Goal: Information Seeking & Learning: Learn about a topic

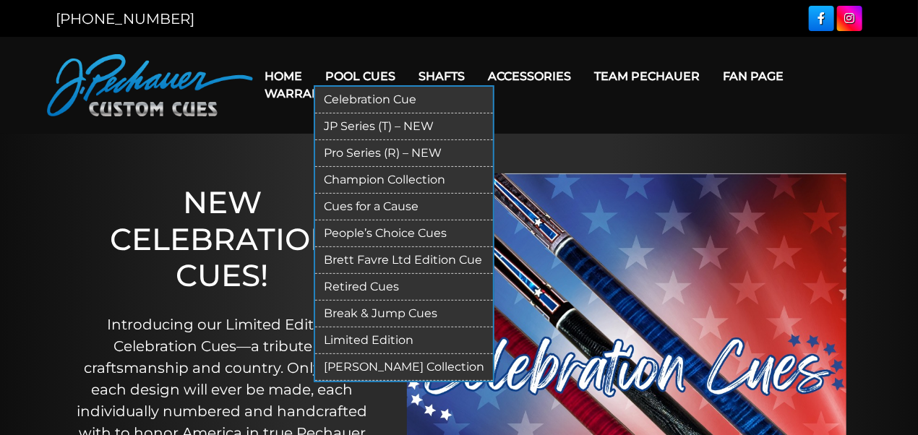
click at [351, 335] on link "Limited Edition" at bounding box center [404, 341] width 178 height 27
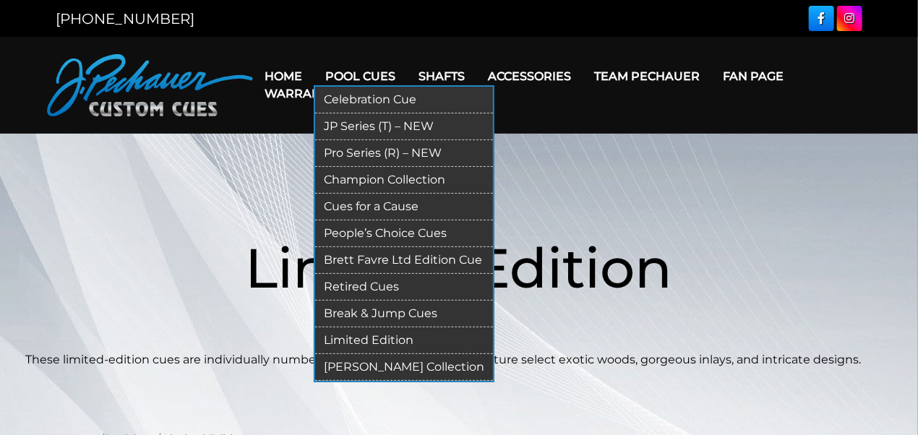
click at [367, 366] on link "[PERSON_NAME] Collection" at bounding box center [404, 367] width 178 height 27
click at [356, 281] on link "Retired Cues" at bounding box center [404, 287] width 178 height 27
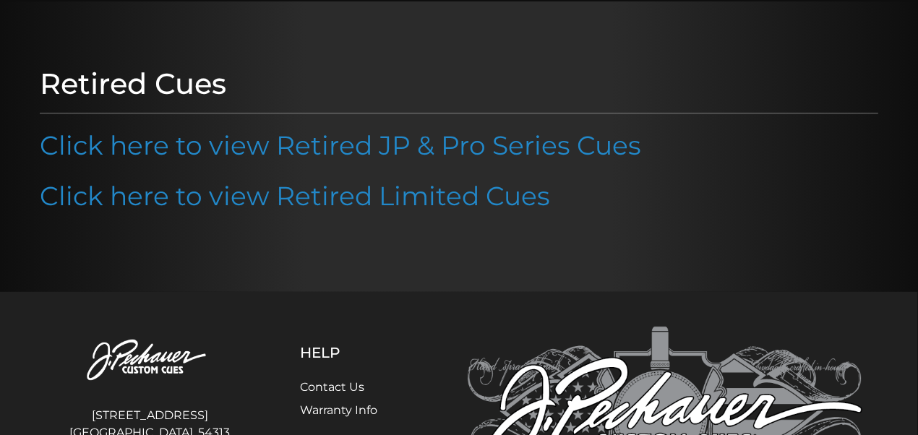
scroll to position [145, 0]
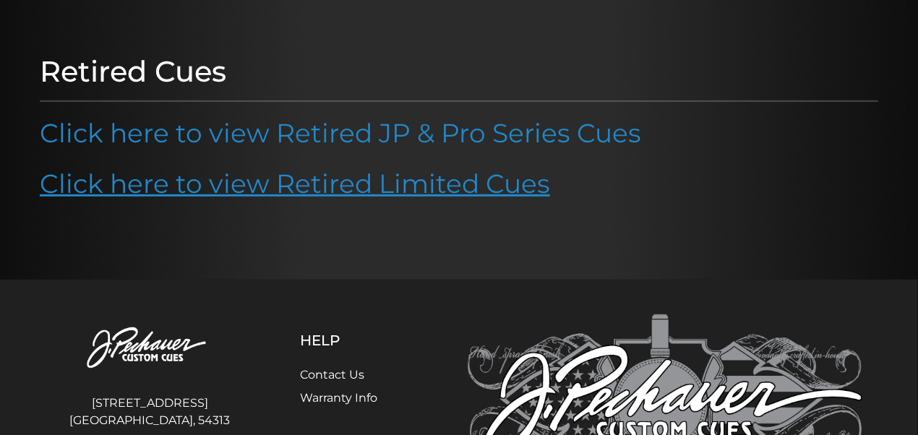
click at [370, 182] on link "Click here to view Retired Limited Cues" at bounding box center [295, 184] width 510 height 32
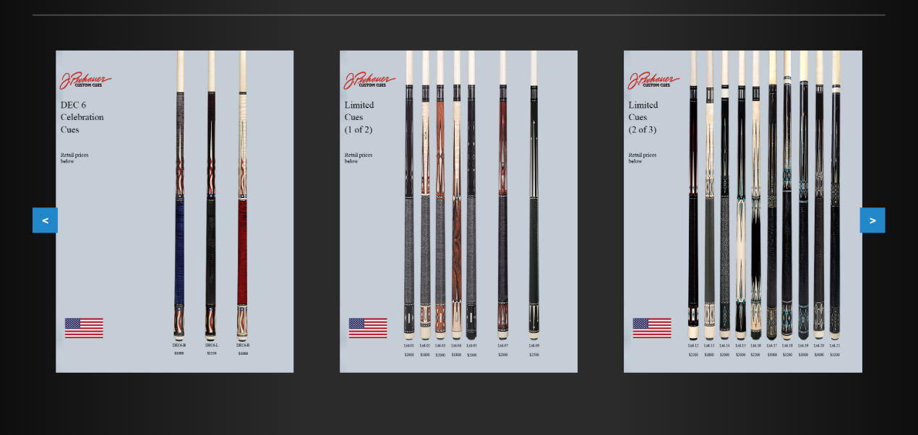
scroll to position [223, 0]
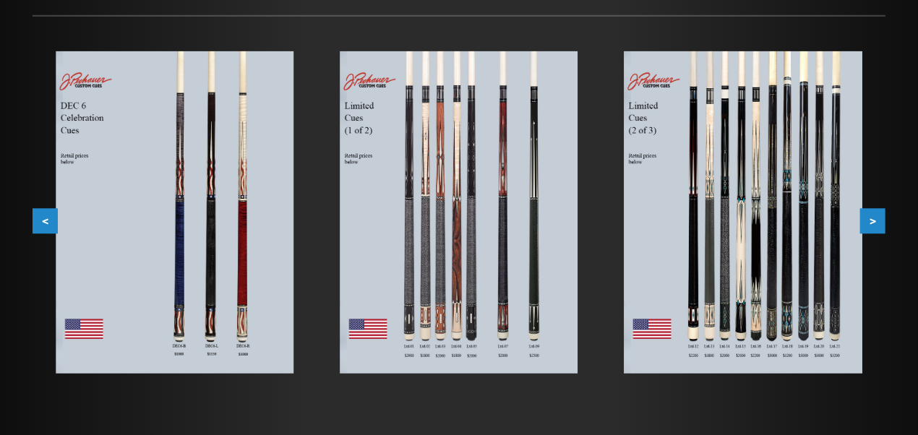
click at [778, 237] on img at bounding box center [744, 212] width 238 height 322
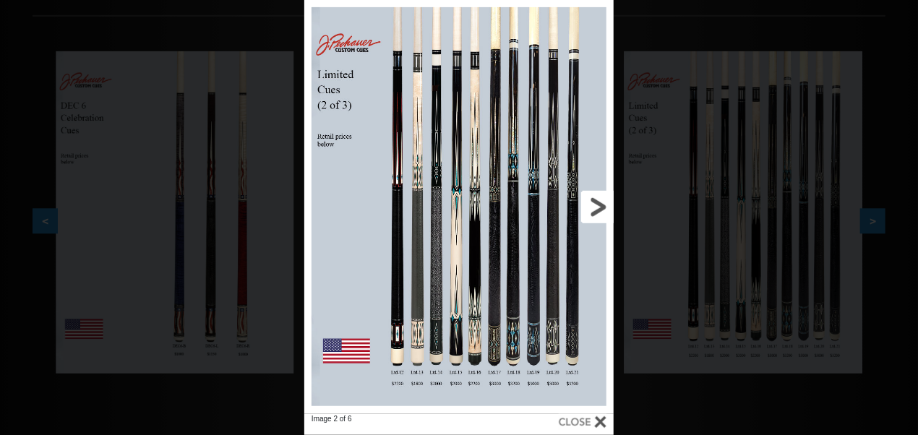
click at [512, 288] on link at bounding box center [544, 207] width 140 height 414
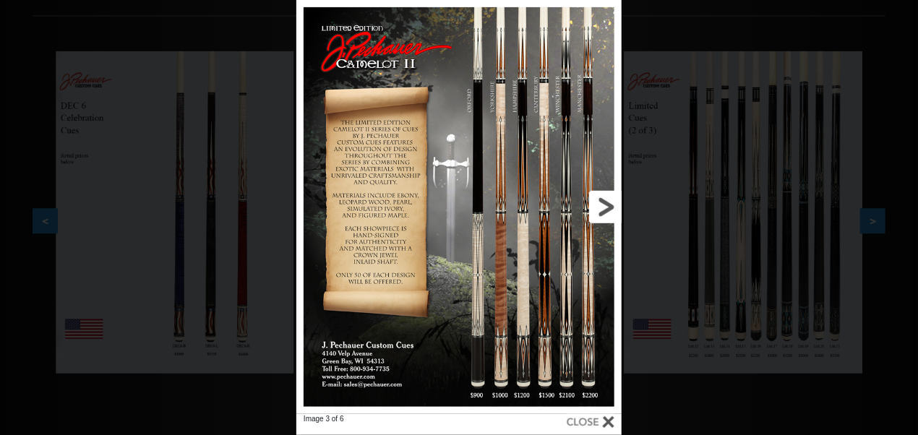
click at [605, 206] on link at bounding box center [549, 207] width 147 height 414
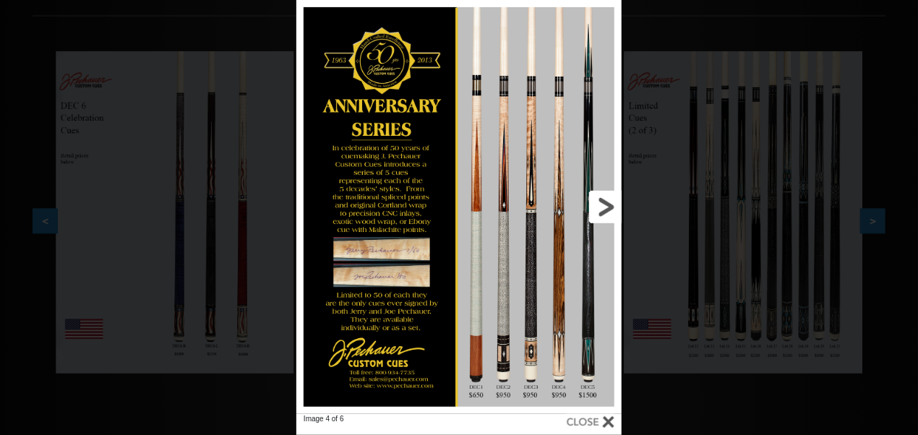
click at [605, 206] on link at bounding box center [549, 207] width 147 height 414
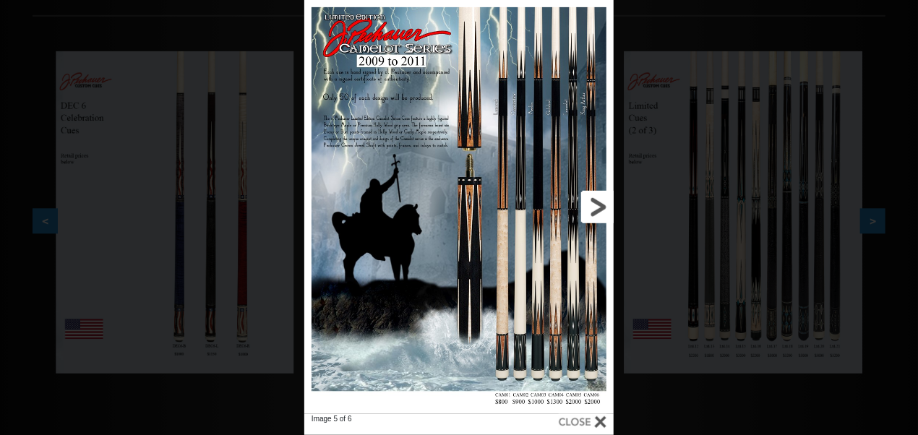
click at [605, 206] on link at bounding box center [544, 207] width 140 height 414
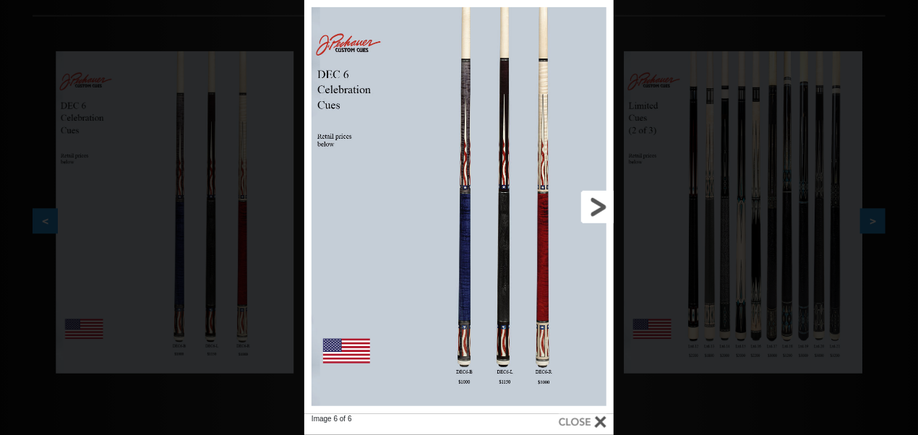
click at [605, 206] on link at bounding box center [544, 207] width 140 height 414
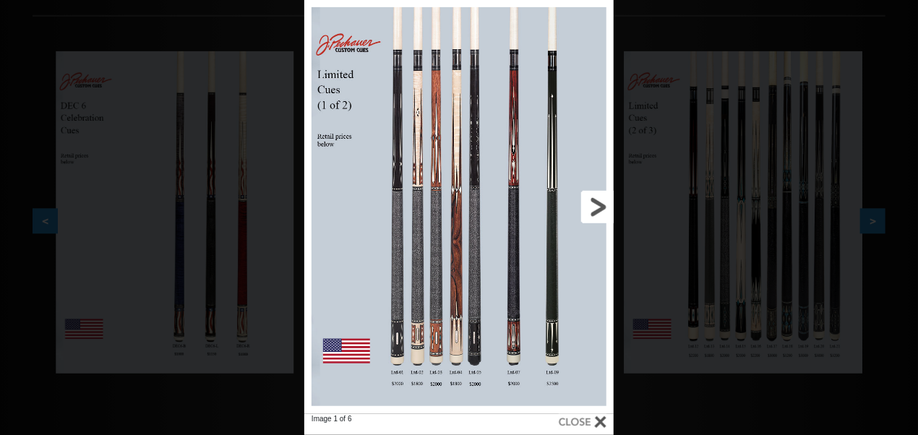
click at [605, 206] on link at bounding box center [544, 207] width 140 height 414
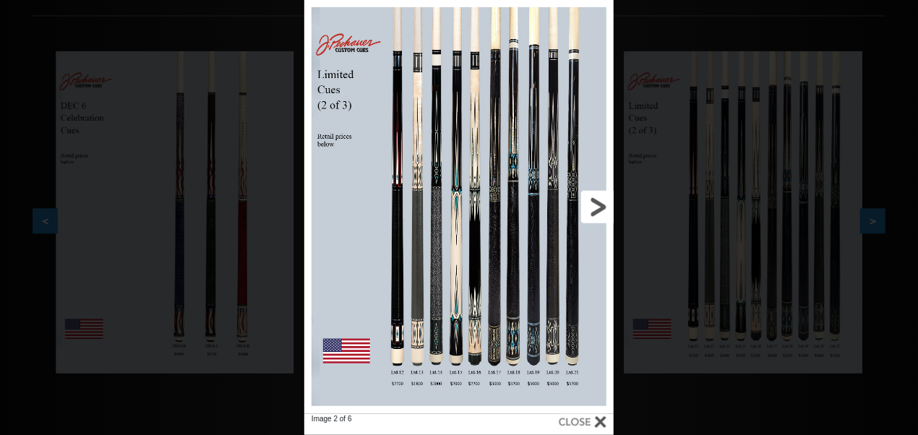
click at [605, 206] on link at bounding box center [544, 207] width 140 height 414
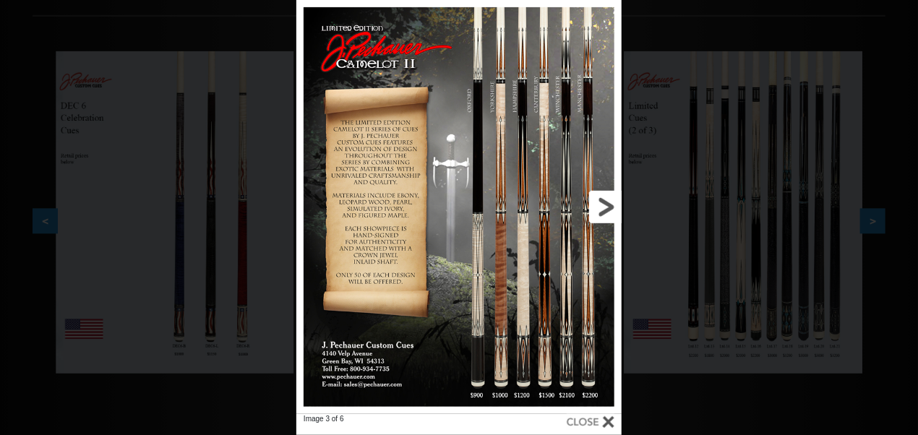
click at [605, 206] on link at bounding box center [549, 207] width 147 height 414
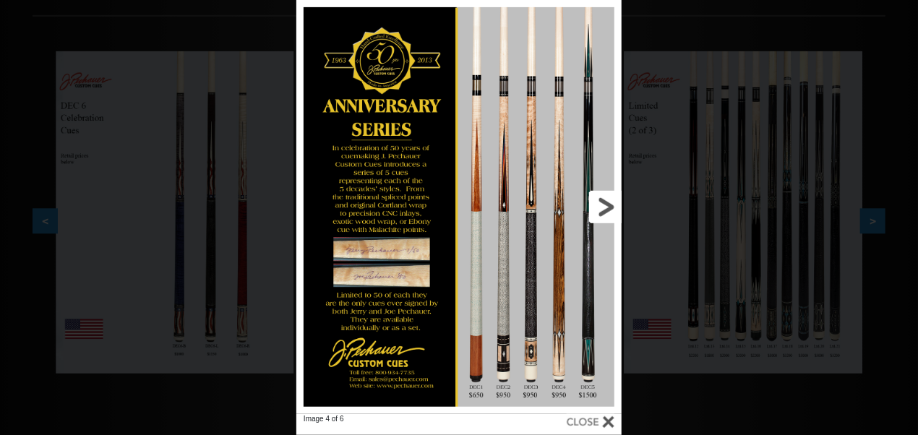
click at [605, 206] on link at bounding box center [549, 207] width 147 height 414
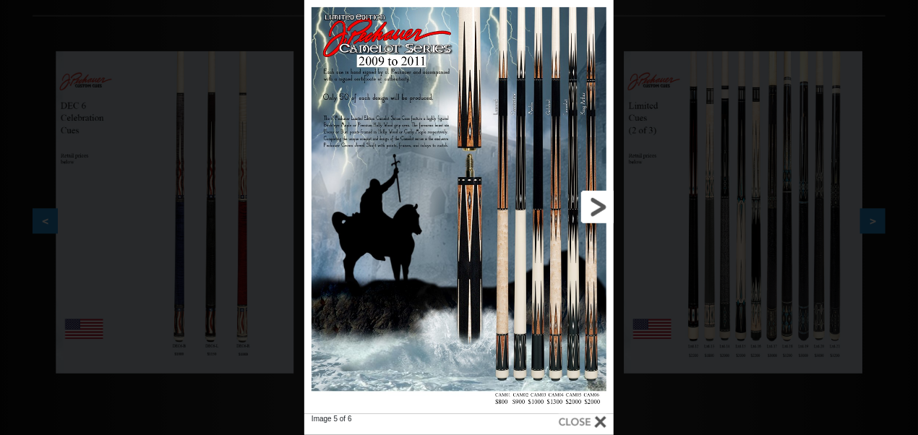
click at [605, 206] on link at bounding box center [544, 207] width 140 height 414
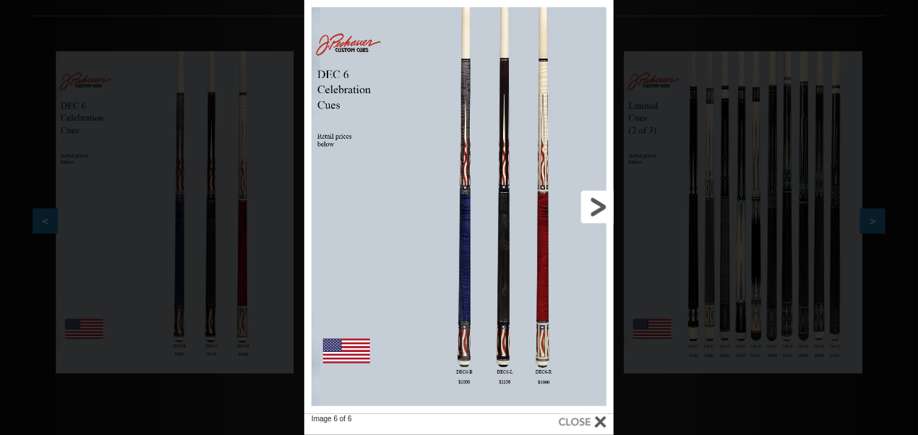
click at [605, 206] on link at bounding box center [544, 207] width 140 height 414
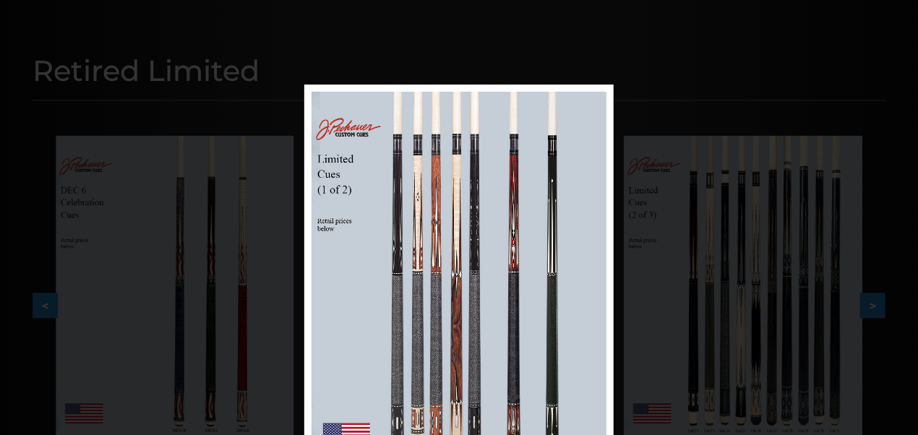
scroll to position [135, 0]
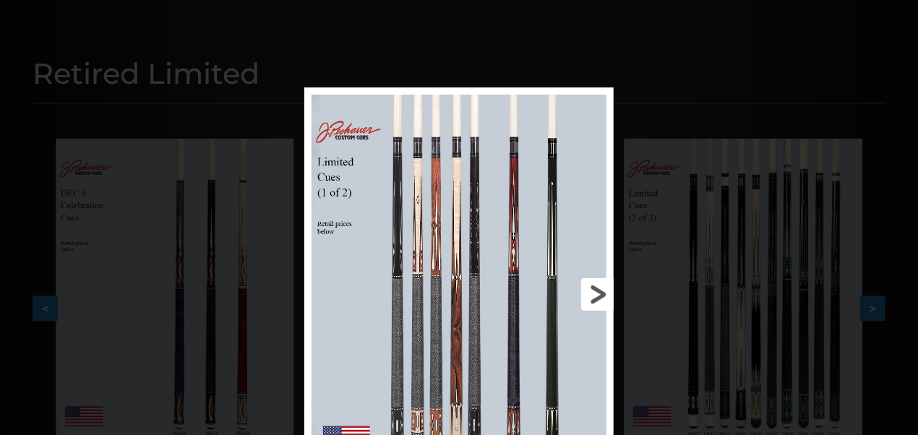
click at [591, 292] on link at bounding box center [544, 294] width 140 height 414
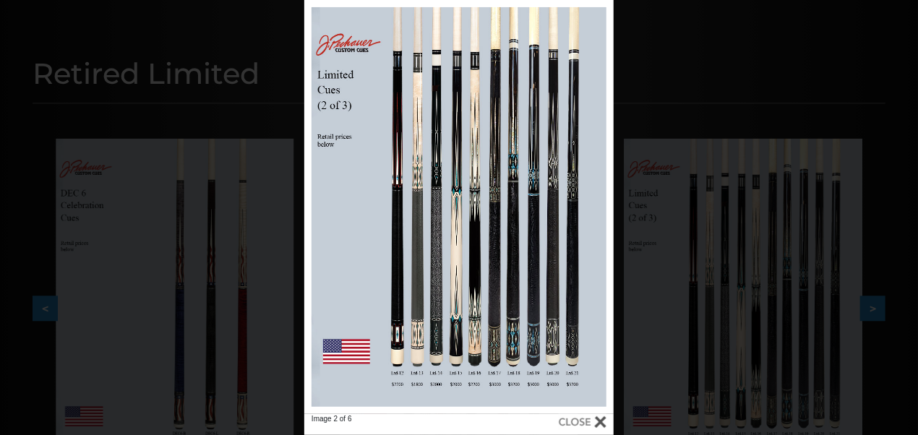
click at [881, 303] on div "Image 2 of 6" at bounding box center [459, 217] width 918 height 435
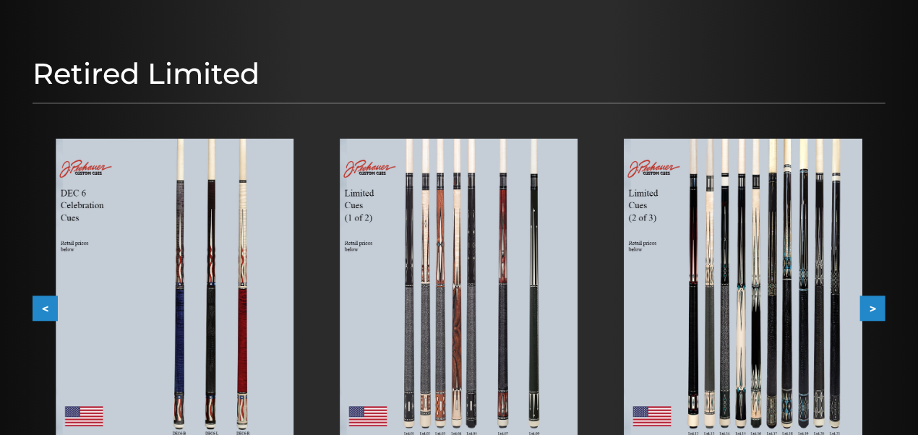
click at [751, 303] on img at bounding box center [744, 300] width 238 height 322
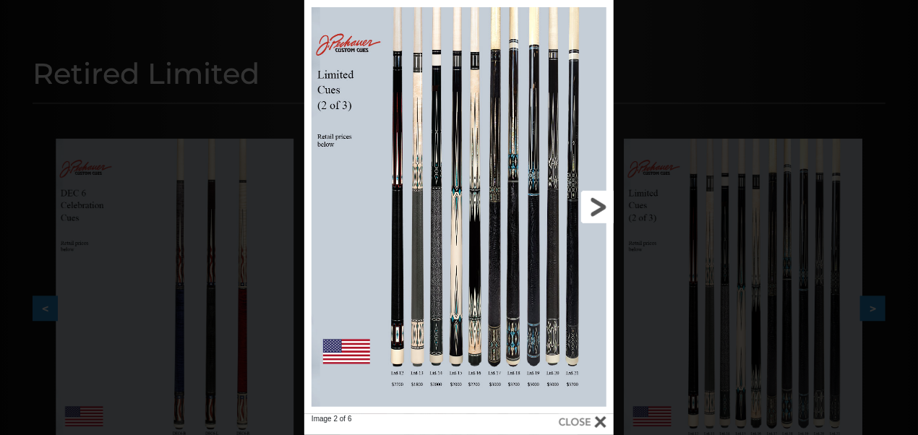
click at [494, 330] on link at bounding box center [544, 207] width 140 height 414
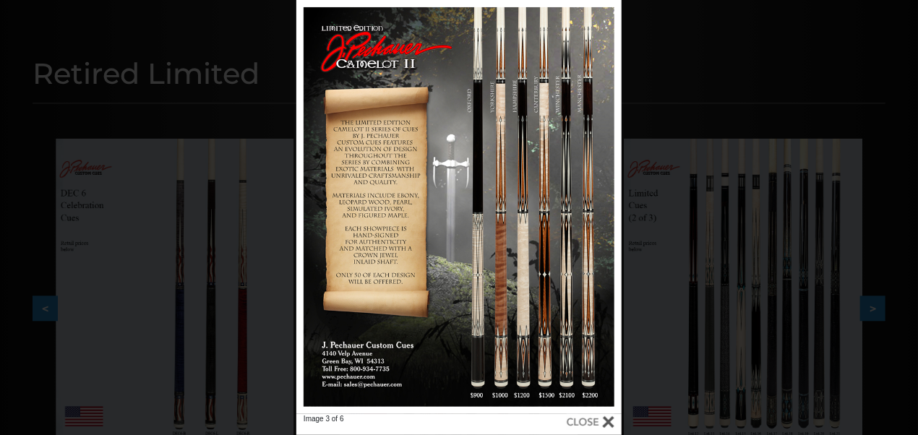
click at [762, 288] on div "Image 3 of 6" at bounding box center [459, 217] width 918 height 435
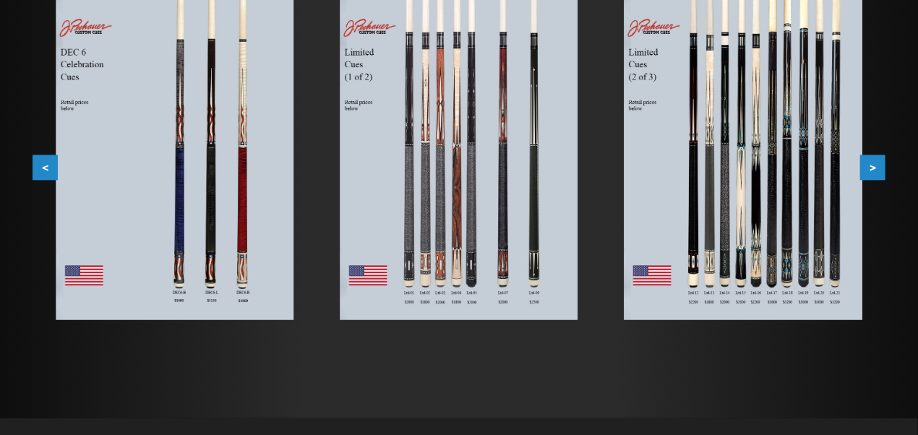
scroll to position [281, 0]
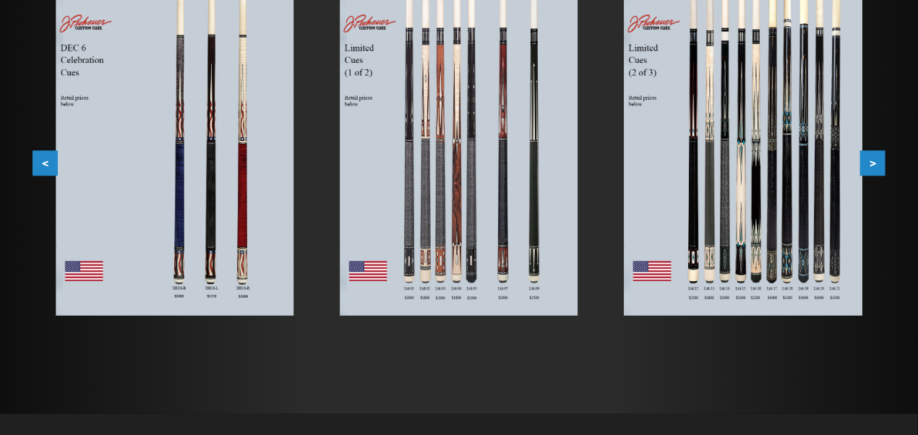
click at [408, 254] on img at bounding box center [459, 154] width 238 height 322
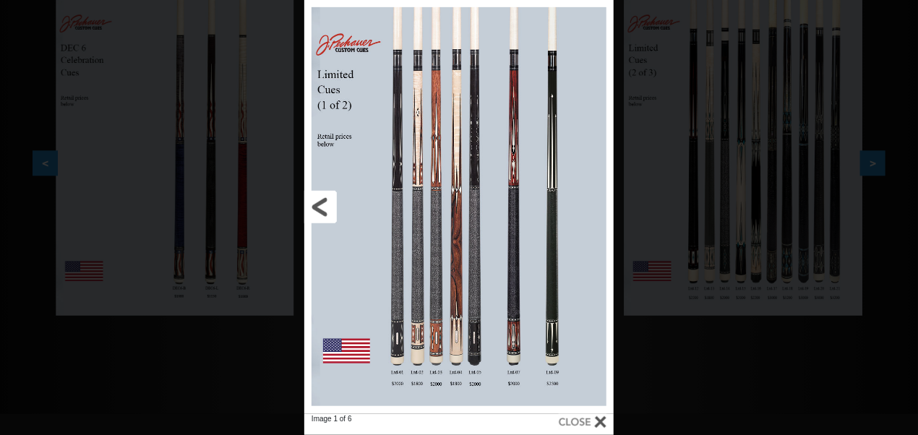
click at [402, 223] on link at bounding box center [374, 207] width 140 height 414
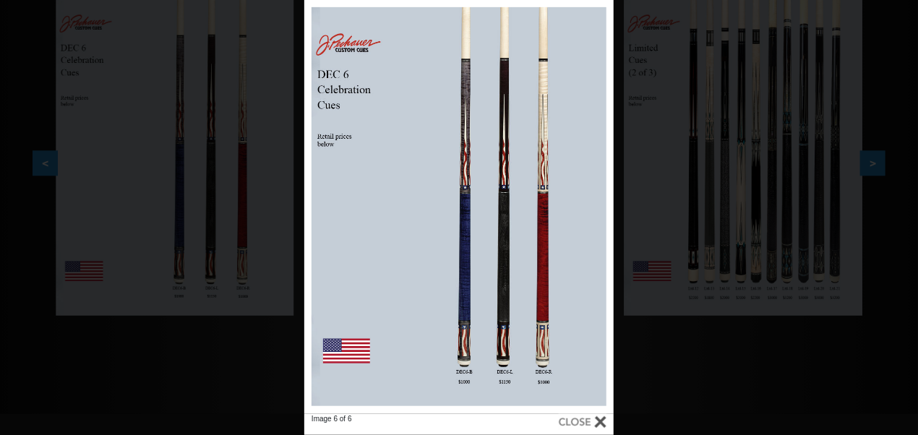
click at [668, 124] on div "Image 6 of 6" at bounding box center [459, 217] width 918 height 435
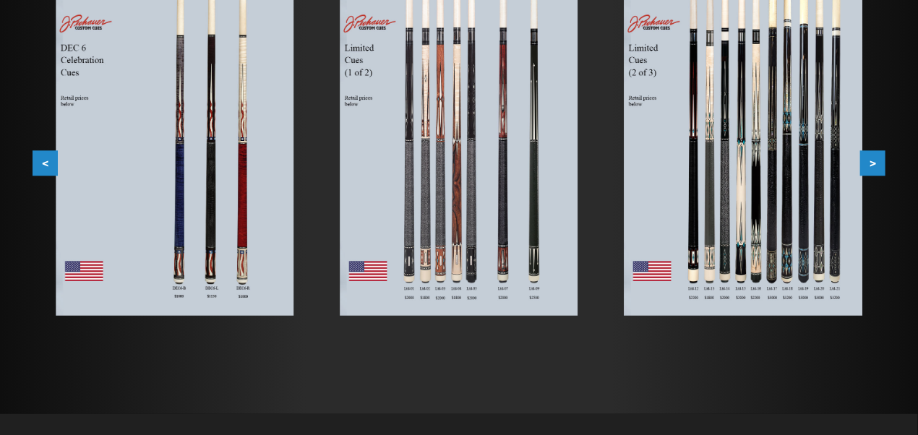
click at [873, 163] on button ">" at bounding box center [872, 163] width 25 height 25
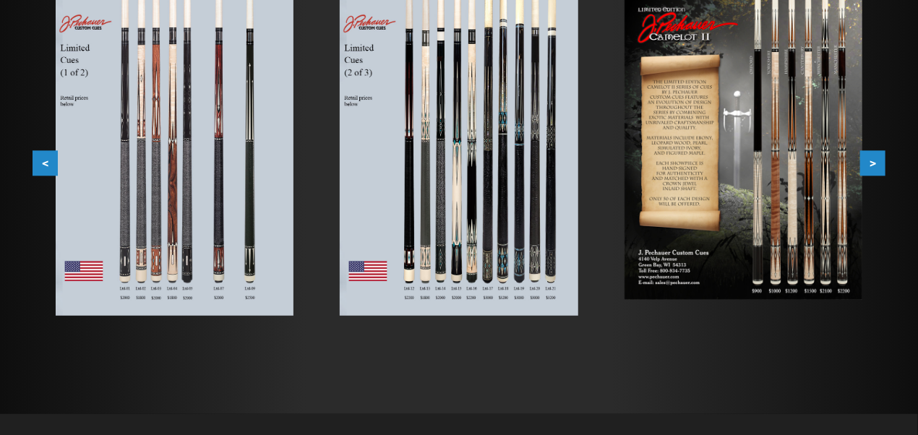
click at [873, 163] on button ">" at bounding box center [872, 163] width 25 height 25
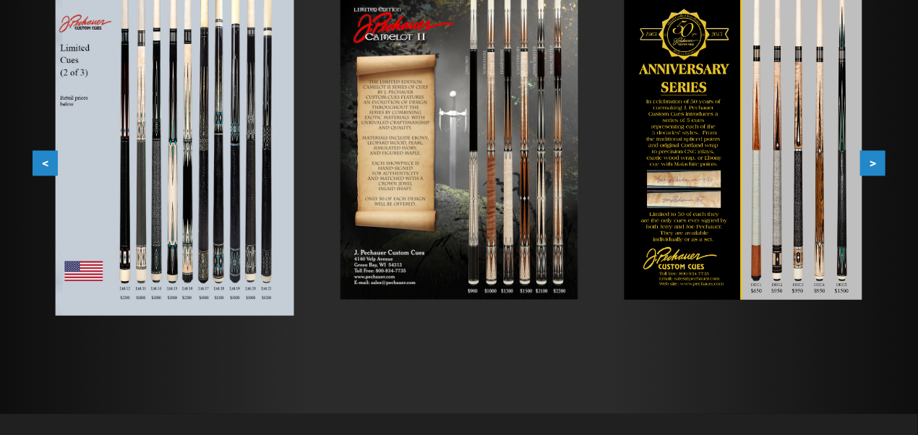
click at [847, 216] on img at bounding box center [744, 146] width 238 height 307
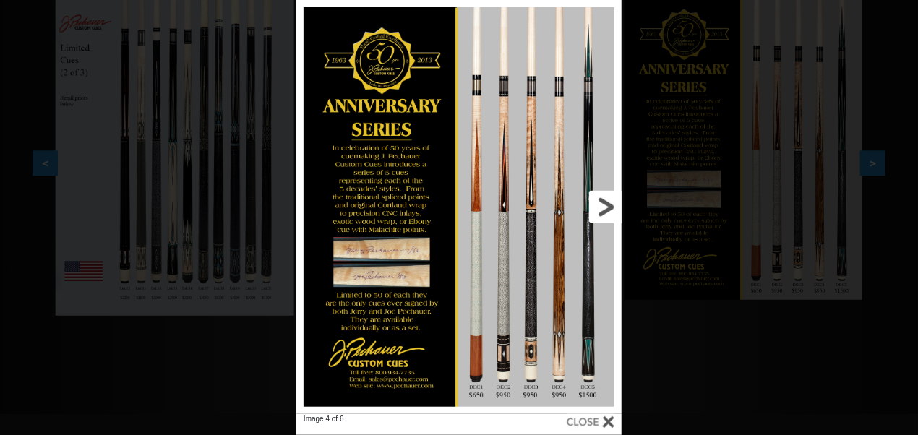
click at [588, 273] on link at bounding box center [549, 207] width 147 height 414
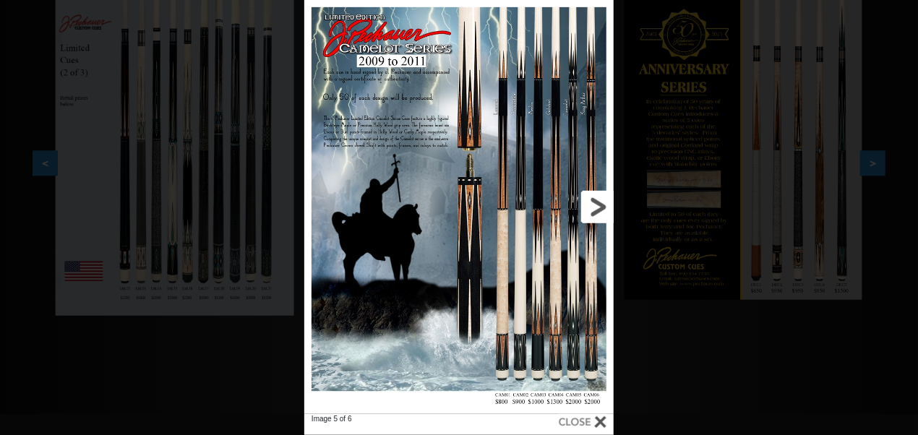
click at [588, 273] on link at bounding box center [544, 207] width 140 height 414
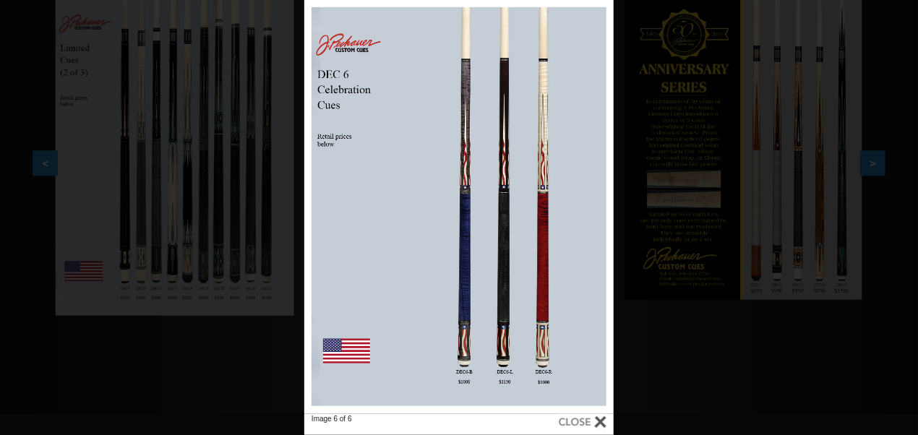
click at [704, 260] on div "Image 6 of 6" at bounding box center [459, 217] width 918 height 435
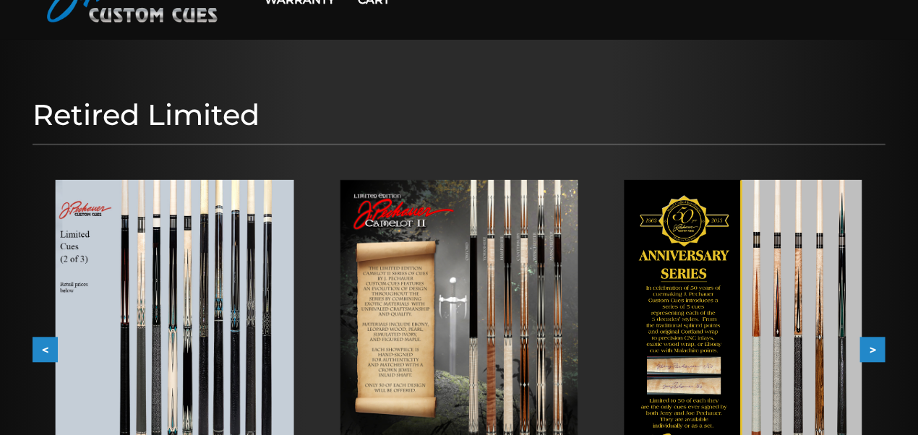
scroll to position [0, 0]
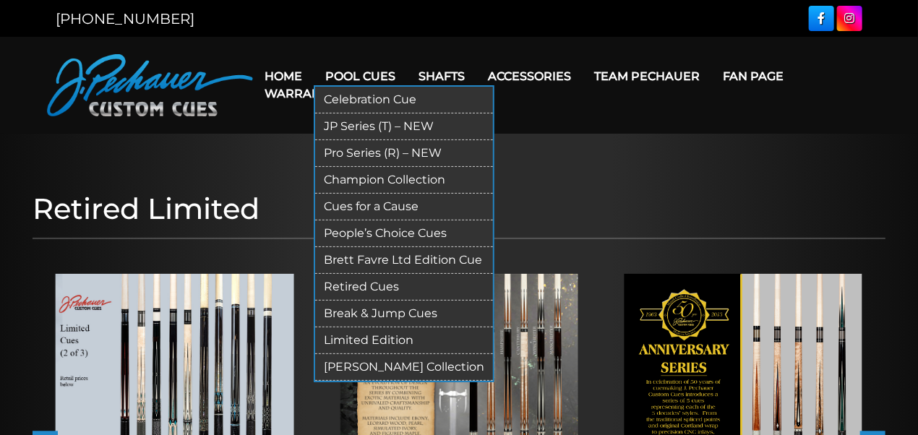
click at [341, 282] on link "Retired Cues" at bounding box center [404, 287] width 178 height 27
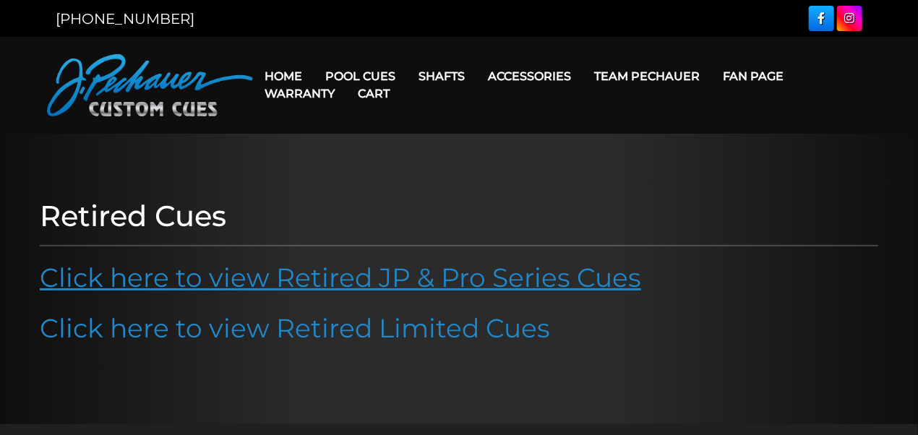
click at [330, 273] on link "Click here to view Retired JP & Pro Series Cues" at bounding box center [341, 278] width 602 height 32
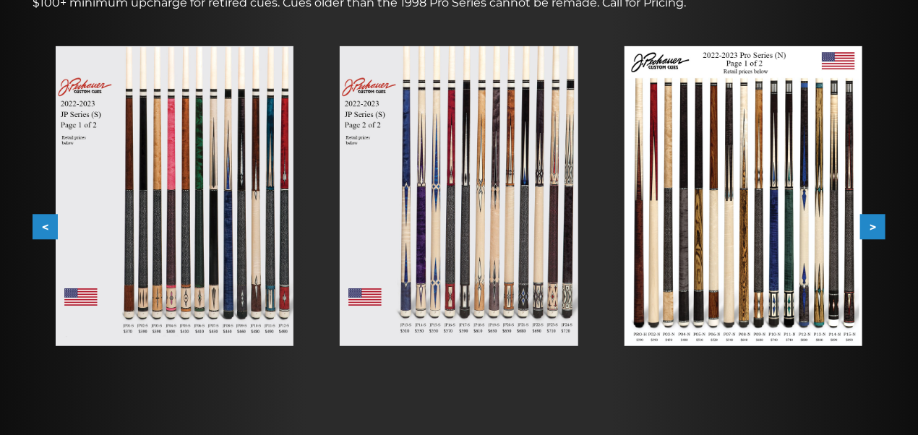
scroll to position [257, 0]
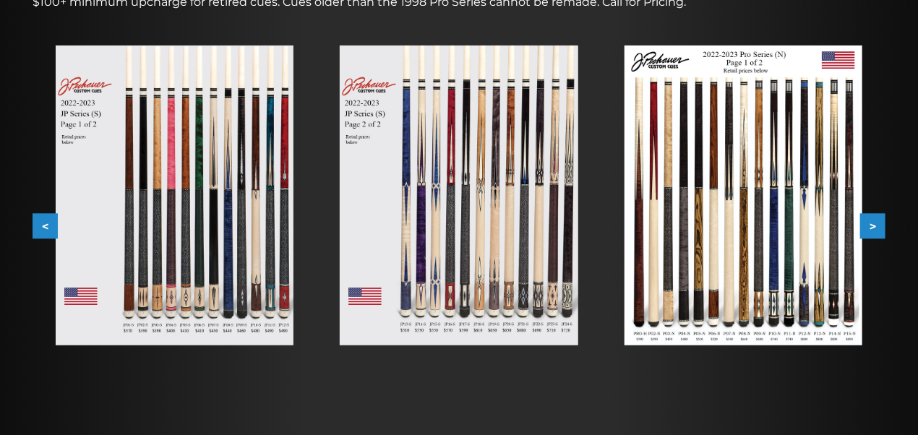
click at [880, 226] on button ">" at bounding box center [872, 226] width 25 height 25
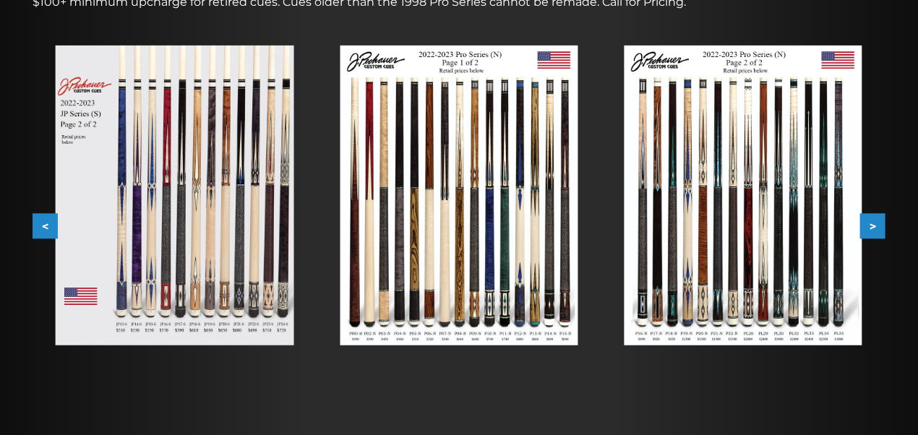
click at [869, 225] on button ">" at bounding box center [872, 226] width 25 height 25
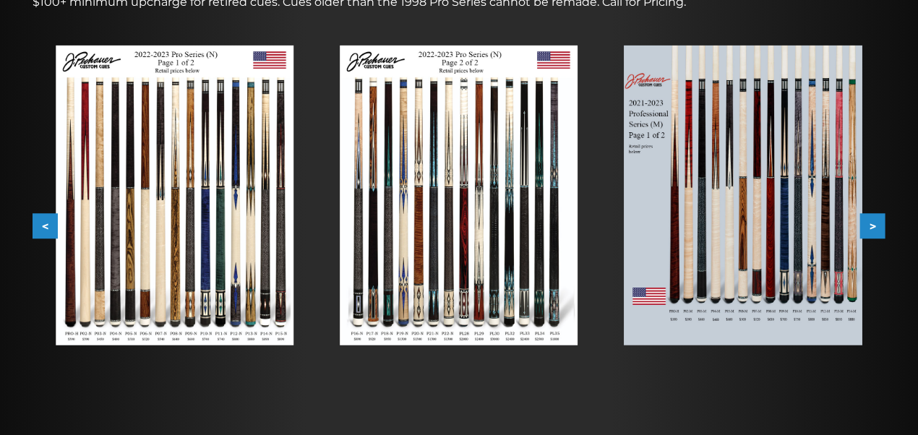
click at [874, 222] on button ">" at bounding box center [872, 226] width 25 height 25
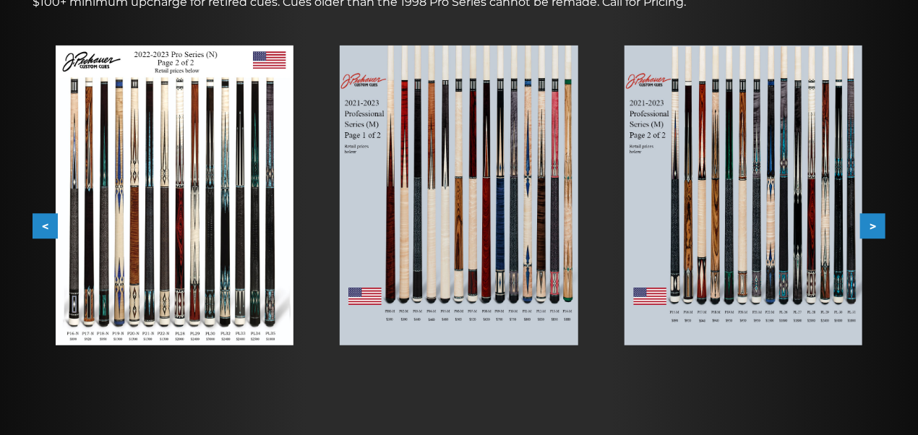
click at [876, 228] on button ">" at bounding box center [872, 226] width 25 height 25
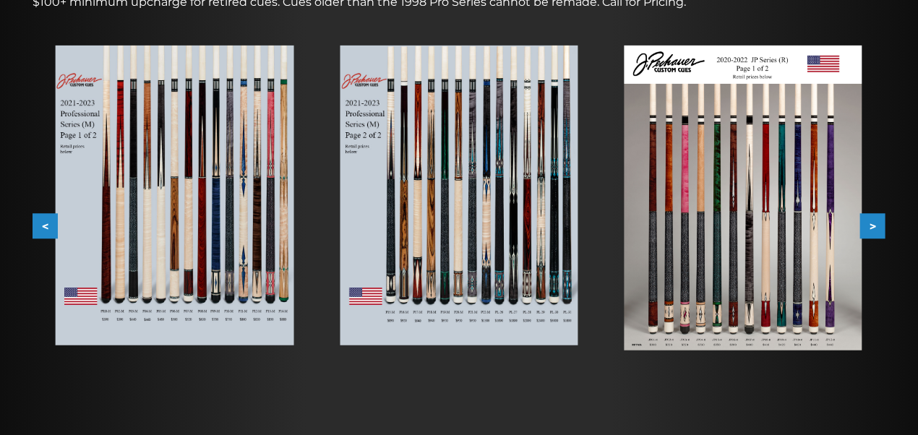
click at [882, 228] on button ">" at bounding box center [872, 226] width 25 height 25
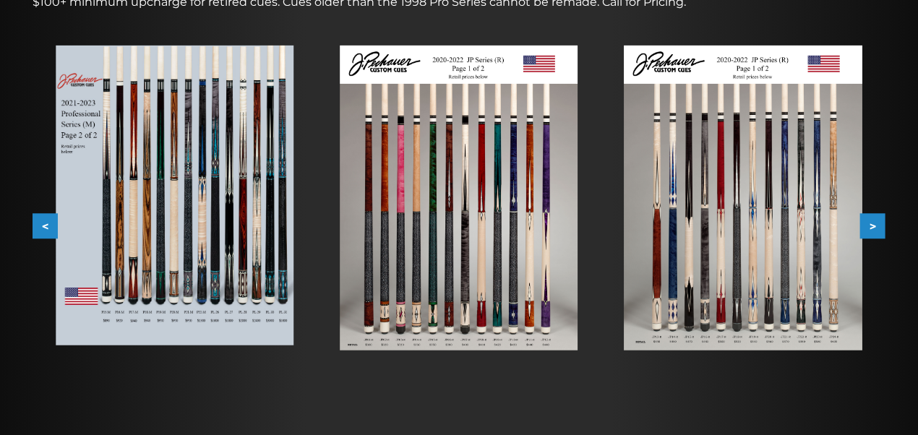
click at [882, 228] on button ">" at bounding box center [872, 226] width 25 height 25
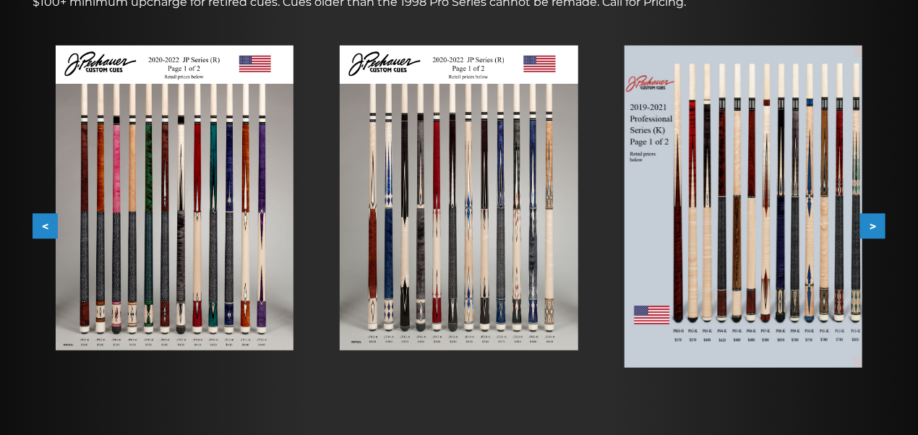
click at [882, 228] on button ">" at bounding box center [872, 226] width 25 height 25
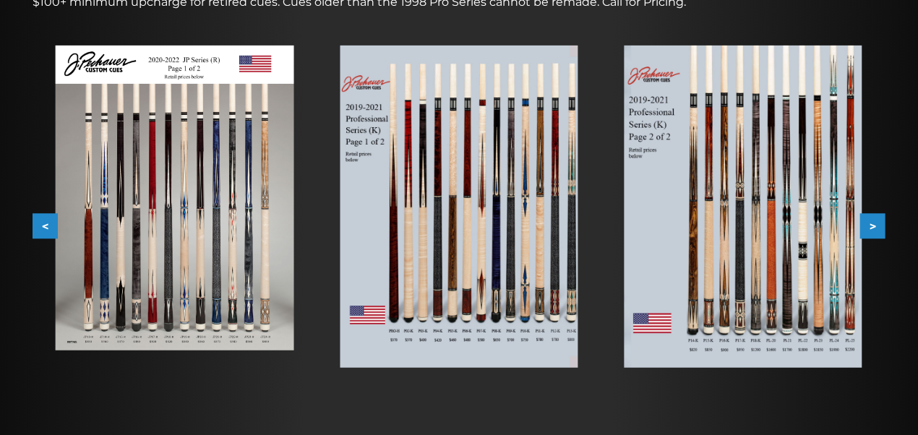
click at [862, 224] on button ">" at bounding box center [872, 226] width 25 height 25
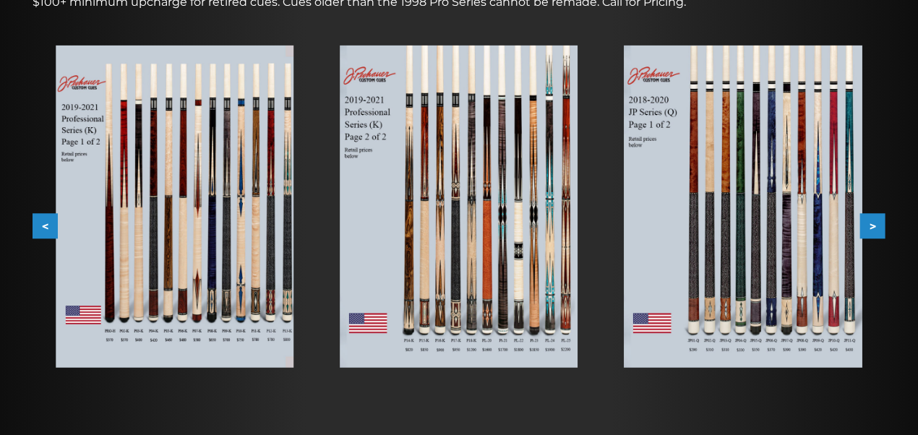
click at [537, 236] on img at bounding box center [459, 207] width 238 height 322
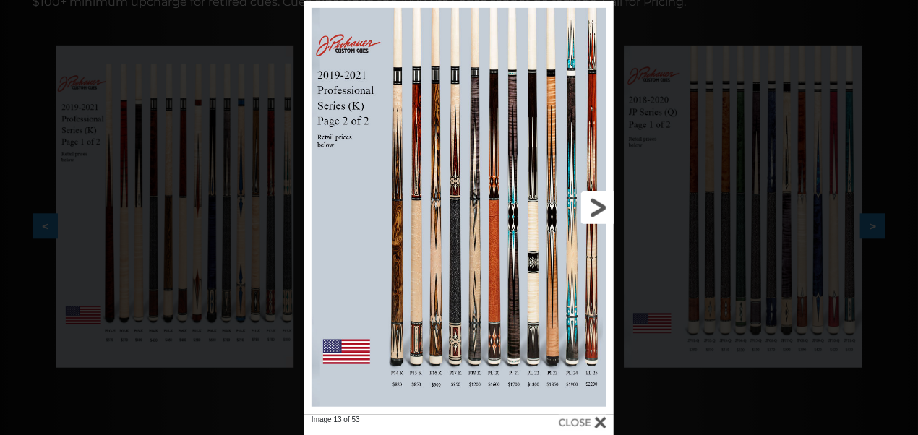
click at [590, 203] on link at bounding box center [544, 208] width 140 height 414
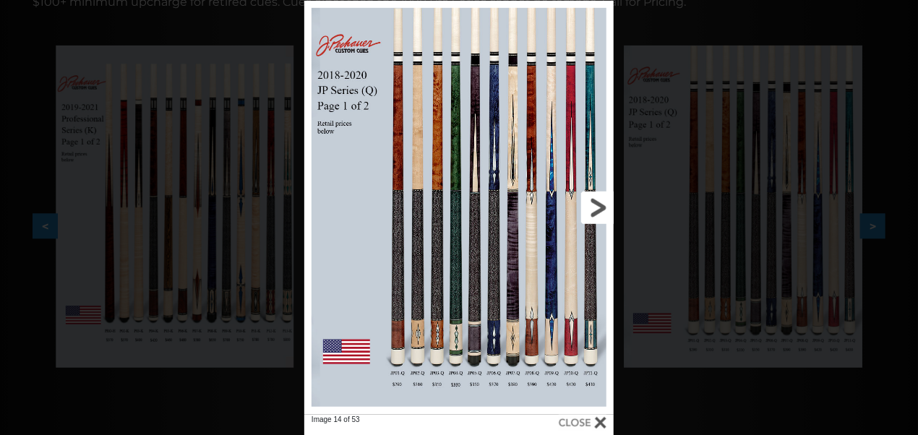
click at [590, 203] on link at bounding box center [544, 208] width 140 height 414
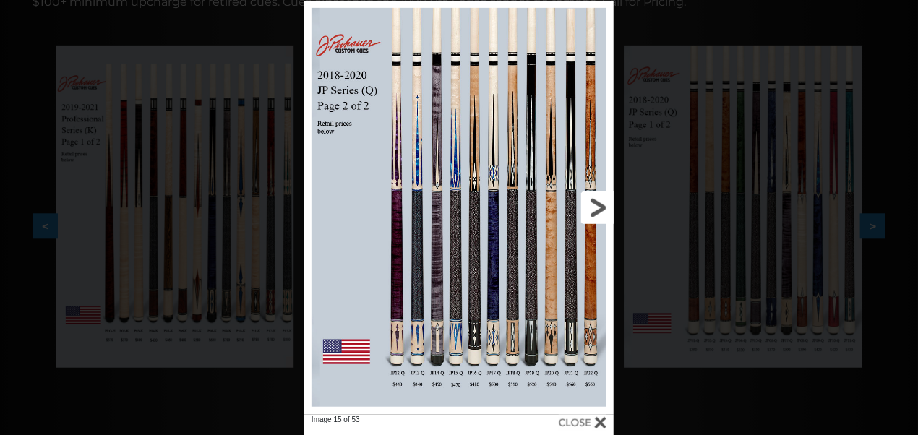
click at [590, 203] on link at bounding box center [544, 208] width 140 height 414
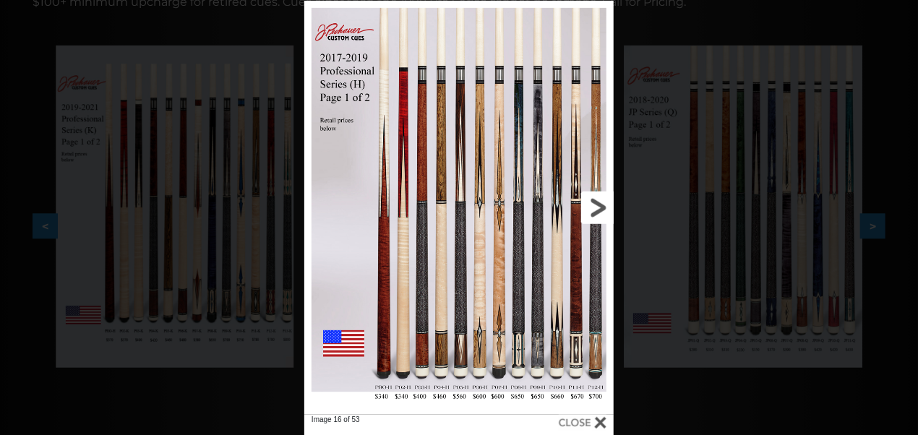
click at [590, 203] on link at bounding box center [544, 208] width 140 height 414
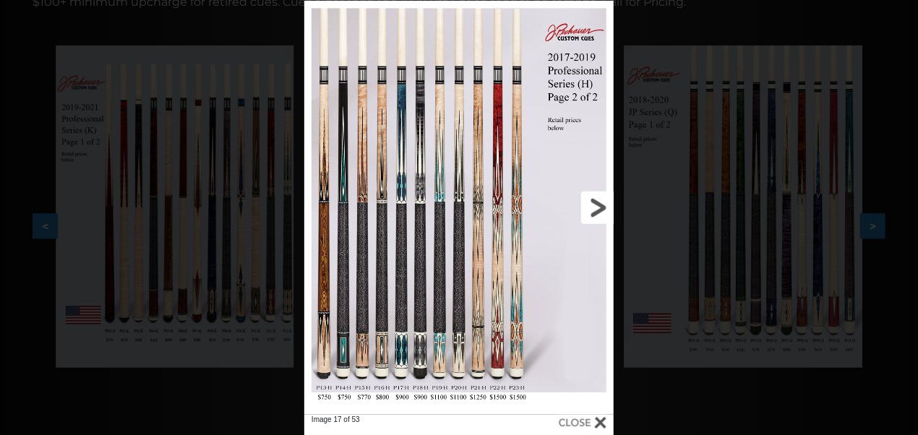
click at [590, 203] on link at bounding box center [544, 208] width 140 height 414
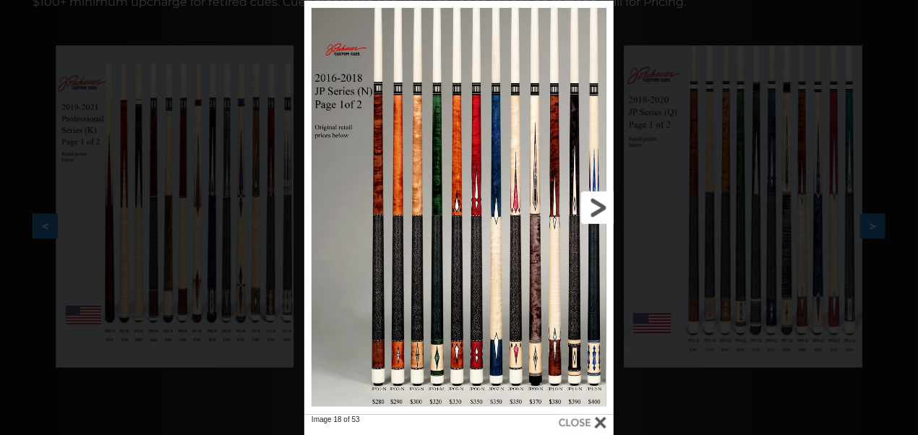
click at [590, 203] on link at bounding box center [544, 208] width 140 height 414
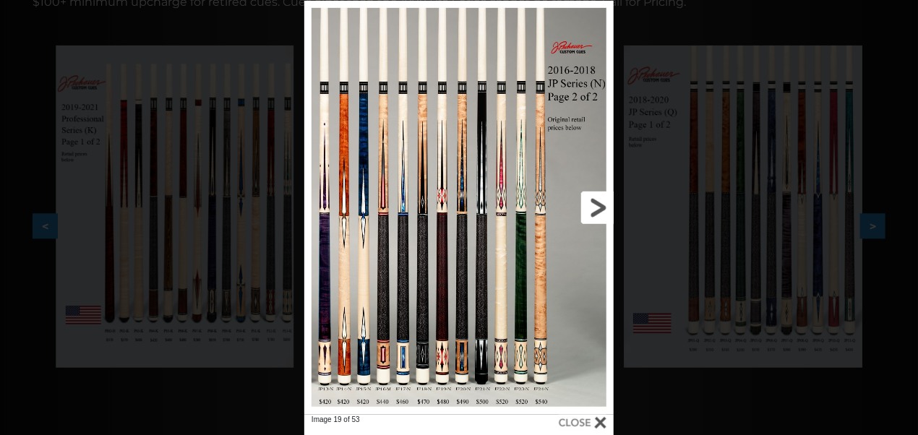
click at [590, 203] on link at bounding box center [544, 208] width 140 height 414
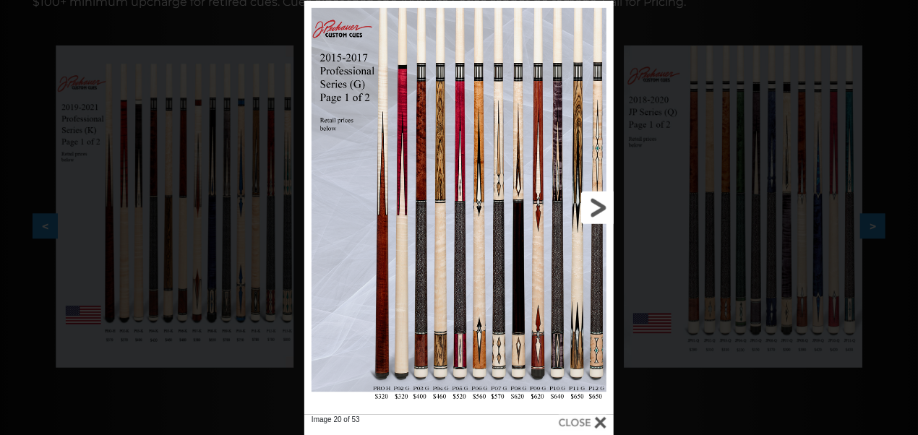
click at [604, 205] on link at bounding box center [544, 208] width 140 height 414
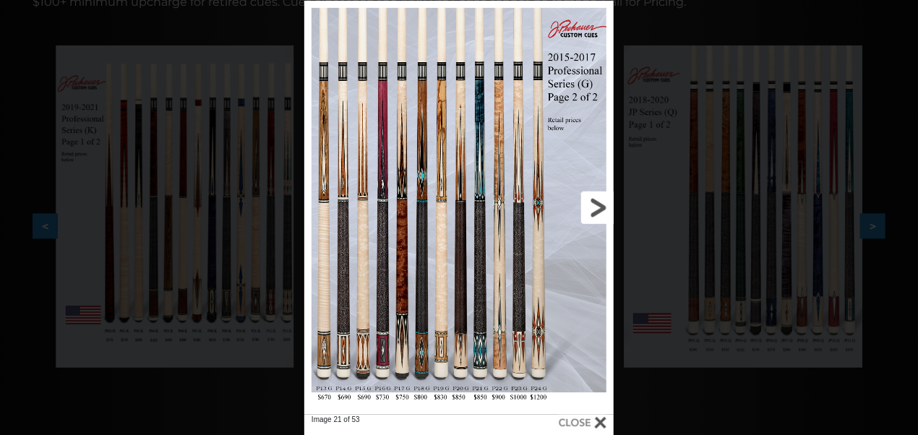
click at [604, 205] on link at bounding box center [544, 208] width 140 height 414
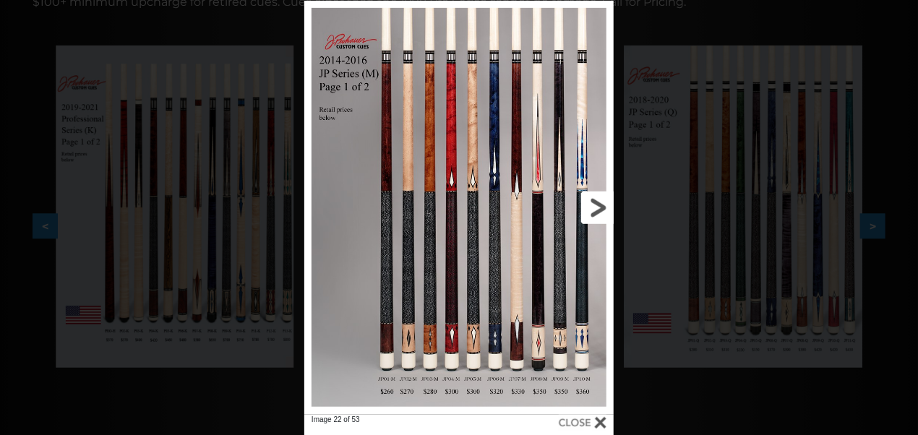
click at [604, 205] on link at bounding box center [544, 208] width 140 height 414
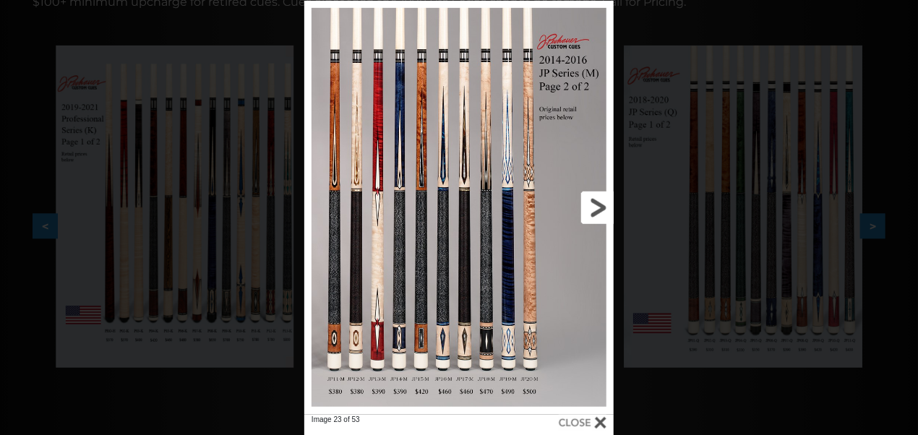
click at [604, 205] on link at bounding box center [544, 208] width 140 height 414
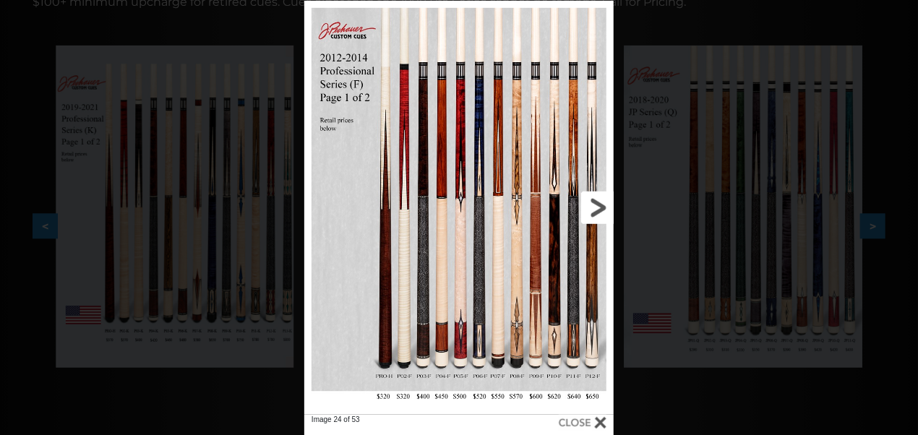
click at [604, 205] on link at bounding box center [544, 208] width 140 height 414
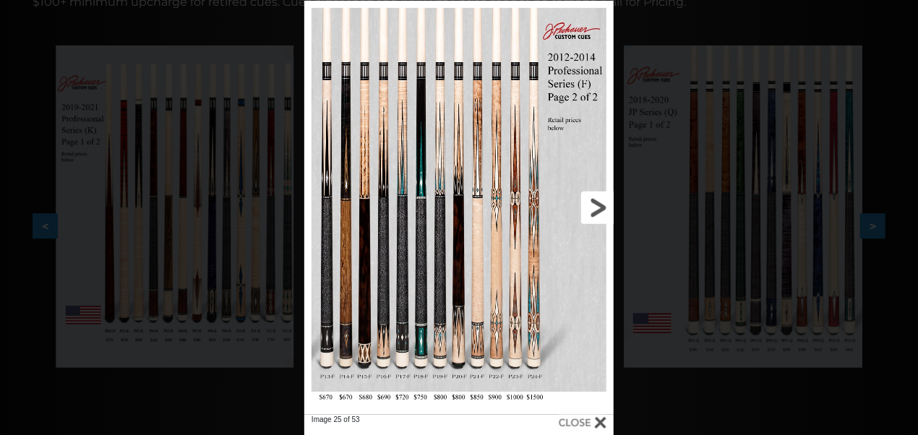
click at [604, 205] on link at bounding box center [544, 208] width 140 height 414
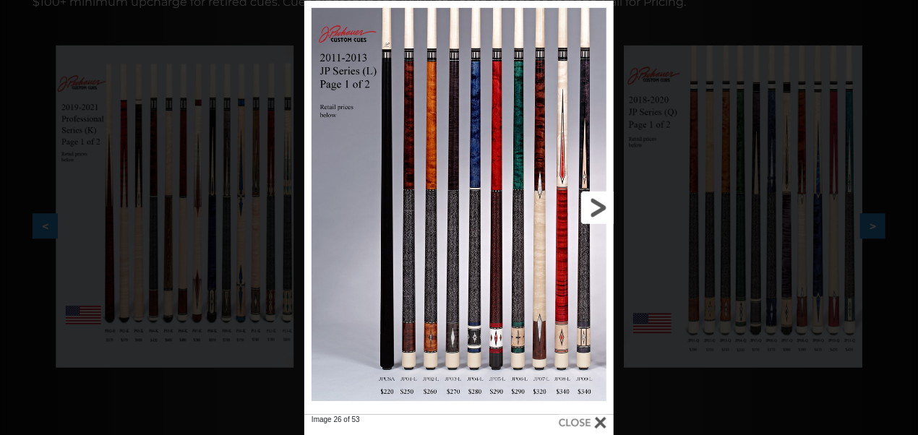
click at [604, 205] on link at bounding box center [544, 208] width 140 height 414
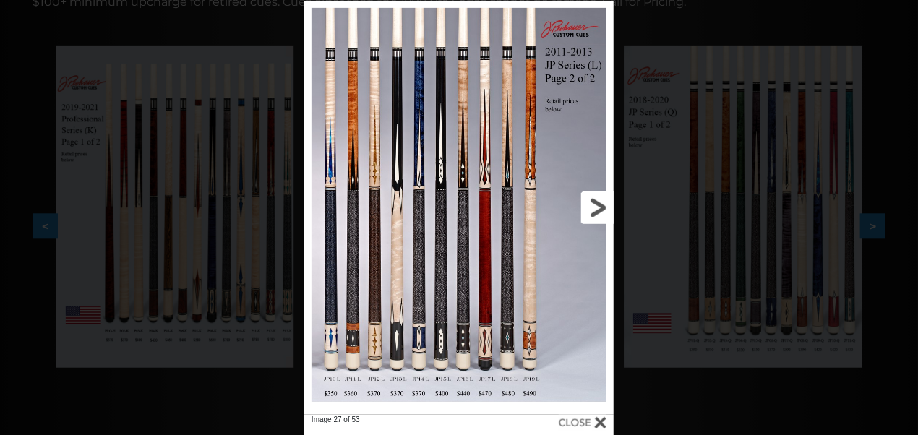
click at [604, 205] on link at bounding box center [544, 208] width 140 height 414
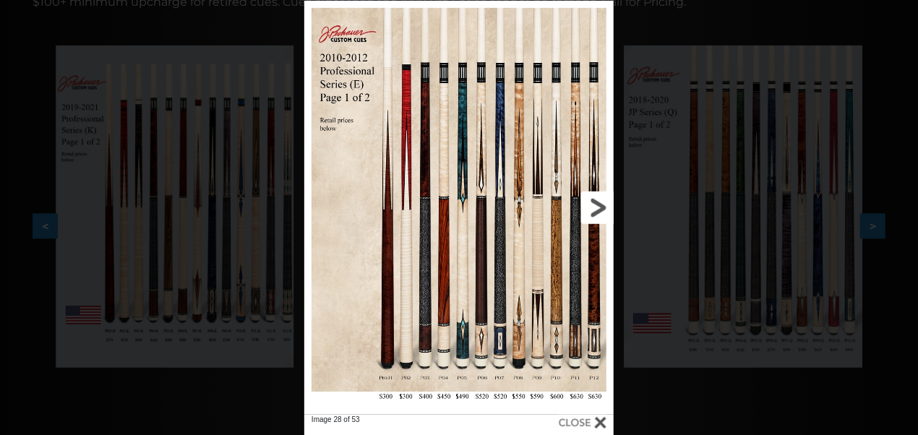
click at [604, 205] on link at bounding box center [544, 208] width 140 height 414
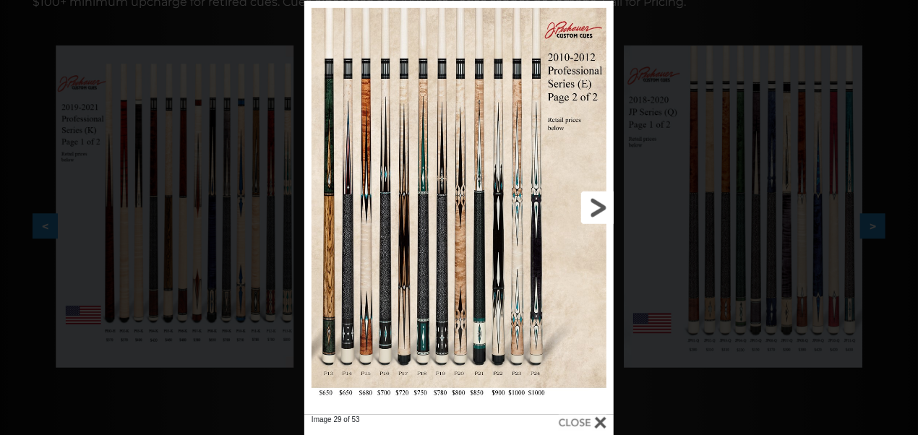
click at [598, 205] on link at bounding box center [544, 208] width 140 height 414
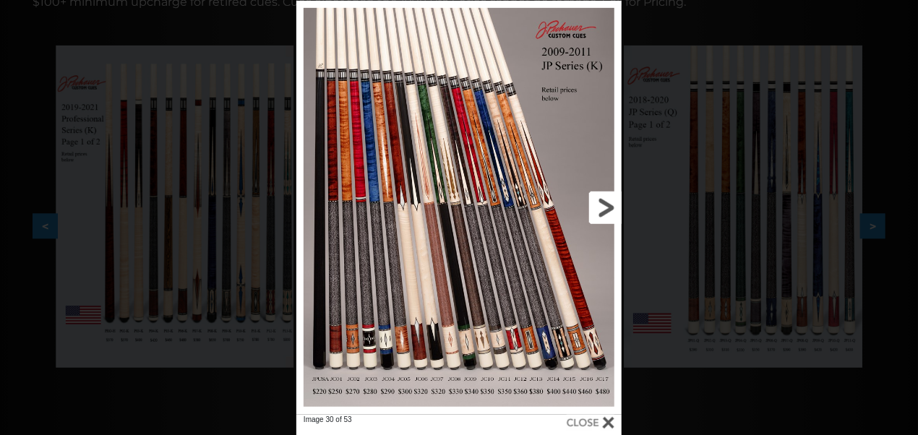
click at [598, 205] on link at bounding box center [549, 208] width 147 height 414
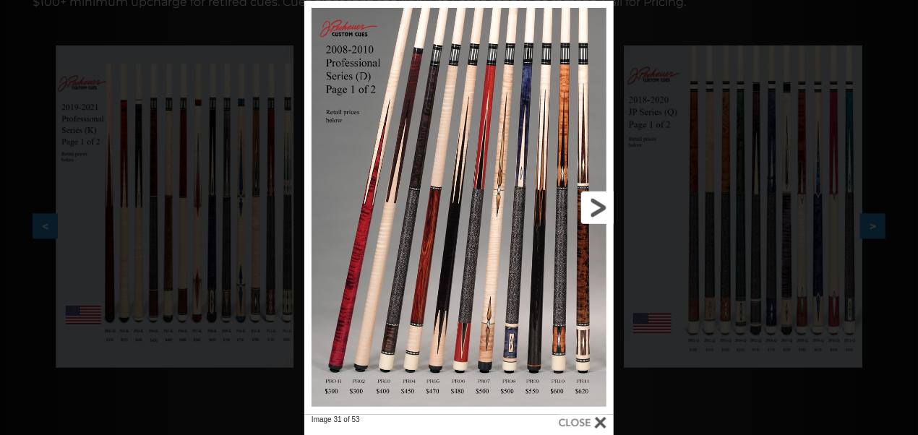
click at [598, 205] on link at bounding box center [544, 208] width 140 height 414
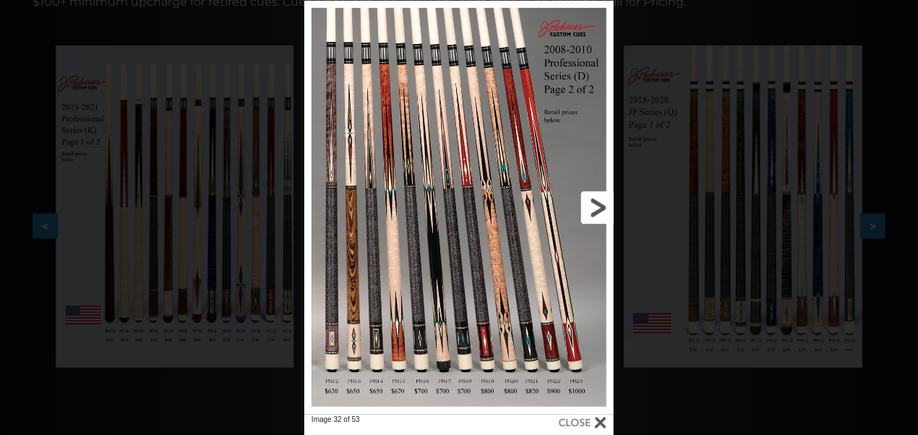
click at [598, 205] on link at bounding box center [544, 208] width 140 height 414
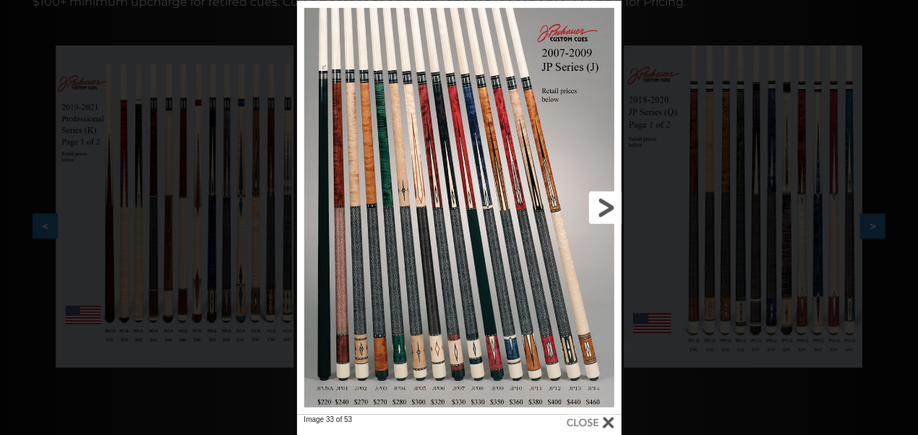
click at [598, 205] on link at bounding box center [548, 208] width 146 height 414
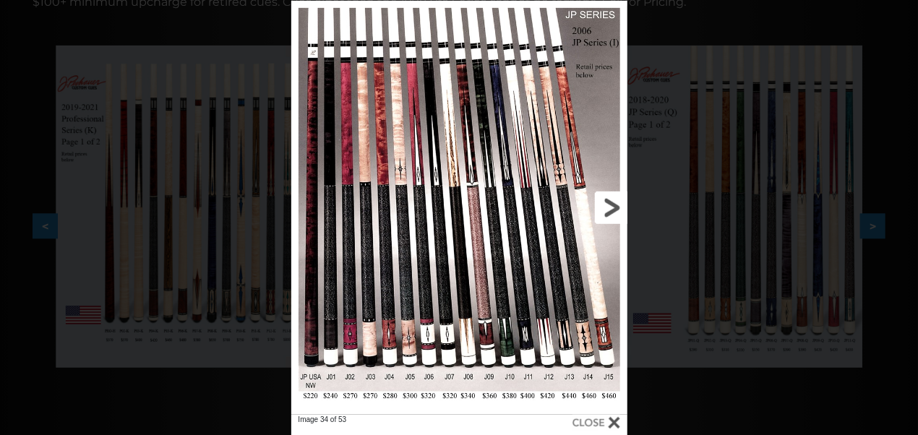
click at [598, 205] on link at bounding box center [551, 208] width 151 height 414
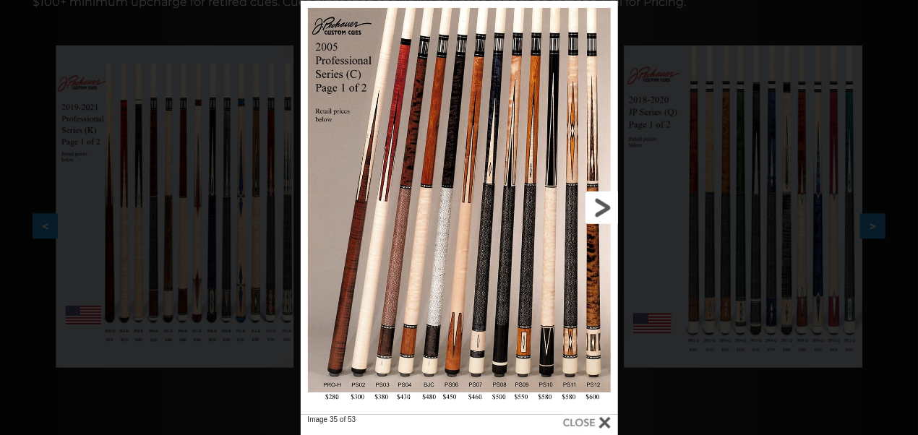
click at [598, 205] on link at bounding box center [546, 208] width 143 height 414
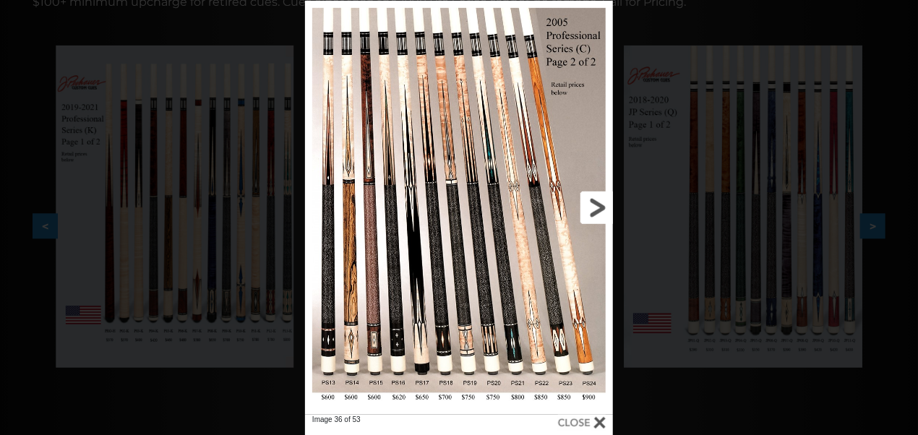
click at [597, 205] on link at bounding box center [543, 208] width 139 height 414
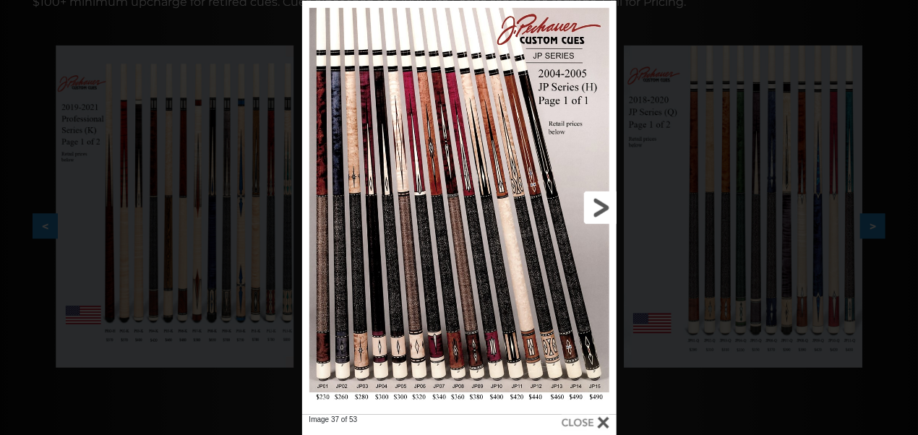
click at [597, 205] on link at bounding box center [546, 208] width 142 height 414
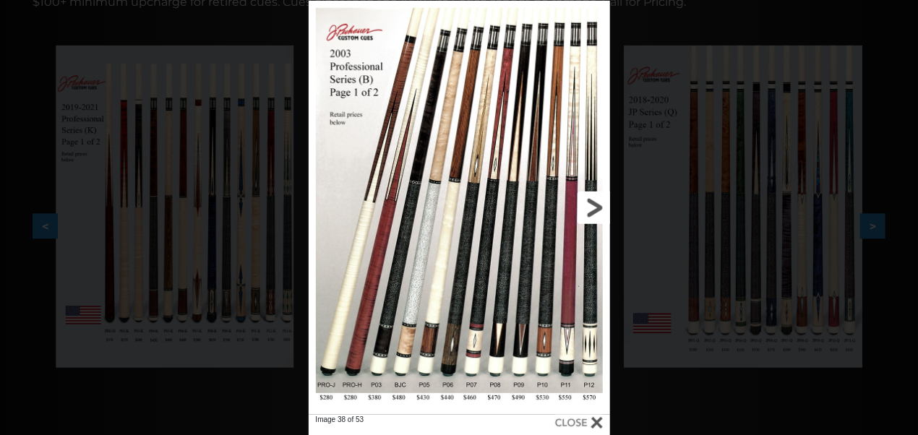
click at [597, 205] on link at bounding box center [542, 208] width 136 height 414
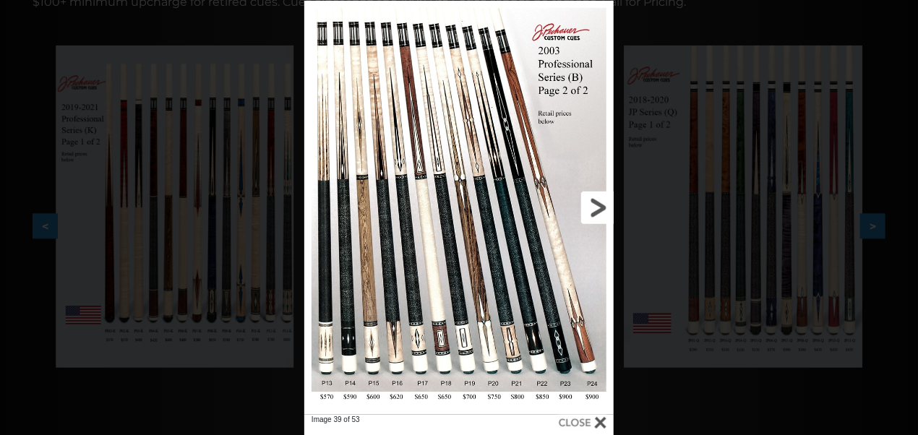
click at [597, 205] on link at bounding box center [544, 208] width 140 height 414
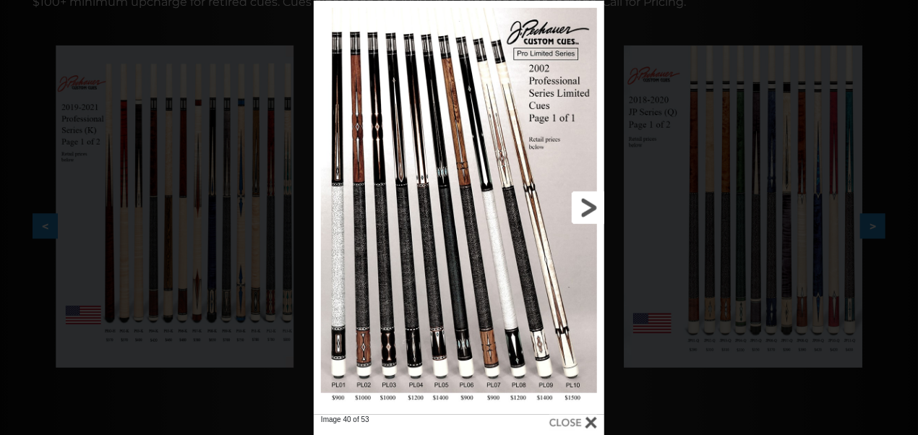
click at [597, 205] on link at bounding box center [539, 208] width 131 height 414
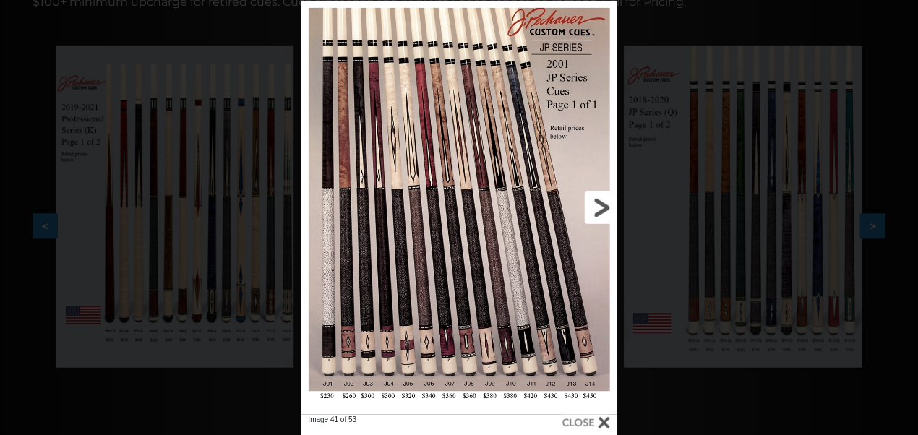
click at [597, 205] on link at bounding box center [546, 208] width 142 height 414
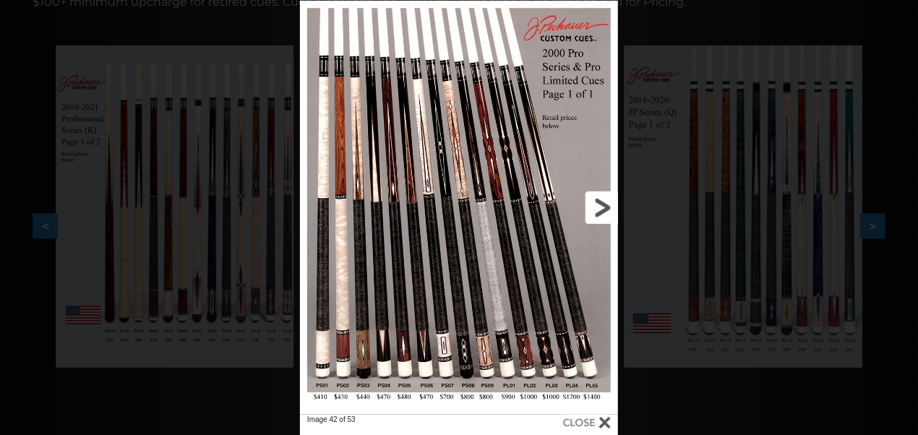
click at [597, 205] on link at bounding box center [546, 208] width 143 height 414
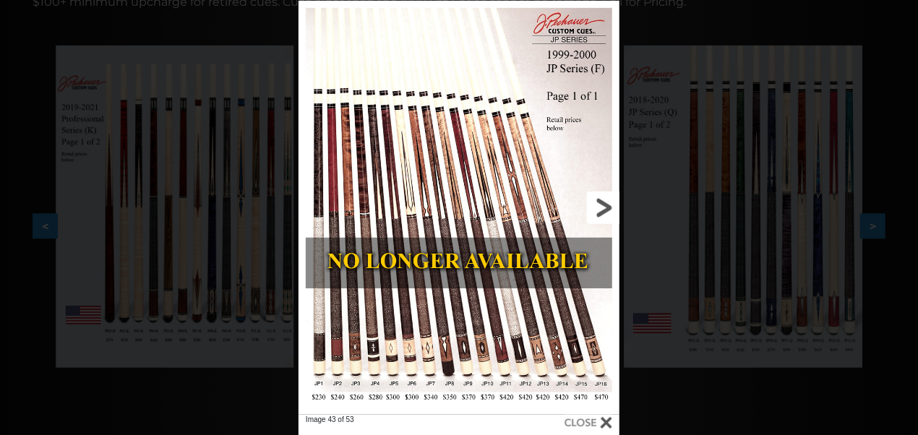
click at [597, 205] on link at bounding box center [547, 208] width 145 height 414
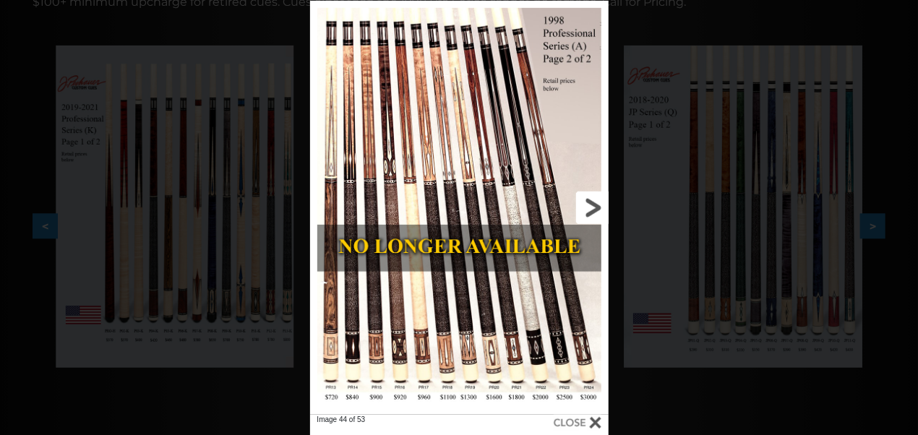
click at [597, 205] on link at bounding box center [541, 208] width 134 height 414
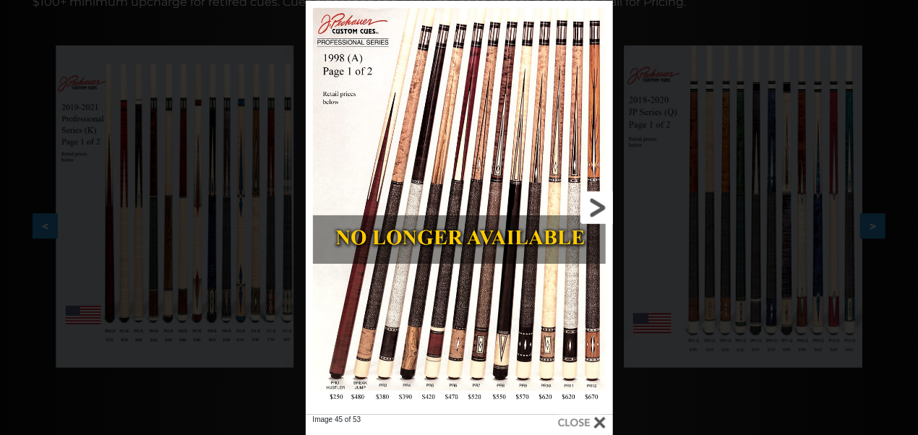
click at [597, 205] on link at bounding box center [543, 208] width 138 height 414
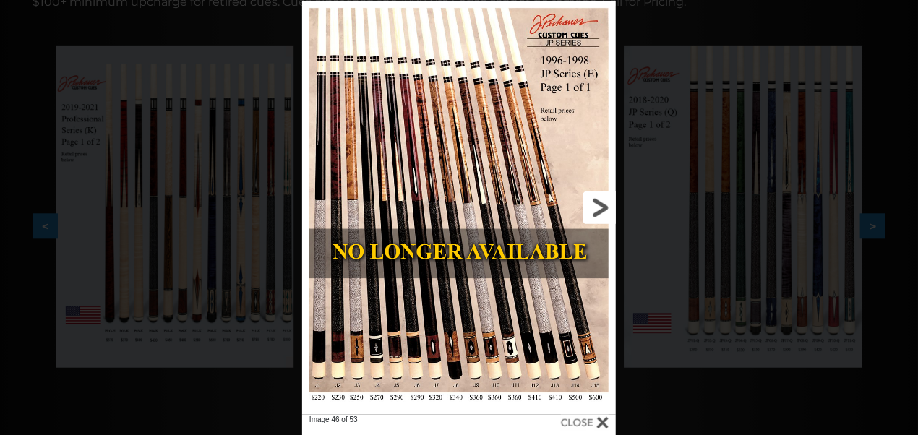
click at [597, 205] on link at bounding box center [545, 208] width 141 height 414
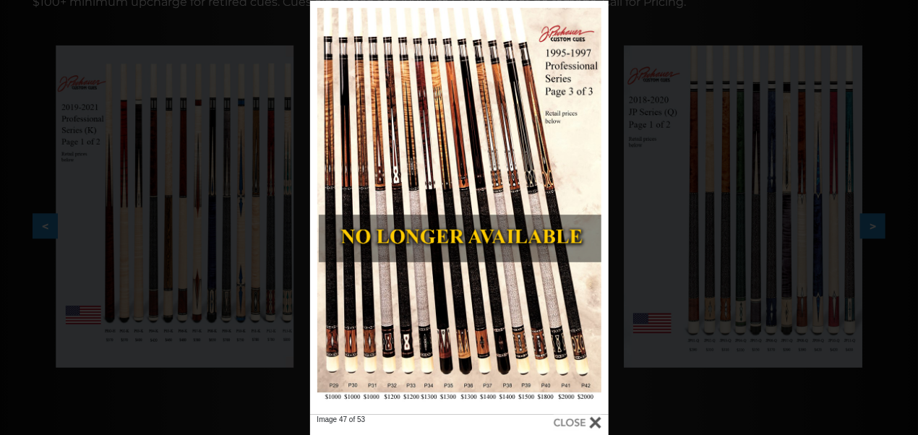
click at [140, 261] on div "Image 47 of 53" at bounding box center [459, 218] width 918 height 435
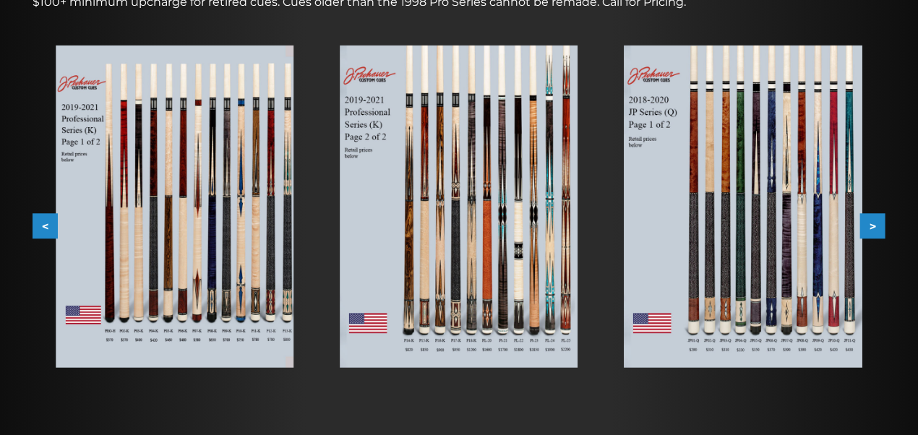
click at [180, 286] on img at bounding box center [175, 207] width 238 height 322
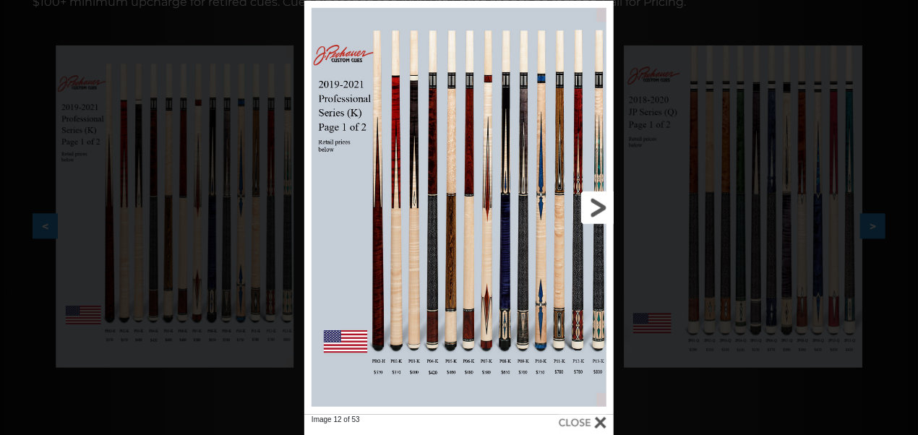
click at [602, 204] on link at bounding box center [544, 208] width 140 height 414
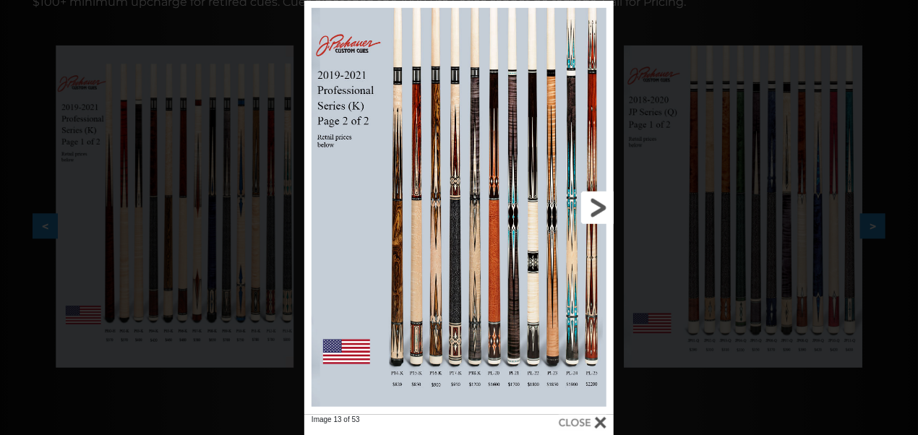
click at [602, 204] on link at bounding box center [544, 208] width 140 height 414
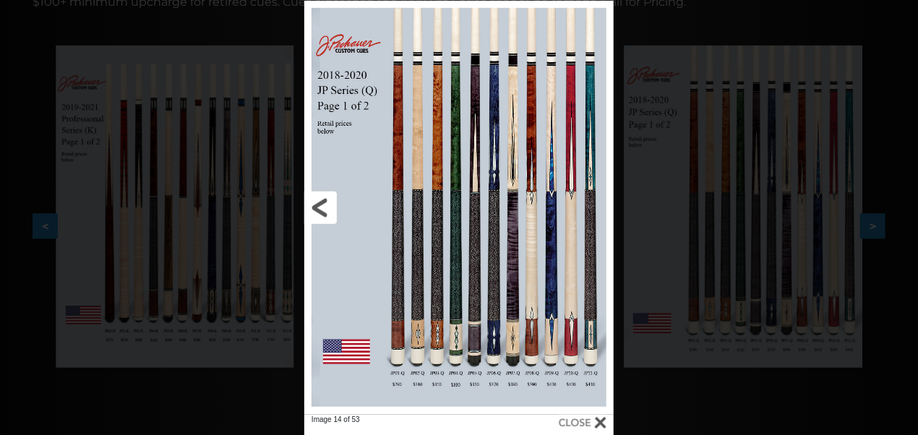
click at [321, 200] on link at bounding box center [374, 208] width 140 height 414
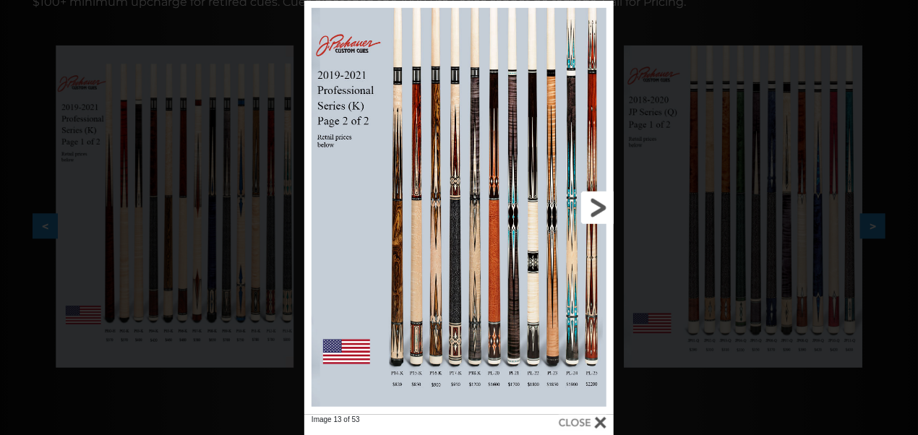
click at [584, 203] on link at bounding box center [544, 208] width 140 height 414
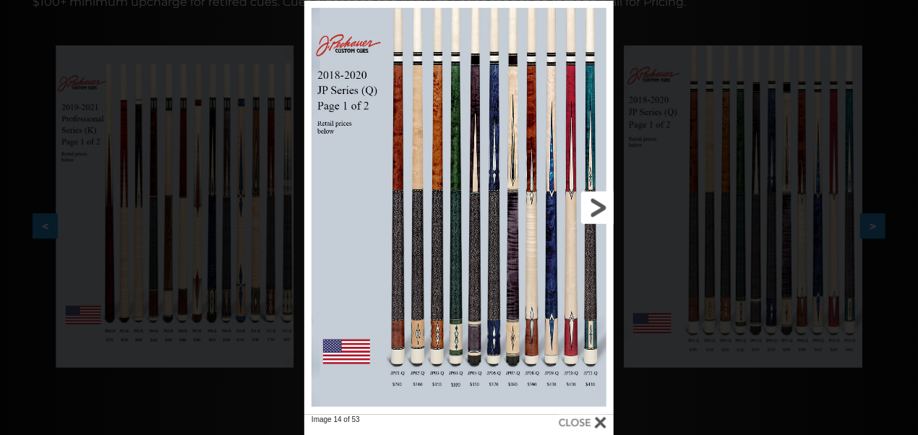
click at [584, 203] on link at bounding box center [544, 208] width 140 height 414
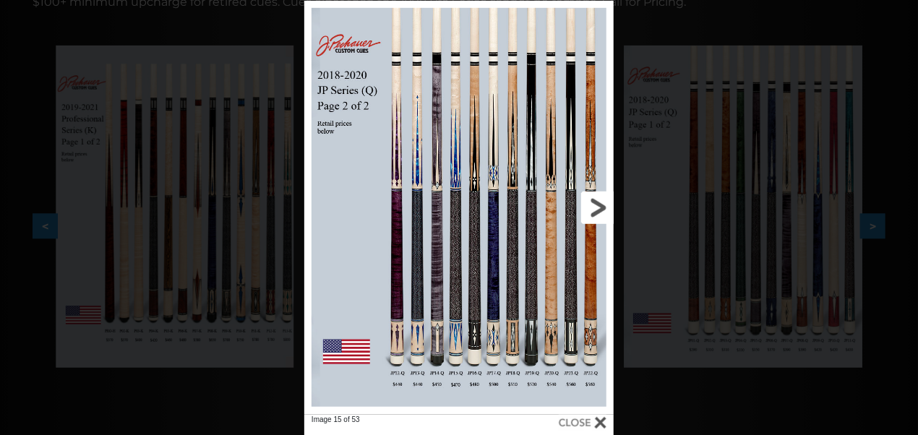
click at [584, 203] on link at bounding box center [544, 208] width 140 height 414
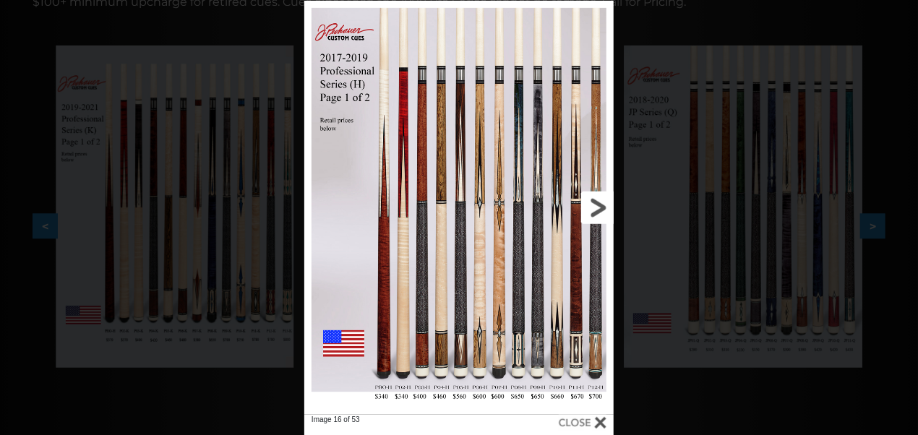
click at [584, 203] on link at bounding box center [544, 208] width 140 height 414
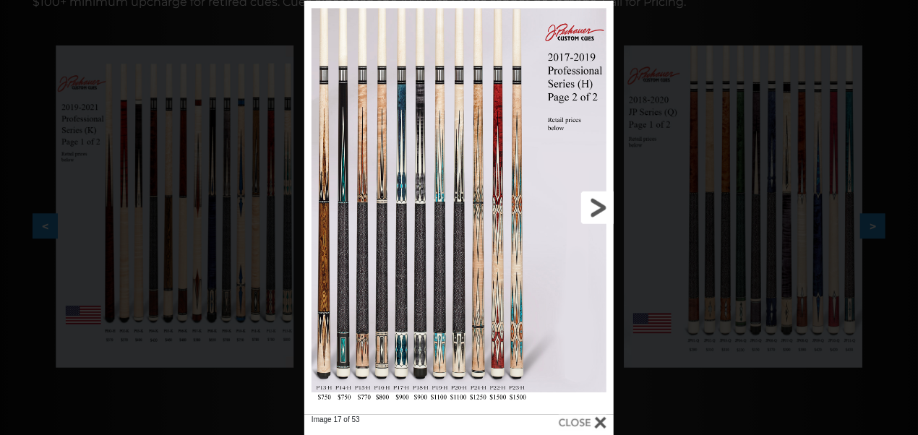
click at [584, 203] on link at bounding box center [544, 208] width 140 height 414
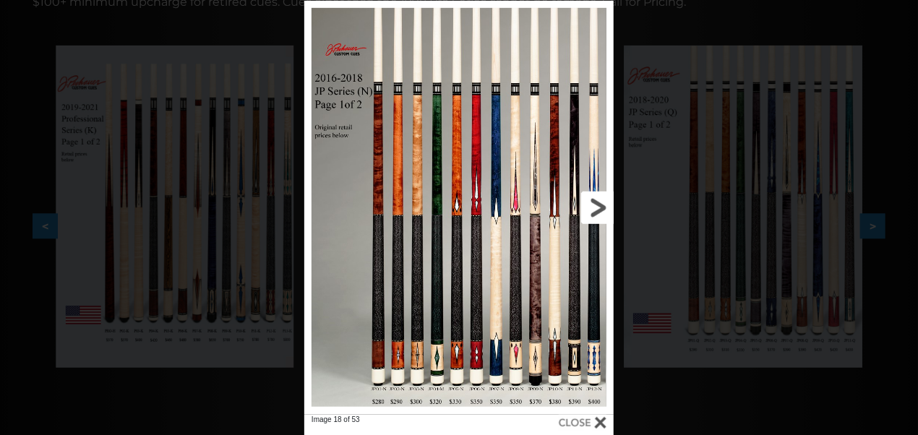
click at [584, 203] on link at bounding box center [544, 208] width 140 height 414
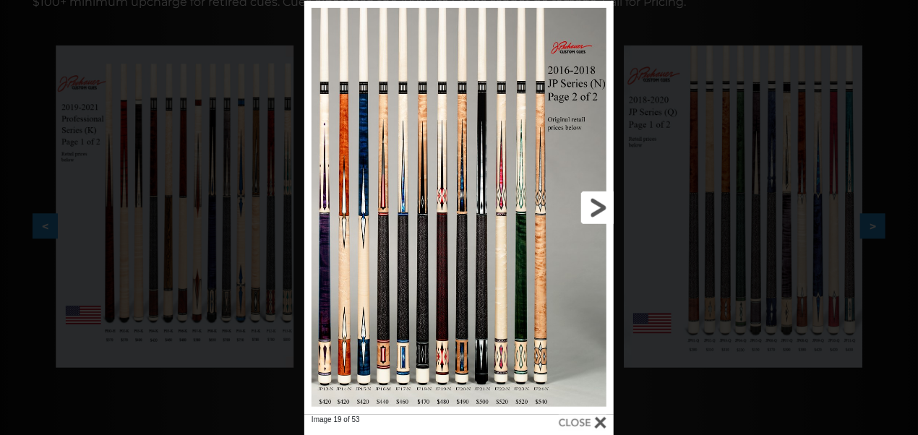
click at [584, 203] on link at bounding box center [544, 208] width 140 height 414
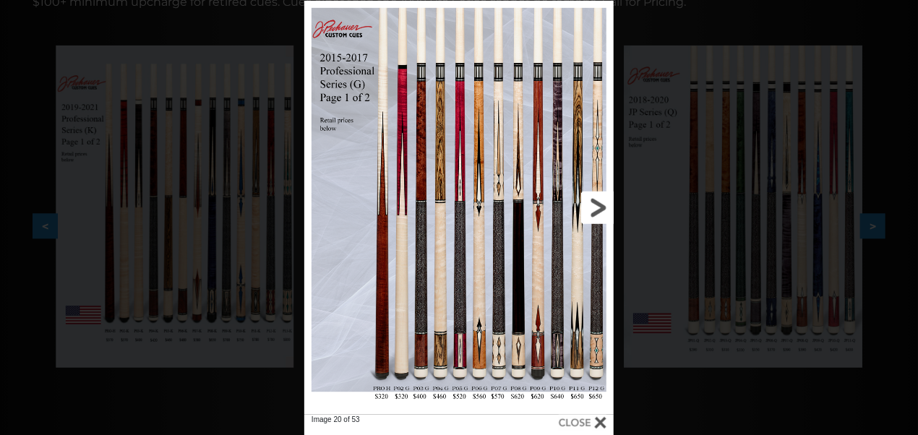
click at [584, 203] on link at bounding box center [544, 208] width 140 height 414
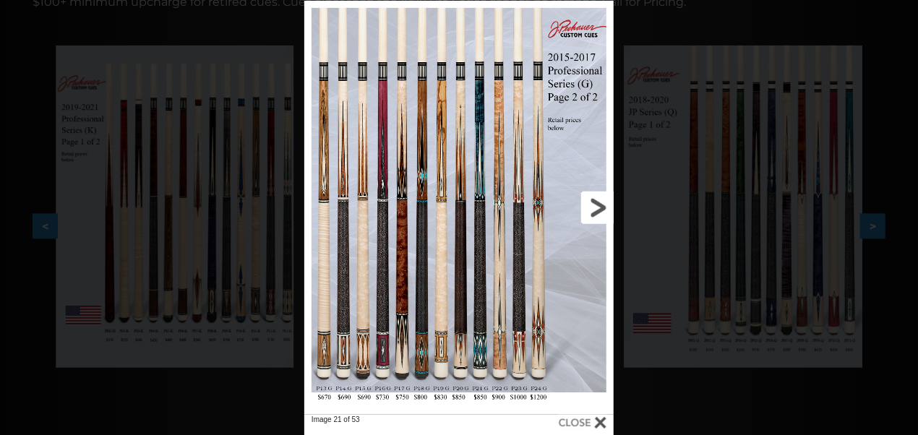
click at [584, 203] on link at bounding box center [544, 208] width 140 height 414
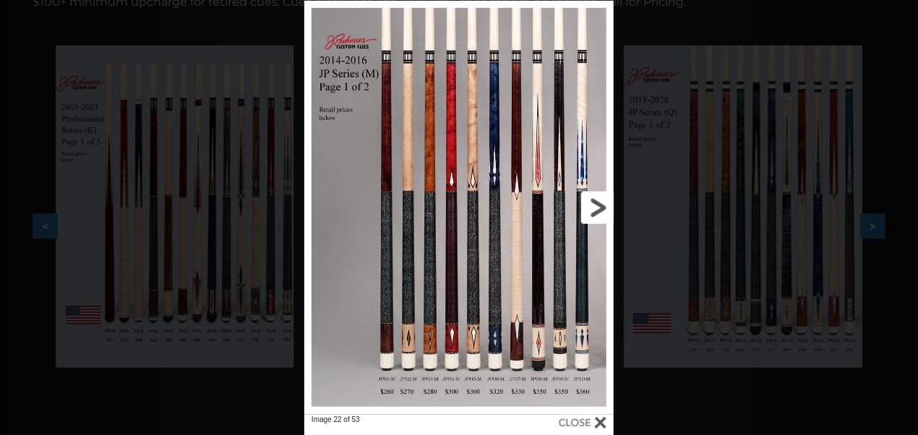
click at [584, 203] on link at bounding box center [544, 208] width 140 height 414
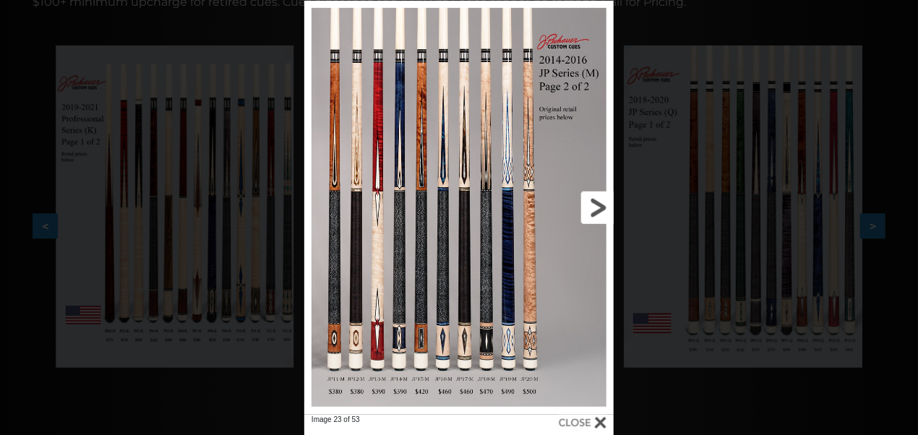
click at [584, 203] on link at bounding box center [544, 208] width 140 height 414
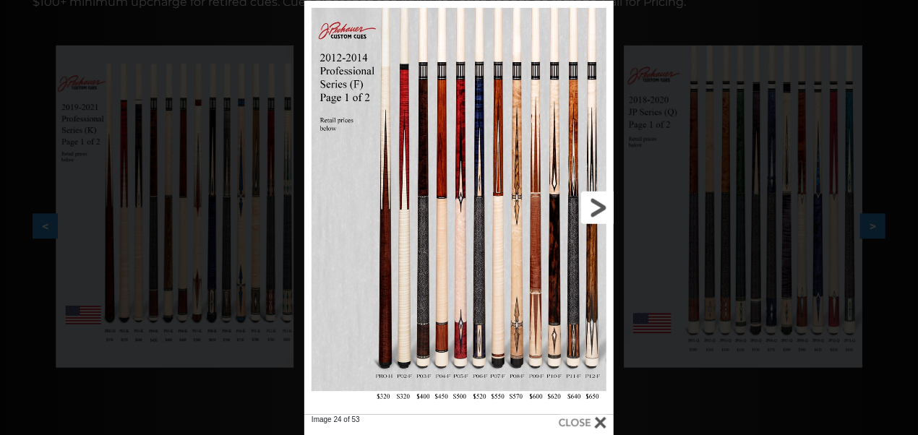
click at [584, 203] on link at bounding box center [544, 208] width 140 height 414
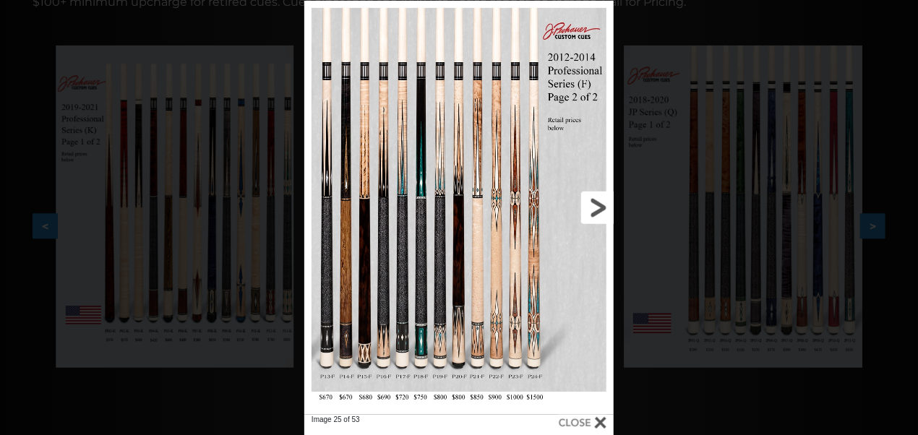
click at [584, 203] on link at bounding box center [544, 208] width 140 height 414
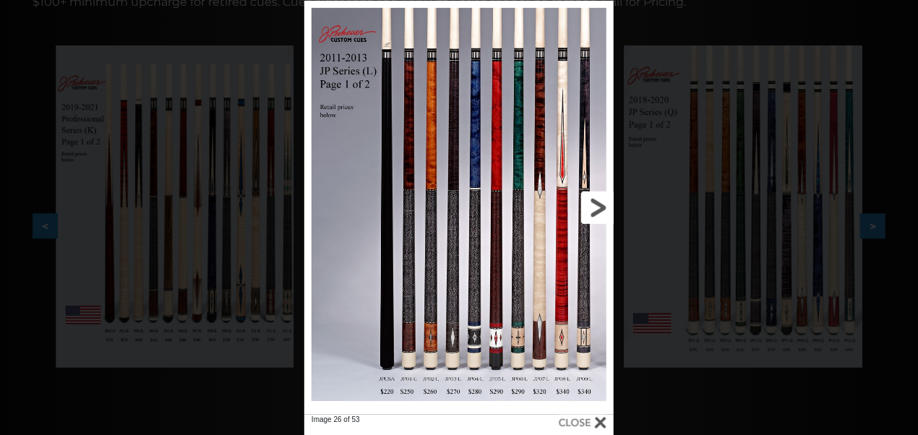
click at [584, 203] on link at bounding box center [544, 208] width 140 height 414
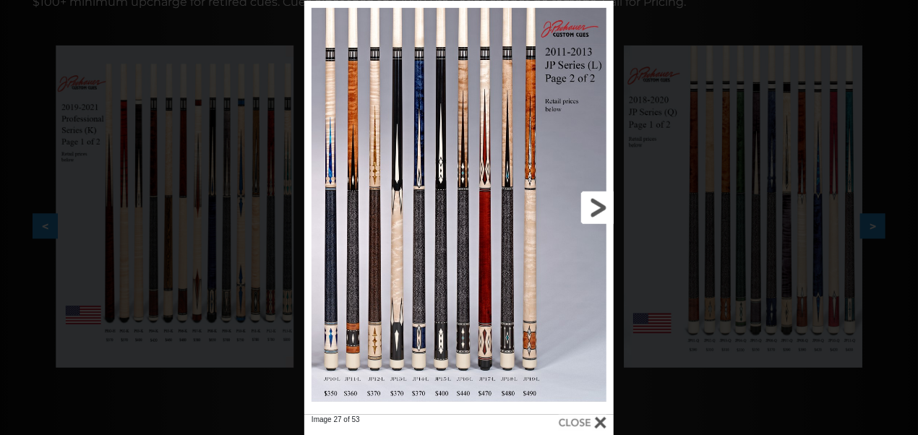
click at [584, 203] on link at bounding box center [544, 208] width 140 height 414
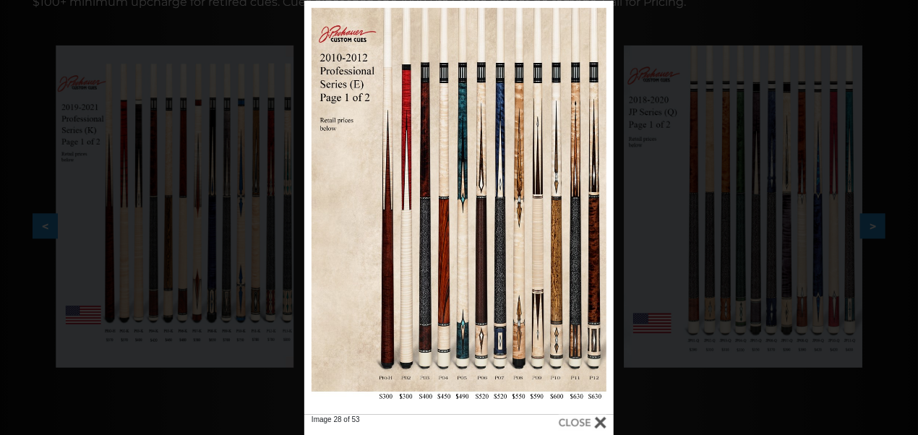
click at [585, 419] on div at bounding box center [583, 423] width 48 height 16
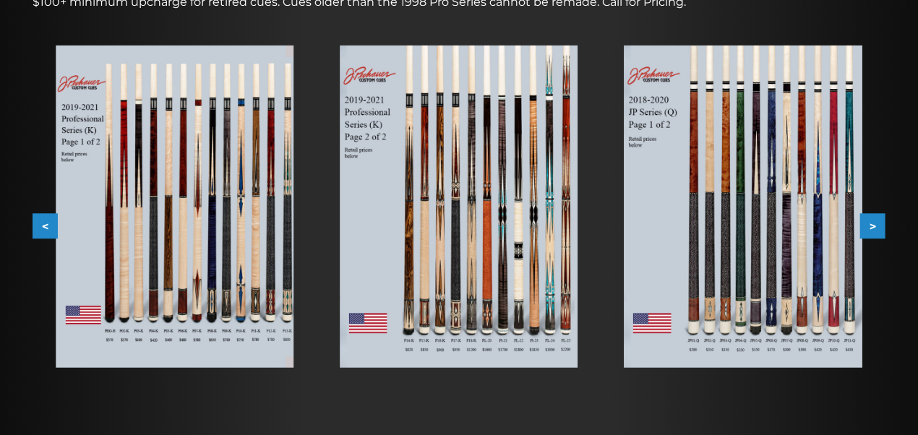
click at [884, 225] on button ">" at bounding box center [872, 226] width 25 height 25
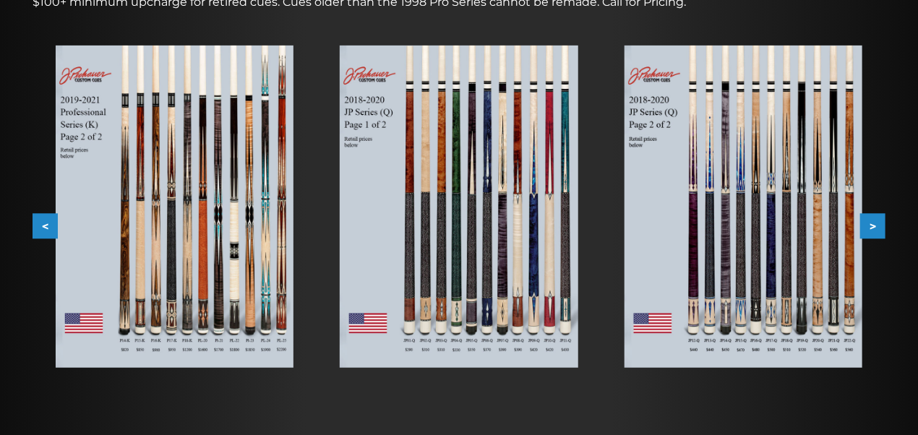
click at [884, 225] on button ">" at bounding box center [872, 226] width 25 height 25
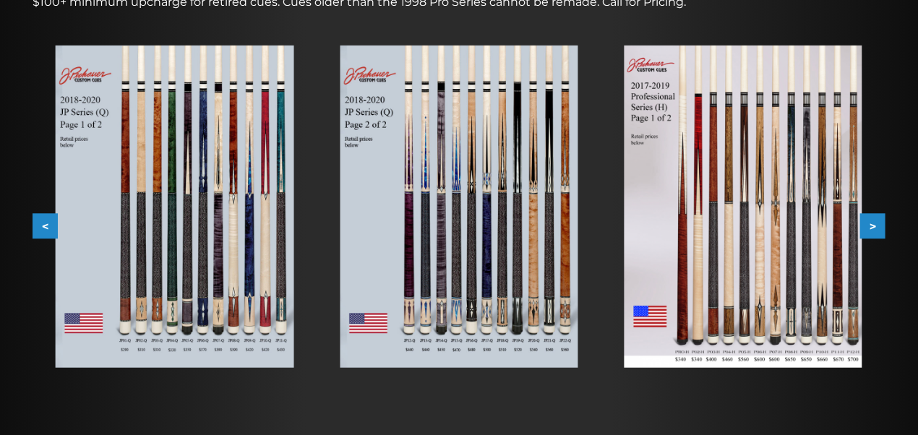
click at [884, 225] on button ">" at bounding box center [872, 226] width 25 height 25
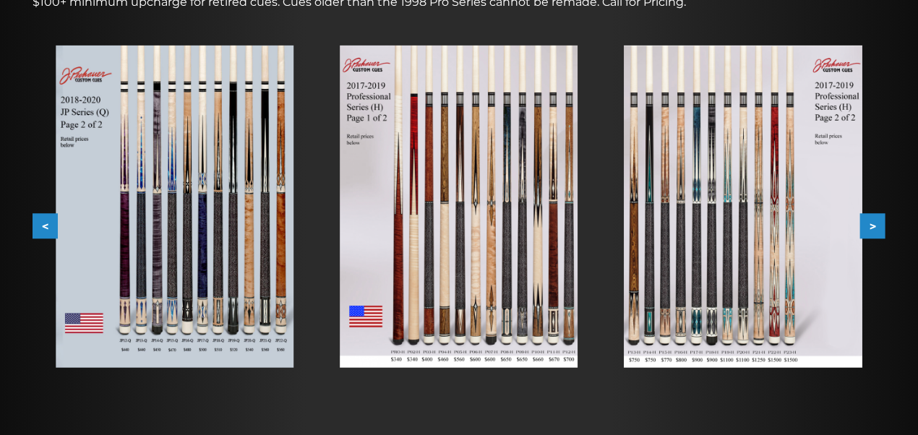
click at [884, 225] on button ">" at bounding box center [872, 226] width 25 height 25
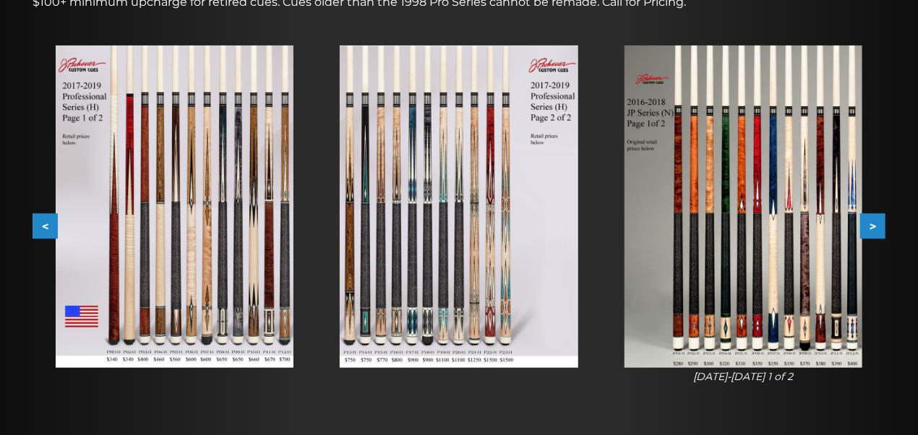
click at [884, 225] on button ">" at bounding box center [872, 226] width 25 height 25
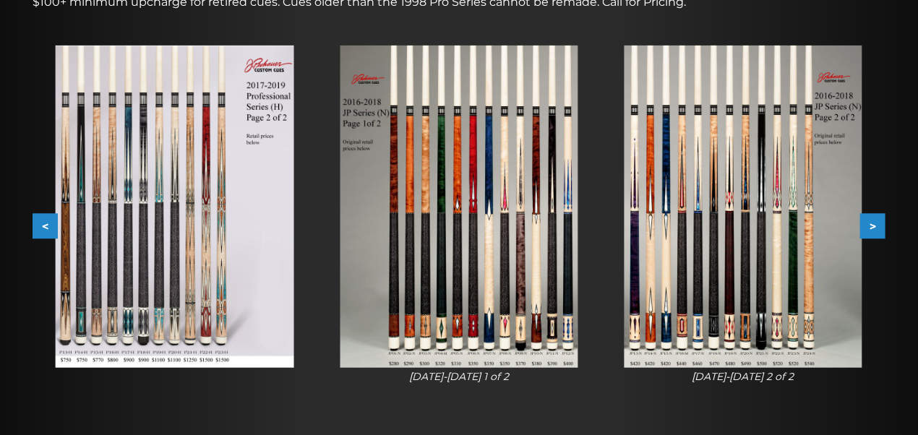
click at [884, 225] on button ">" at bounding box center [872, 226] width 25 height 25
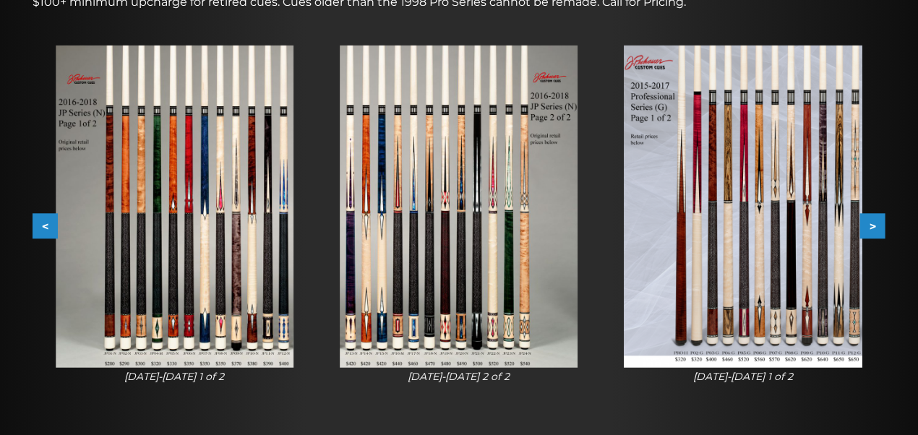
click at [884, 225] on button ">" at bounding box center [872, 226] width 25 height 25
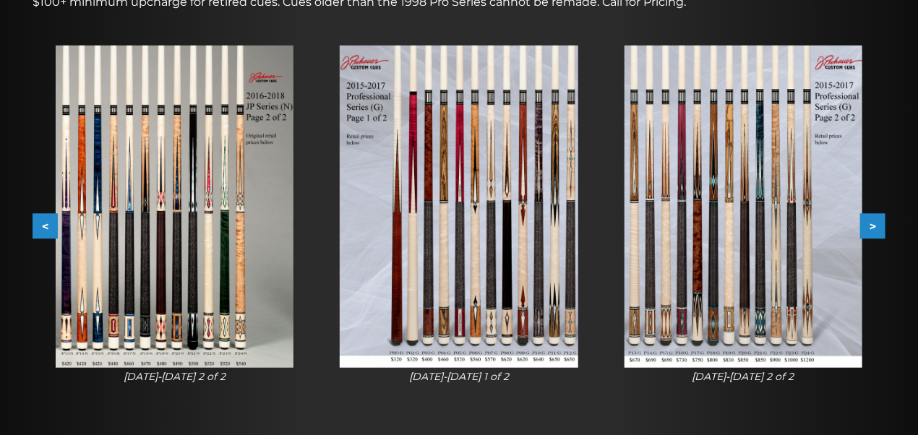
click at [884, 225] on button ">" at bounding box center [872, 226] width 25 height 25
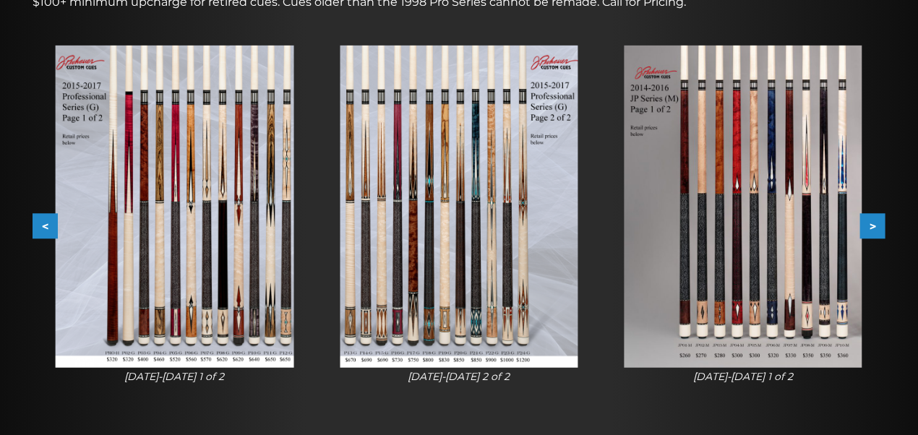
click at [884, 225] on button ">" at bounding box center [872, 226] width 25 height 25
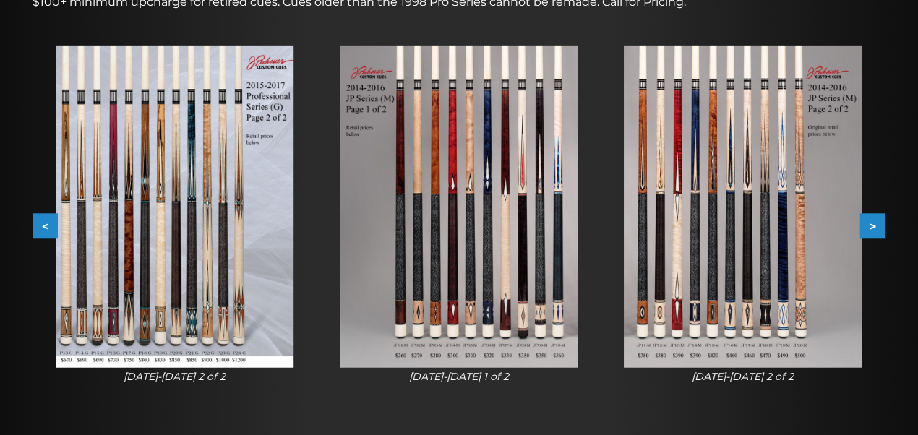
click at [884, 225] on button ">" at bounding box center [872, 226] width 25 height 25
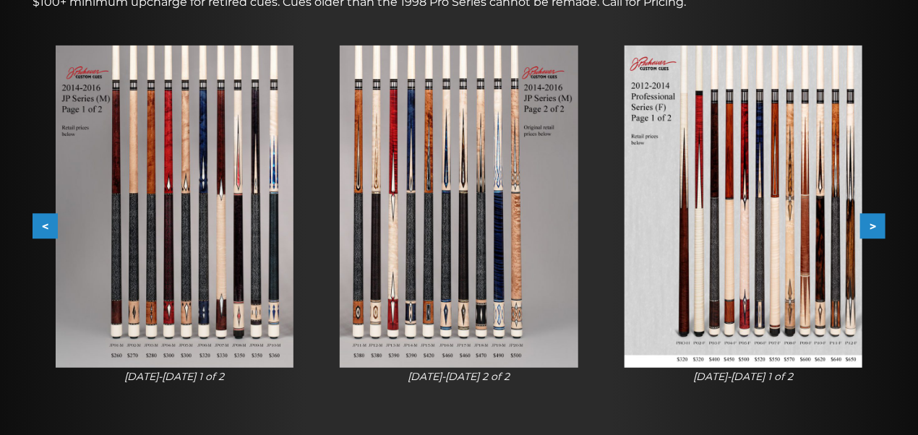
click at [884, 225] on button ">" at bounding box center [872, 226] width 25 height 25
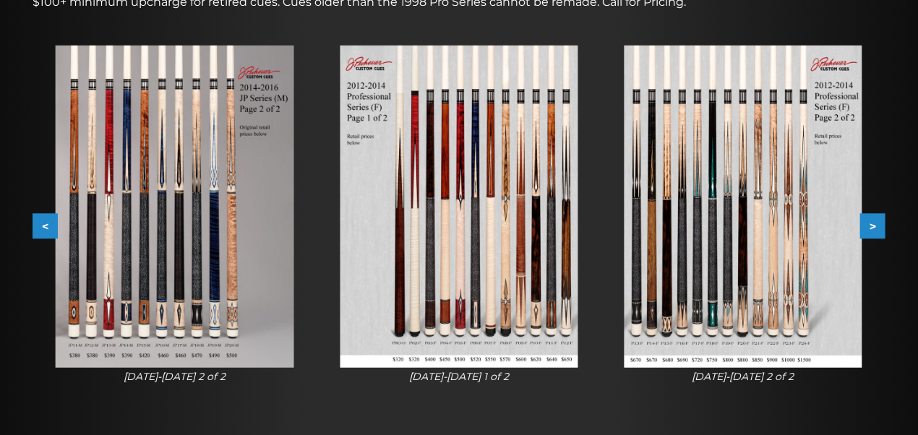
click at [884, 225] on button ">" at bounding box center [872, 226] width 25 height 25
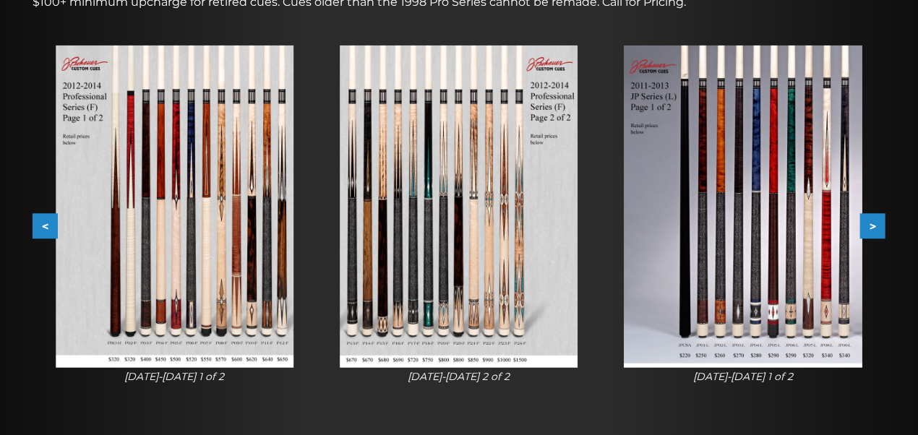
click at [884, 225] on button ">" at bounding box center [872, 226] width 25 height 25
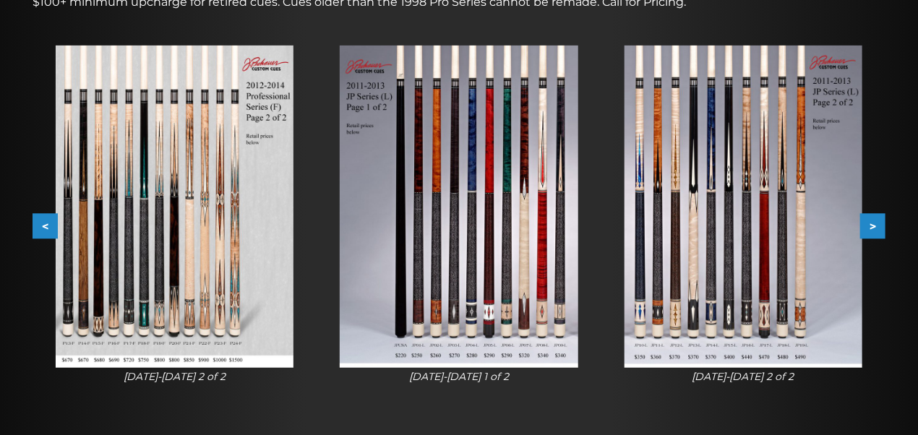
click at [884, 225] on button ">" at bounding box center [872, 226] width 25 height 25
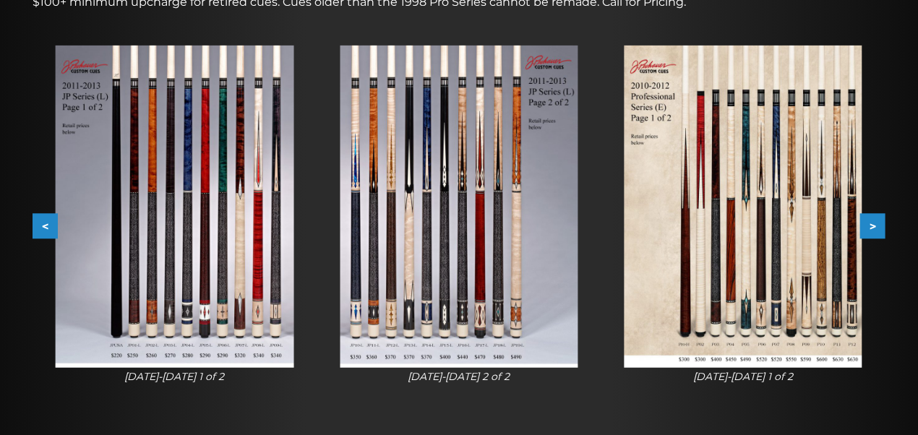
click at [884, 225] on button ">" at bounding box center [872, 226] width 25 height 25
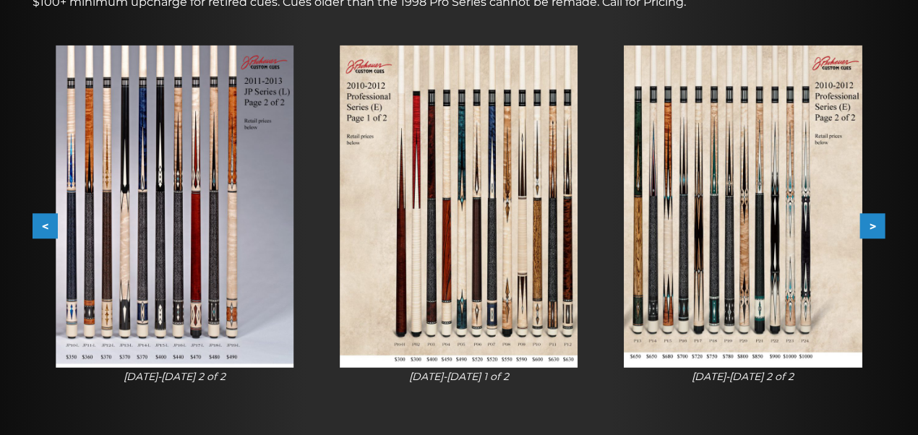
click at [884, 225] on button ">" at bounding box center [872, 226] width 25 height 25
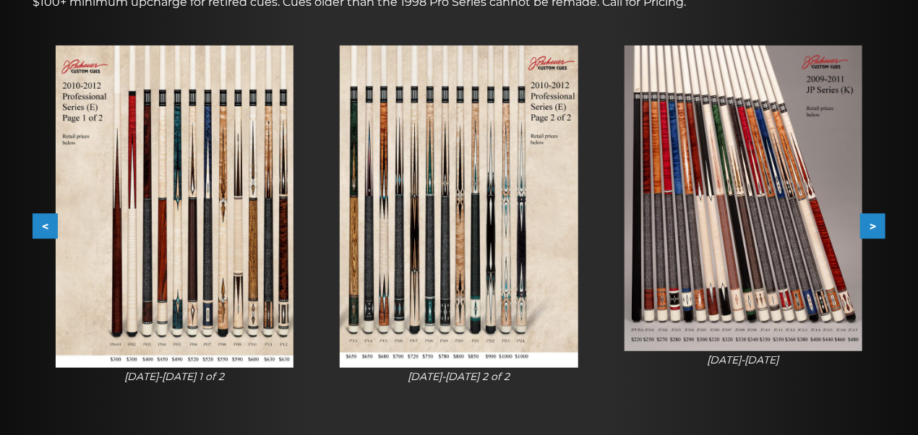
click at [884, 225] on button ">" at bounding box center [872, 226] width 25 height 25
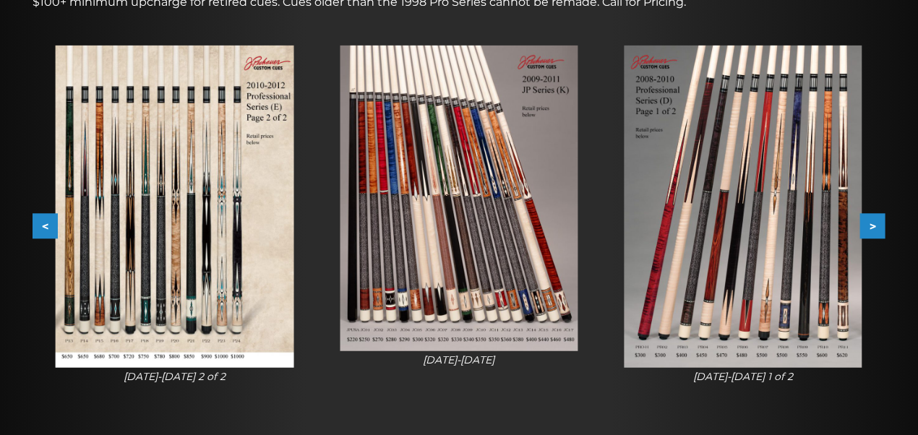
click at [884, 225] on button ">" at bounding box center [872, 226] width 25 height 25
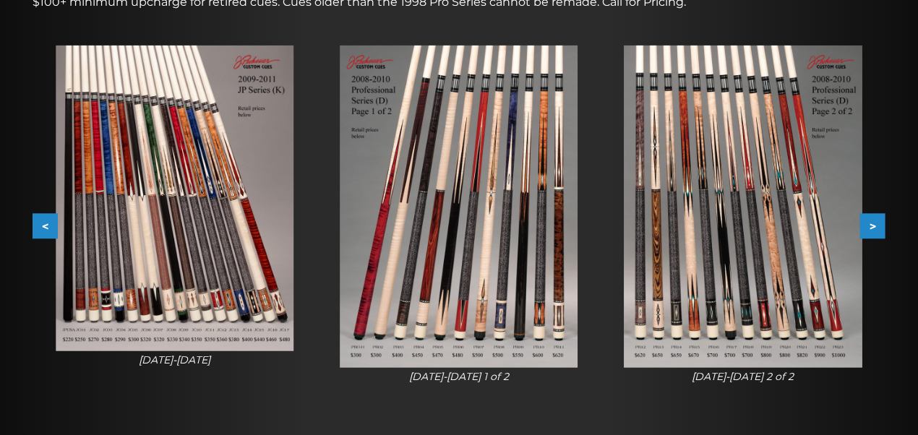
click at [884, 225] on button ">" at bounding box center [872, 226] width 25 height 25
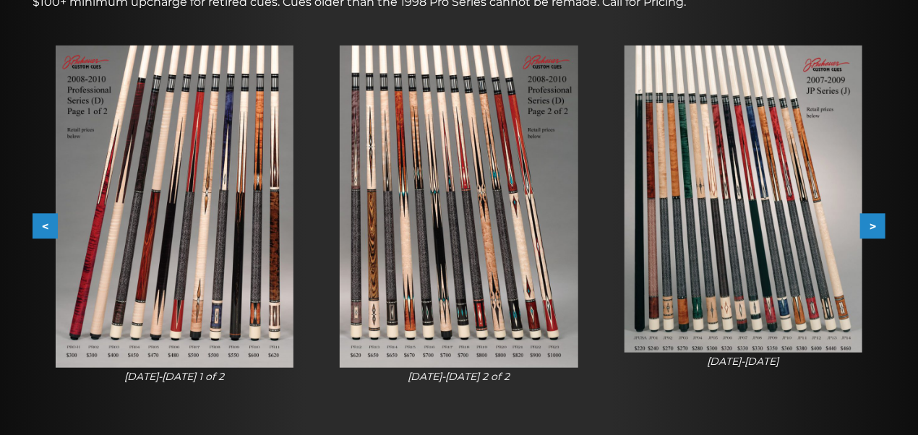
click at [884, 225] on button ">" at bounding box center [872, 226] width 25 height 25
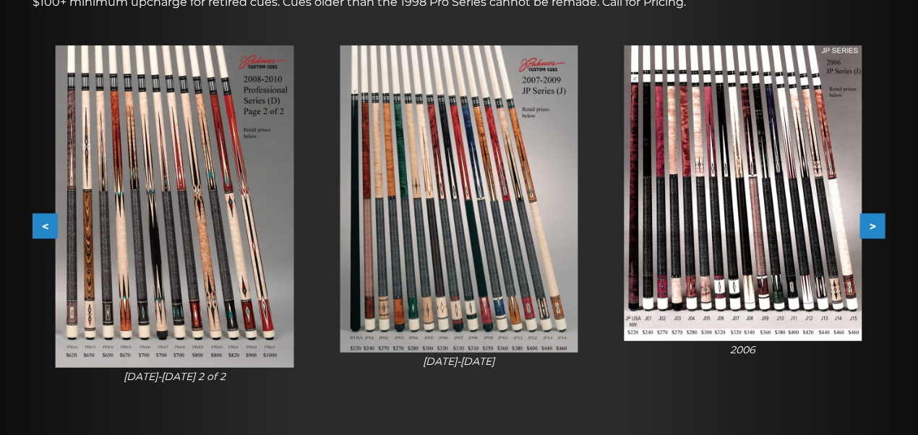
click at [884, 225] on button ">" at bounding box center [872, 226] width 25 height 25
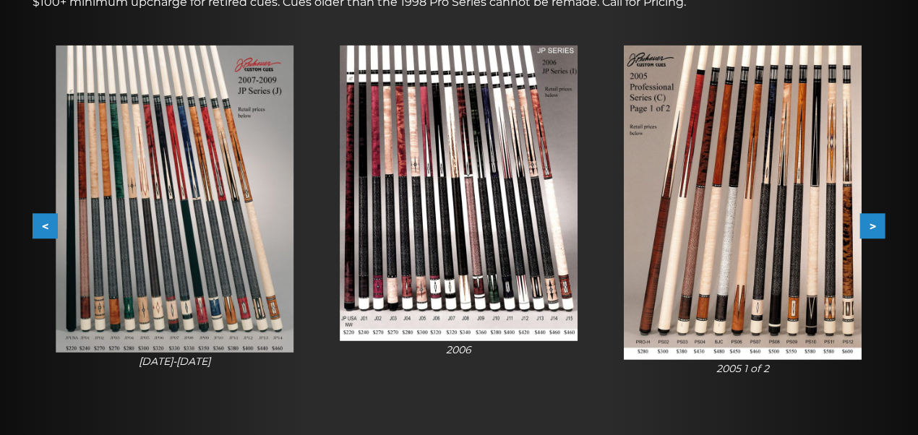
click at [884, 225] on button ">" at bounding box center [872, 226] width 25 height 25
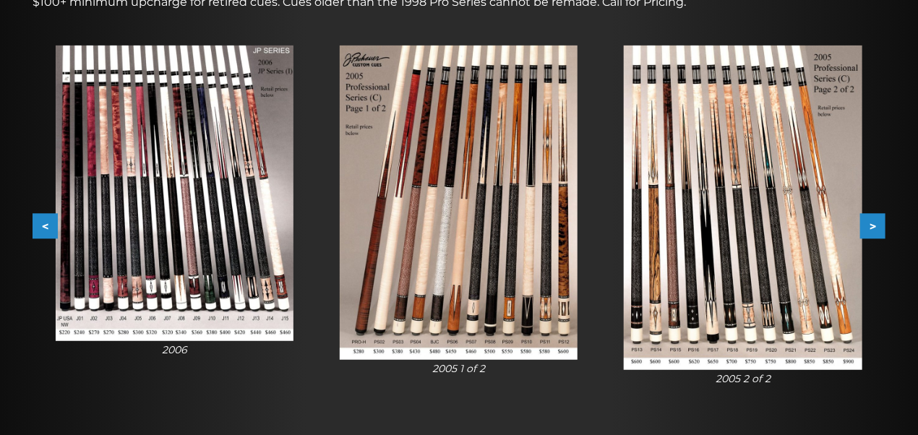
click at [884, 225] on button ">" at bounding box center [872, 226] width 25 height 25
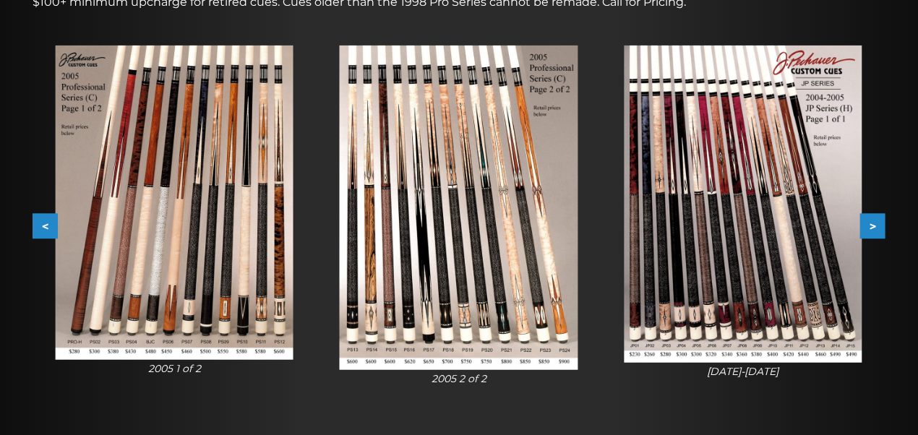
click at [884, 225] on button ">" at bounding box center [872, 226] width 25 height 25
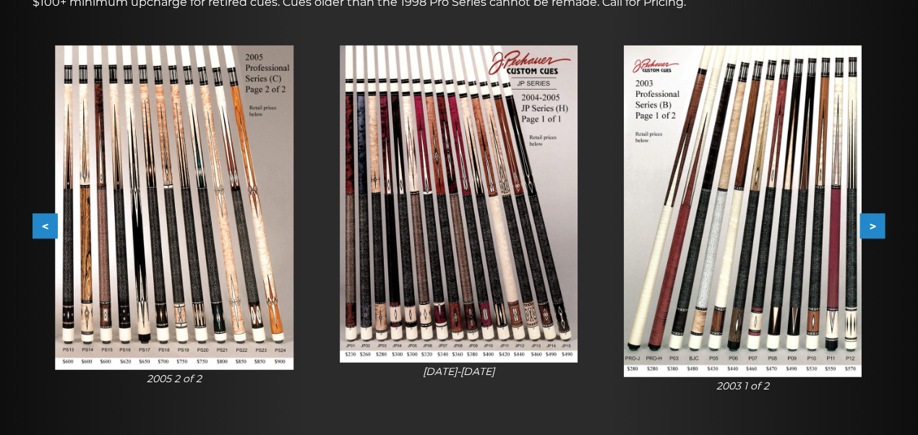
click at [884, 225] on button ">" at bounding box center [872, 226] width 25 height 25
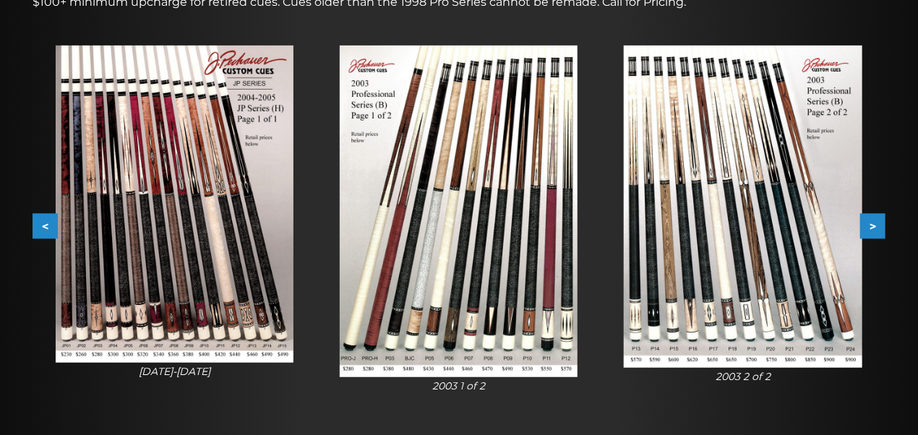
click at [884, 225] on button ">" at bounding box center [872, 226] width 25 height 25
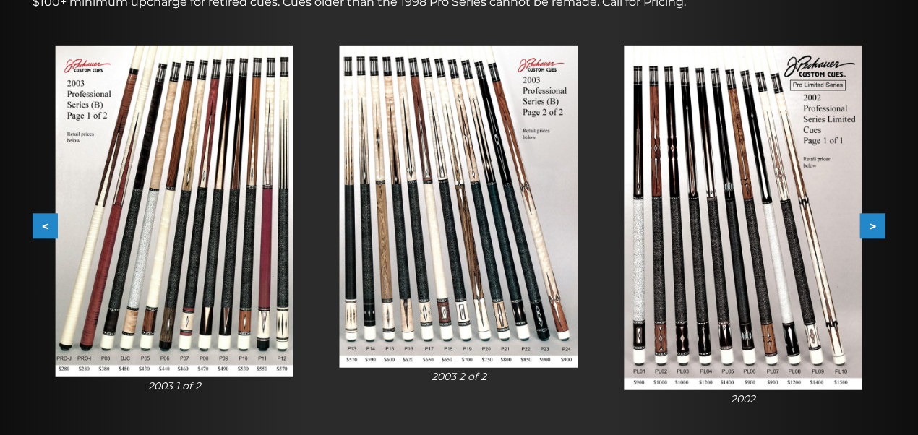
click at [884, 225] on button ">" at bounding box center [872, 226] width 25 height 25
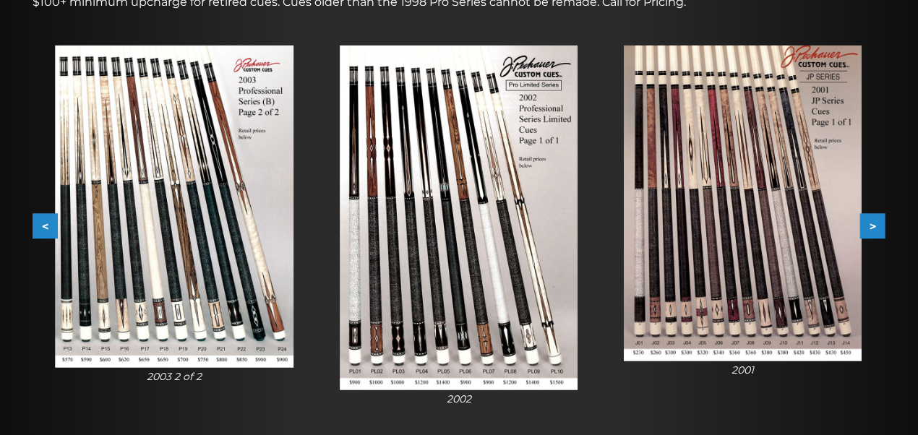
click at [884, 225] on button ">" at bounding box center [872, 226] width 25 height 25
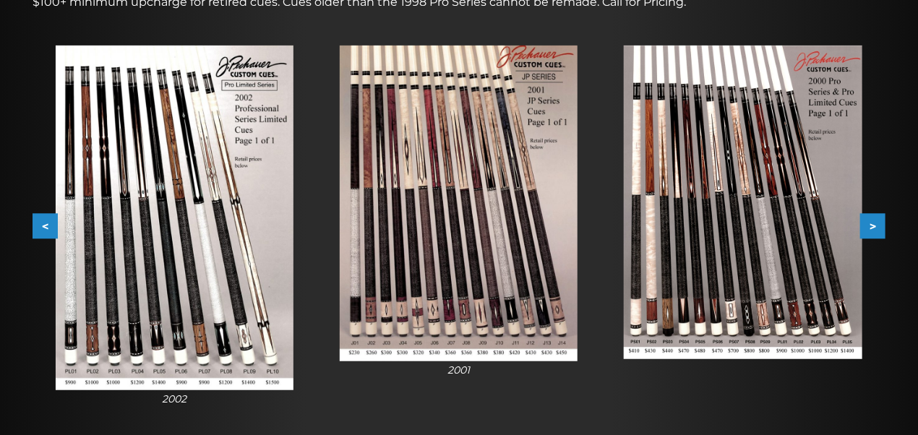
click at [34, 222] on button "<" at bounding box center [45, 226] width 25 height 25
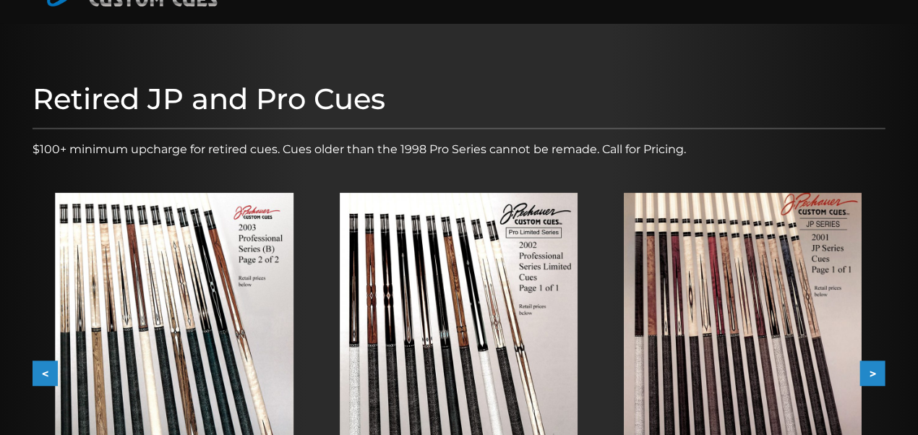
scroll to position [0, 0]
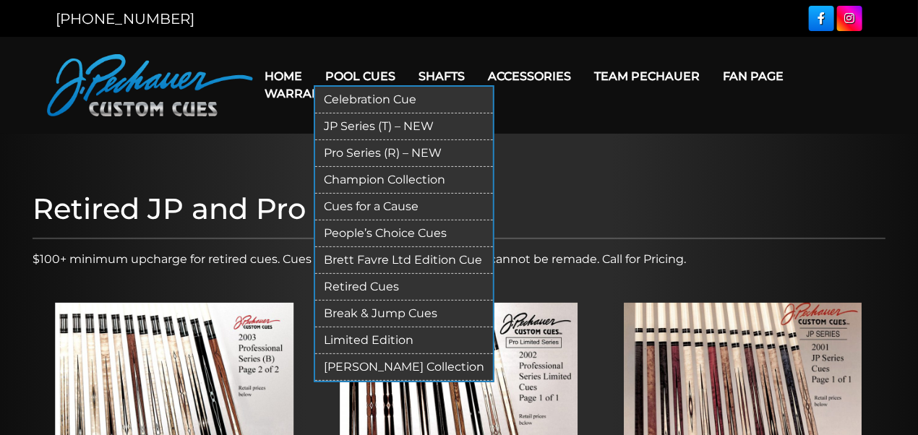
click at [362, 335] on link "Limited Edition" at bounding box center [404, 341] width 178 height 27
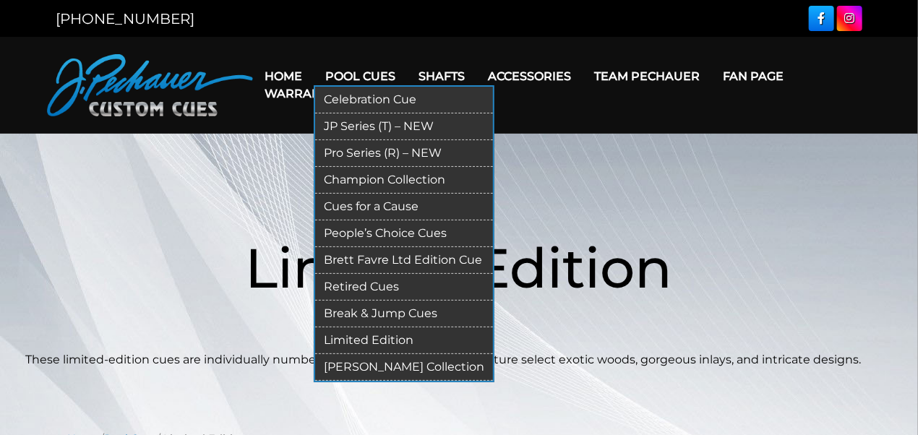
click at [370, 257] on link "Brett Favre Ltd Edition Cue" at bounding box center [404, 260] width 178 height 27
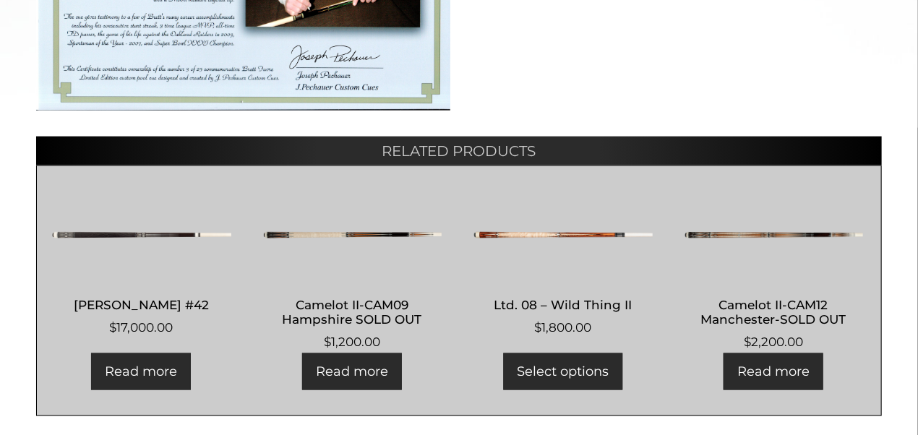
scroll to position [727, 0]
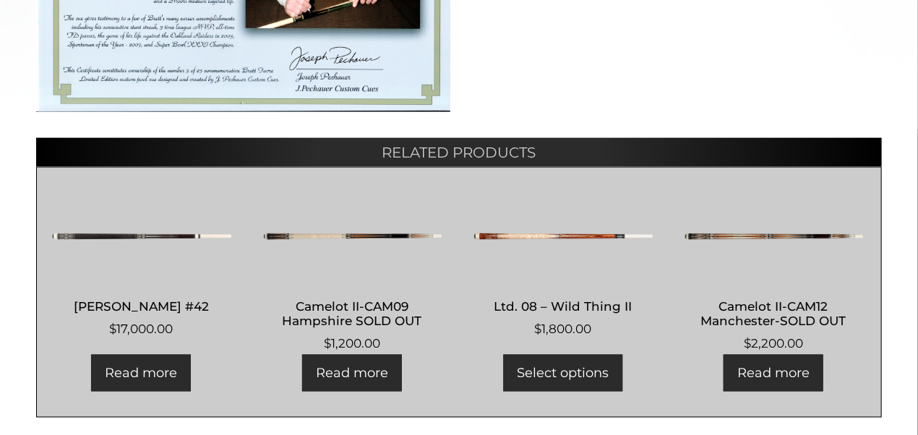
click at [97, 234] on img at bounding box center [141, 236] width 180 height 87
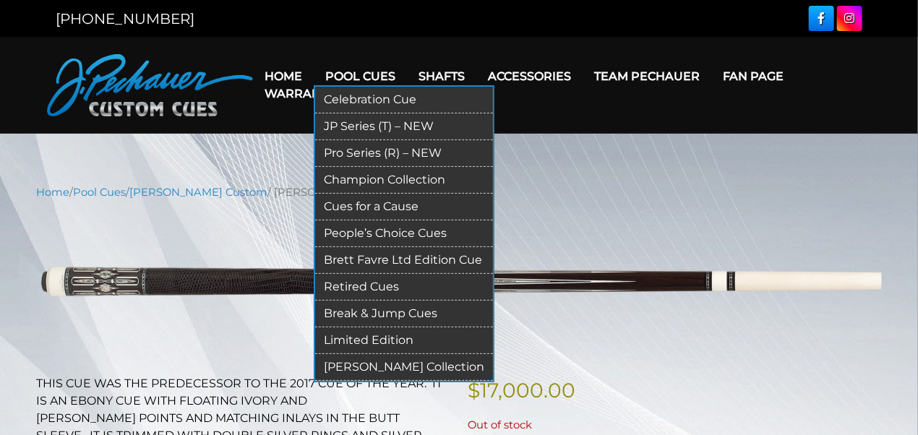
click at [353, 173] on link "Champion Collection" at bounding box center [404, 180] width 178 height 27
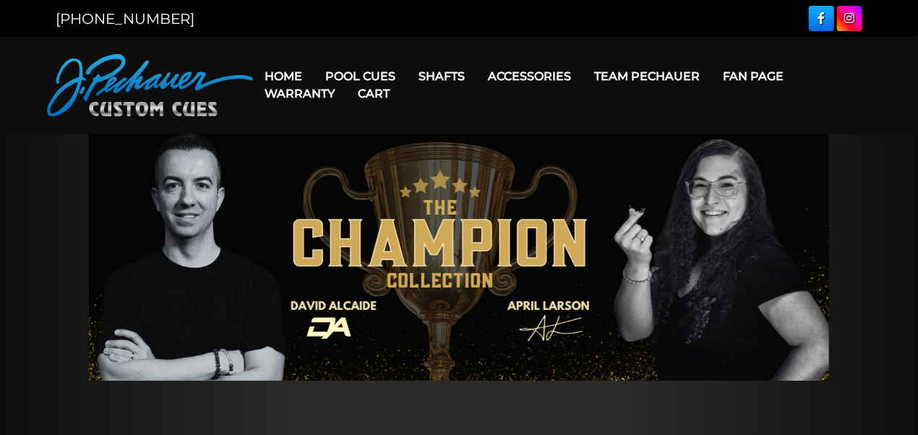
click at [350, 78] on link "Cart" at bounding box center [373, 93] width 55 height 37
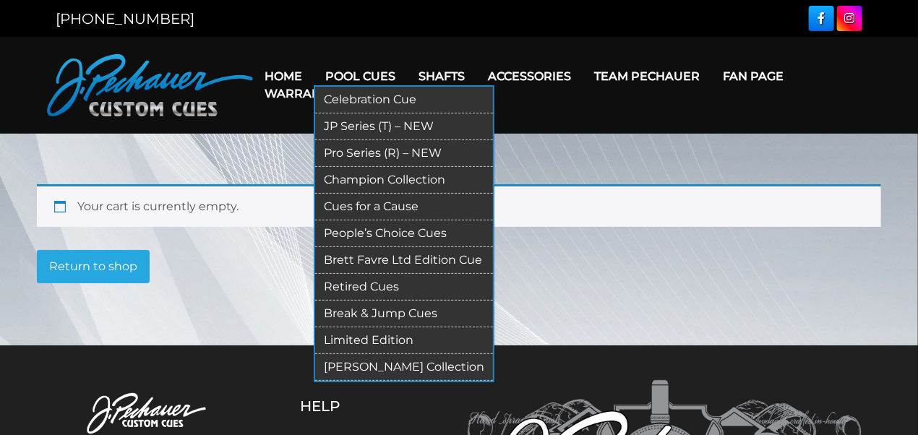
click at [358, 149] on link "Pro Series (R) – NEW" at bounding box center [404, 153] width 178 height 27
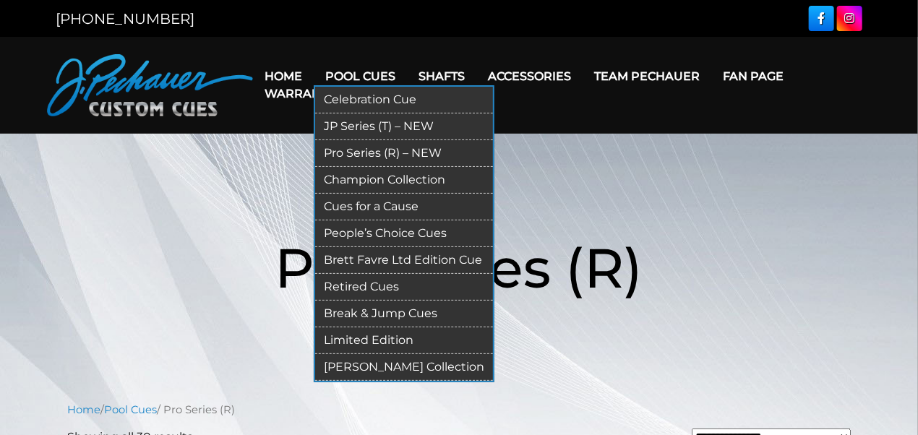
click at [354, 338] on link "Limited Edition" at bounding box center [404, 341] width 178 height 27
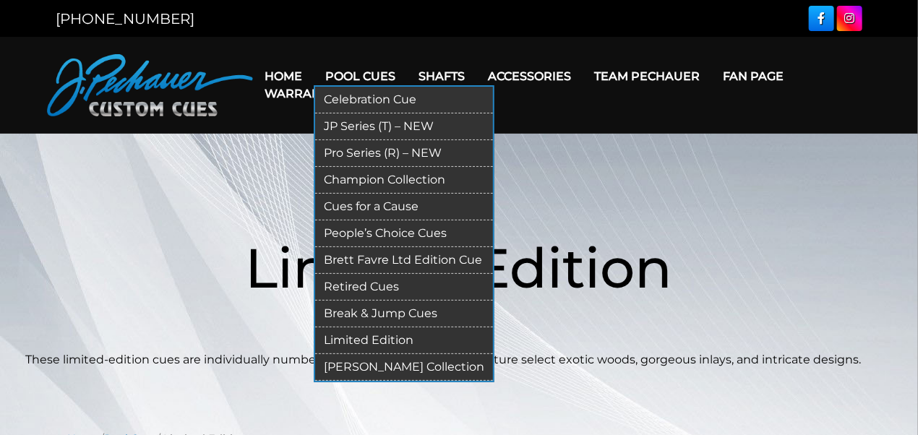
click at [351, 280] on link "Retired Cues" at bounding box center [404, 287] width 178 height 27
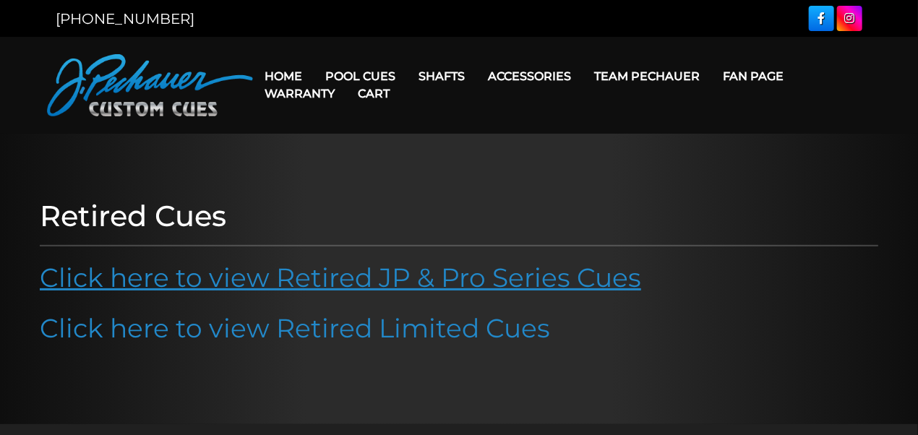
click at [316, 280] on link "Click here to view Retired JP & Pro Series Cues" at bounding box center [341, 278] width 602 height 32
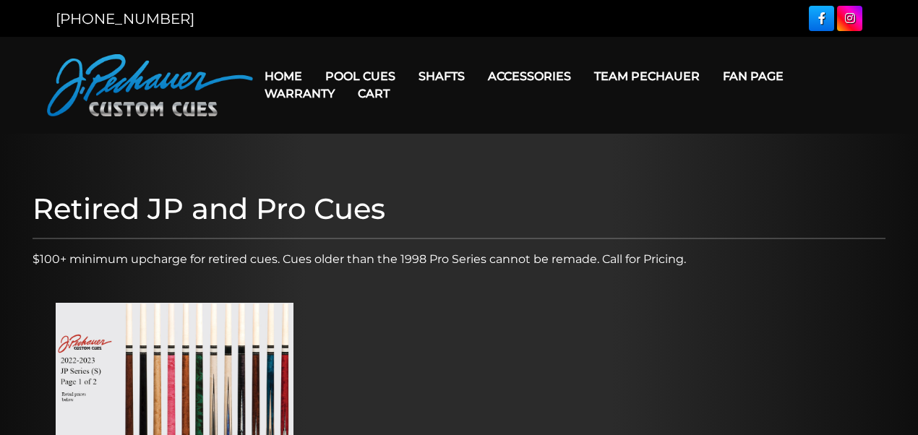
scroll to position [220, 0]
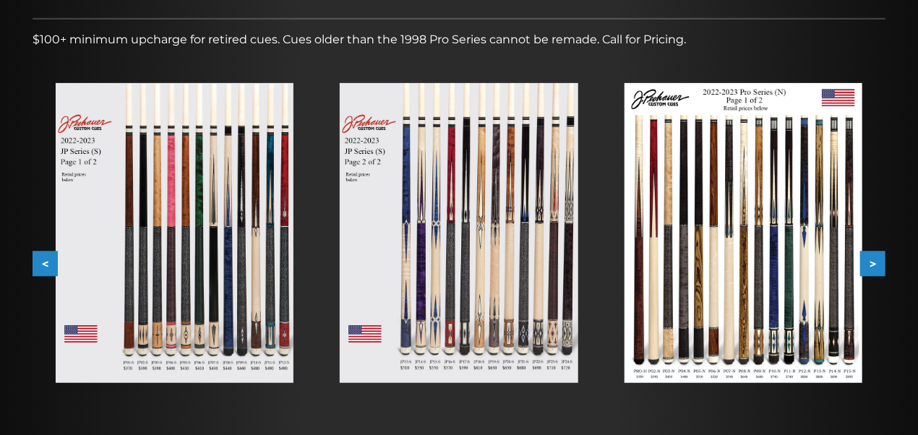
click at [186, 304] on img at bounding box center [175, 233] width 238 height 300
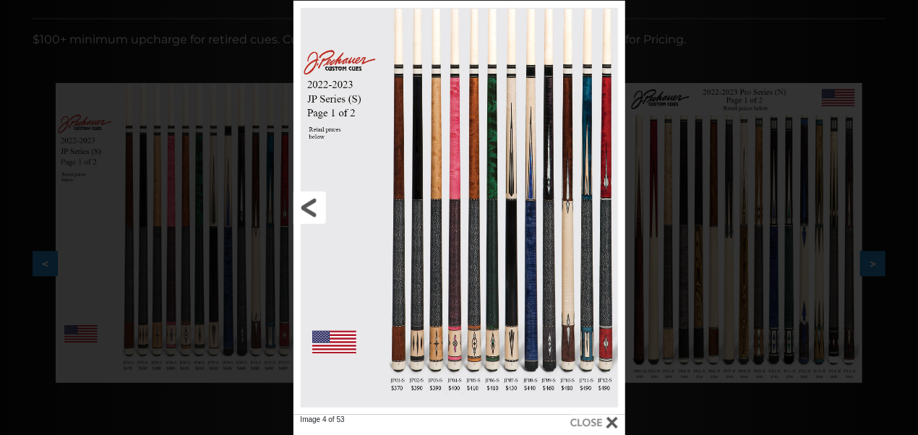
click at [305, 195] on link at bounding box center [369, 208] width 150 height 414
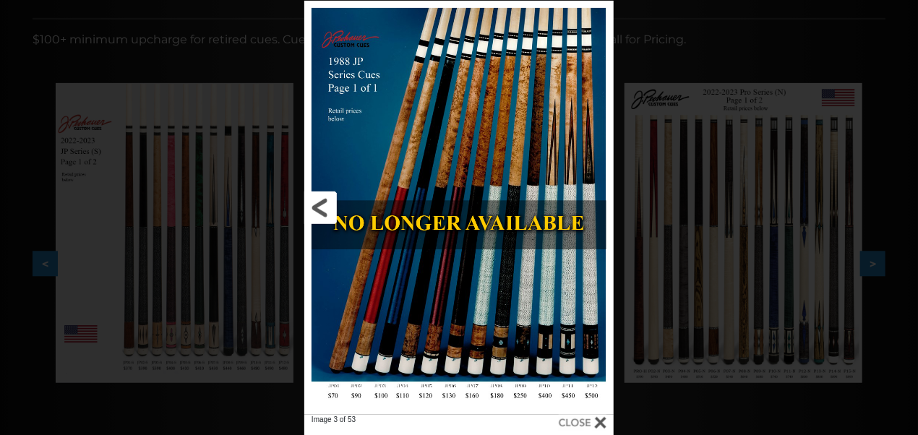
click at [312, 200] on link at bounding box center [374, 208] width 140 height 414
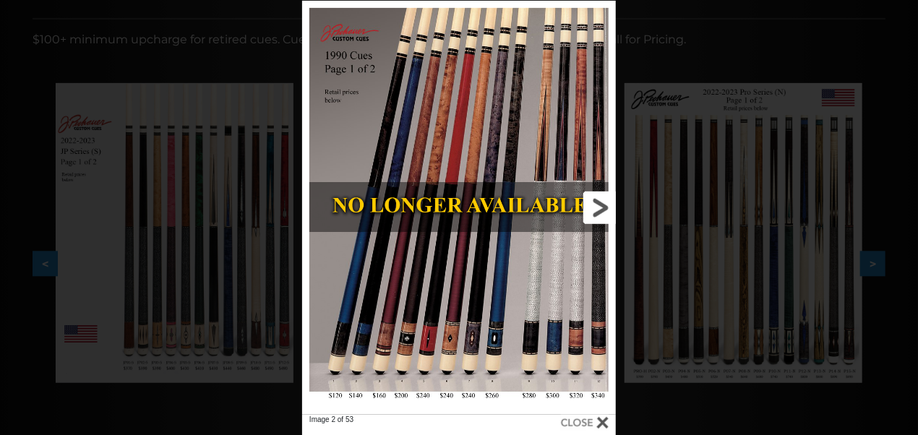
click at [601, 206] on link at bounding box center [545, 208] width 141 height 414
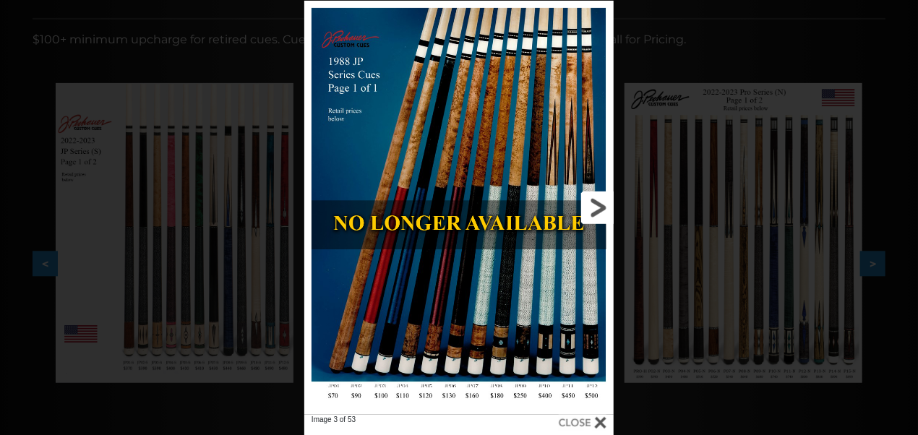
click at [601, 206] on link at bounding box center [544, 208] width 140 height 414
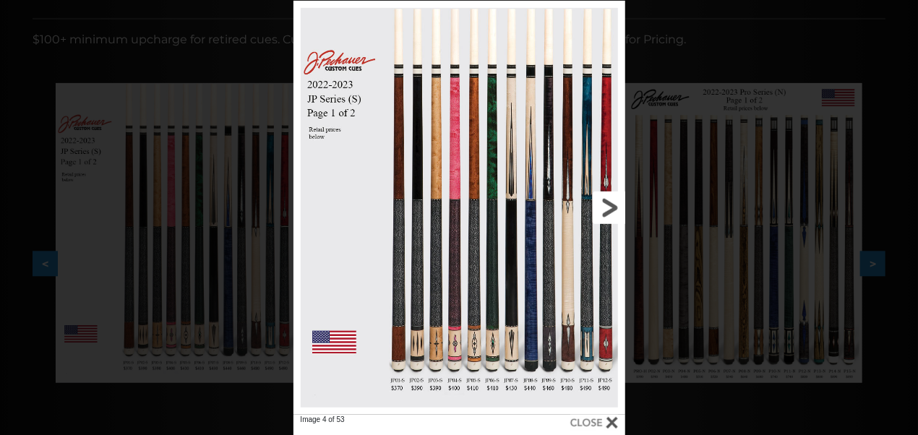
click at [601, 206] on link at bounding box center [551, 208] width 150 height 414
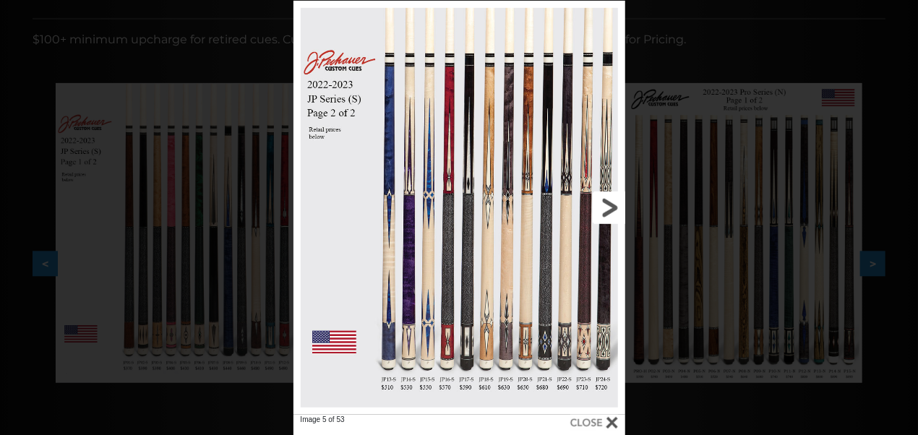
click at [601, 206] on link at bounding box center [551, 208] width 150 height 414
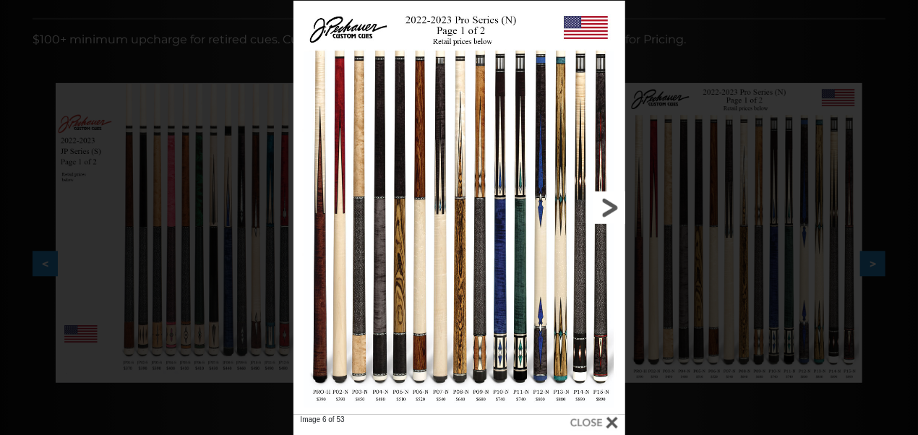
click at [601, 206] on link at bounding box center [551, 208] width 150 height 414
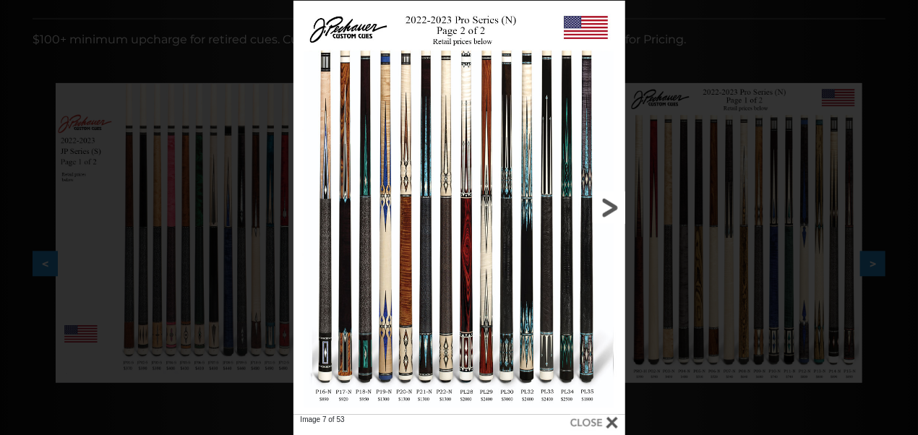
click at [601, 206] on link at bounding box center [551, 208] width 150 height 414
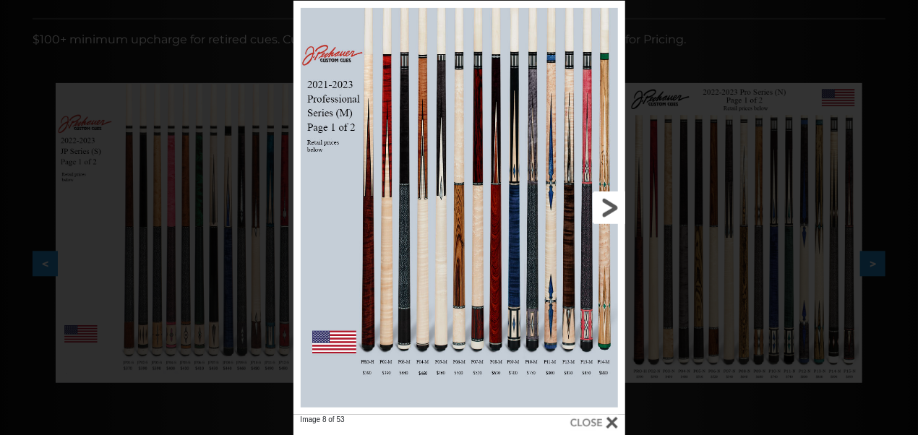
click at [601, 206] on link at bounding box center [551, 208] width 150 height 414
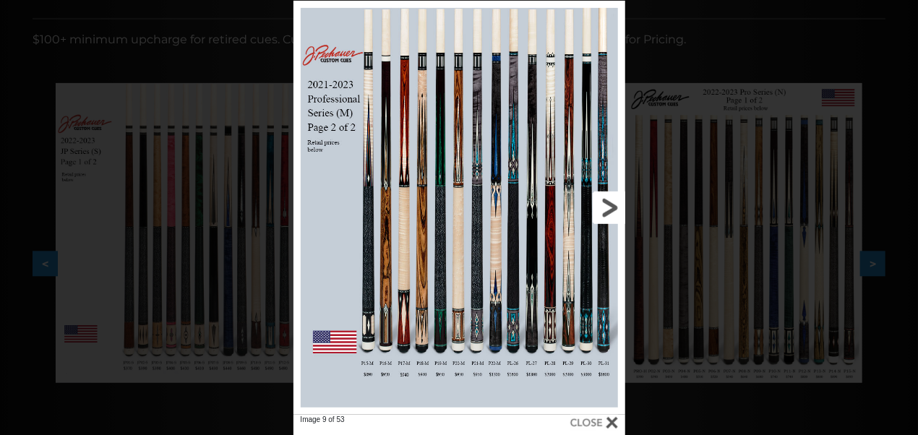
click at [601, 206] on link at bounding box center [551, 208] width 150 height 414
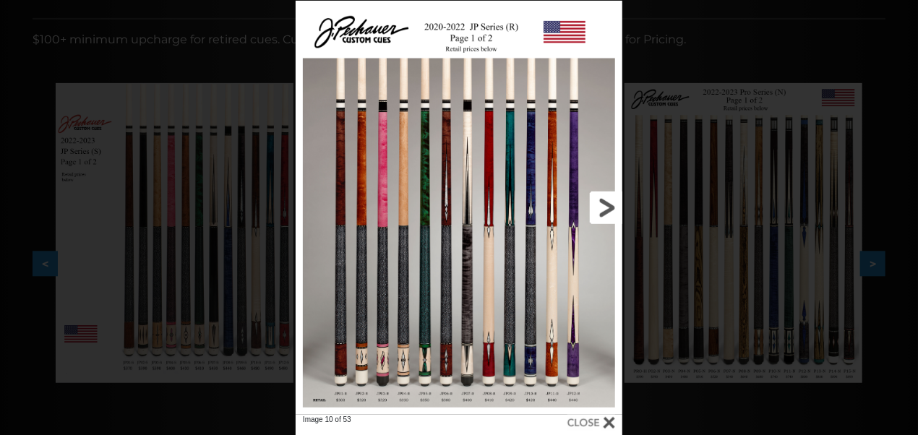
click at [601, 206] on link at bounding box center [549, 208] width 147 height 414
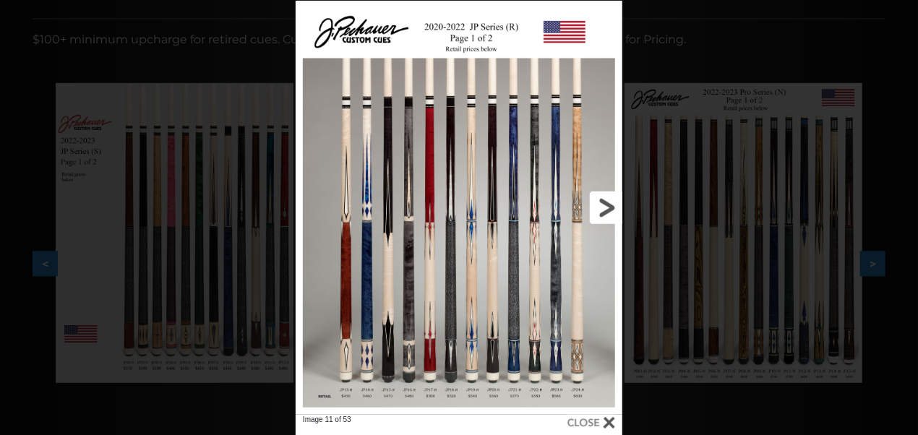
click at [608, 202] on link at bounding box center [549, 208] width 147 height 414
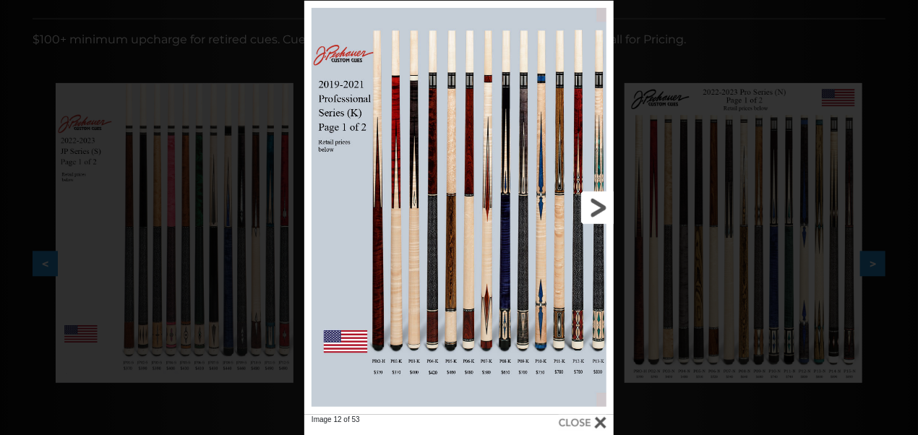
click at [608, 202] on link at bounding box center [544, 208] width 140 height 414
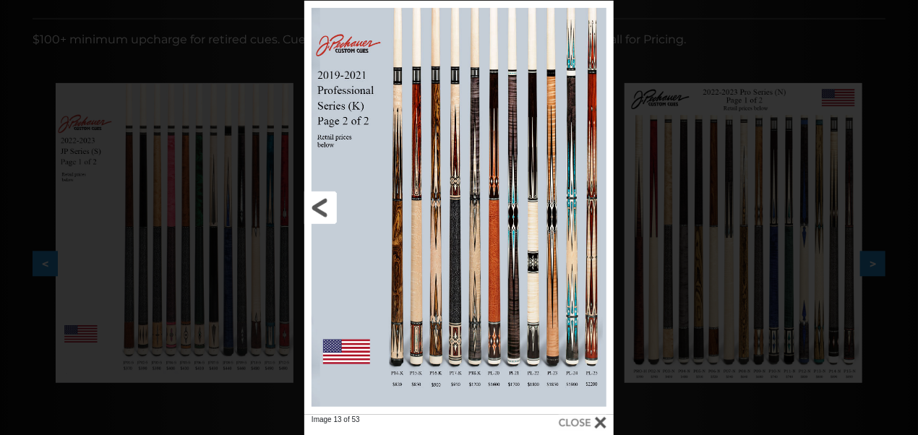
click at [321, 206] on link at bounding box center [374, 208] width 140 height 414
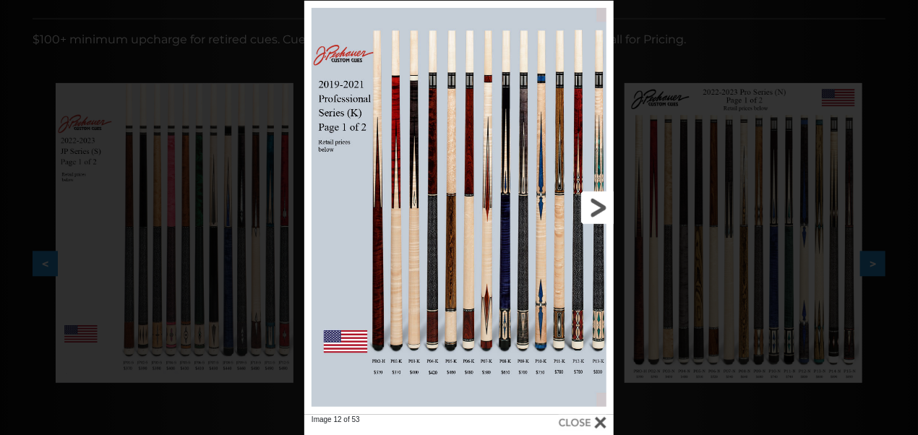
click at [605, 202] on link at bounding box center [544, 208] width 140 height 414
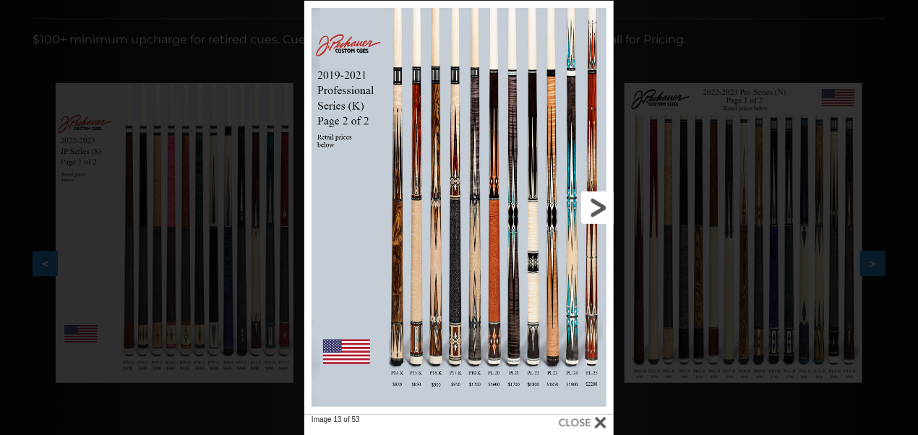
click at [596, 200] on link at bounding box center [544, 208] width 140 height 414
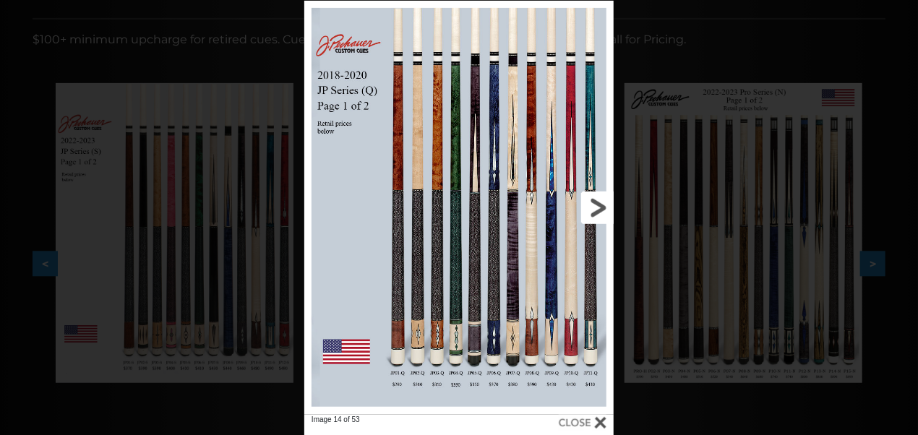
click at [596, 200] on link at bounding box center [544, 208] width 140 height 414
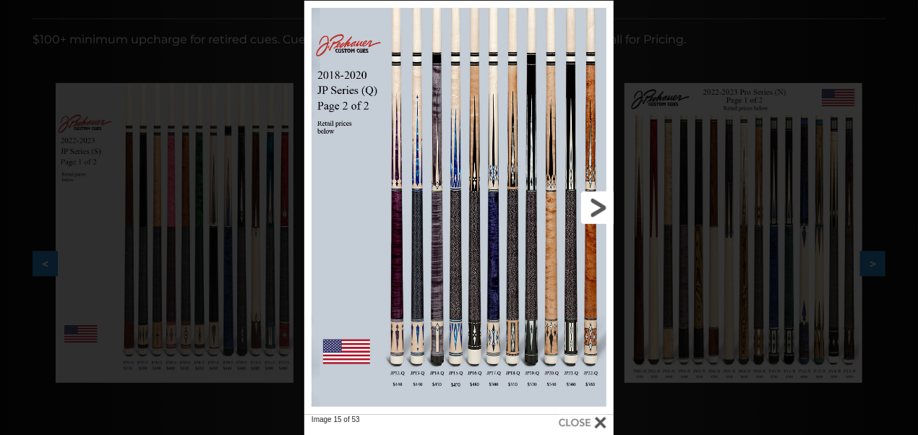
click at [596, 202] on link at bounding box center [544, 208] width 140 height 414
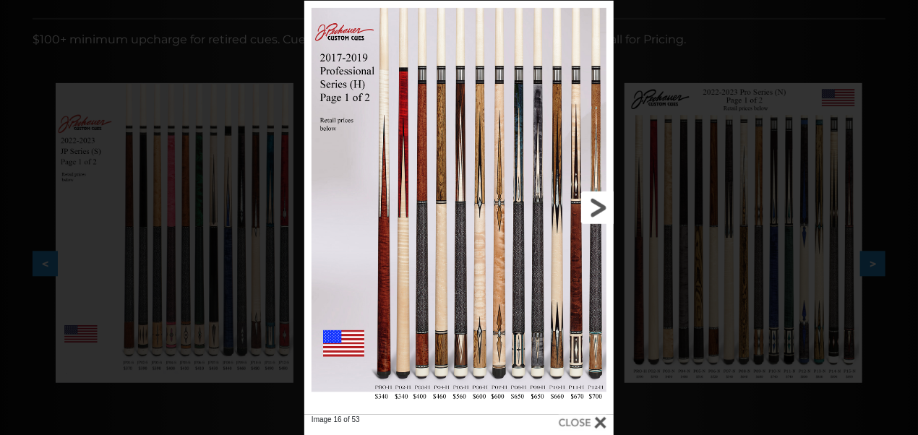
click at [596, 202] on link at bounding box center [544, 208] width 140 height 414
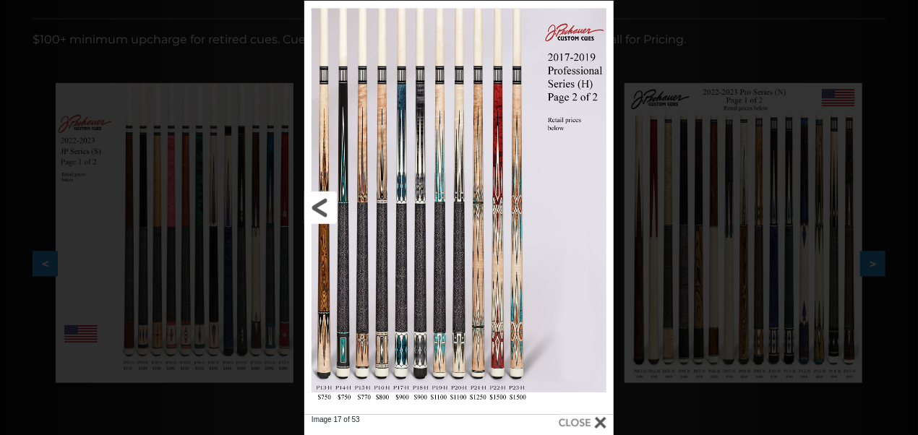
click at [318, 199] on link at bounding box center [374, 208] width 140 height 414
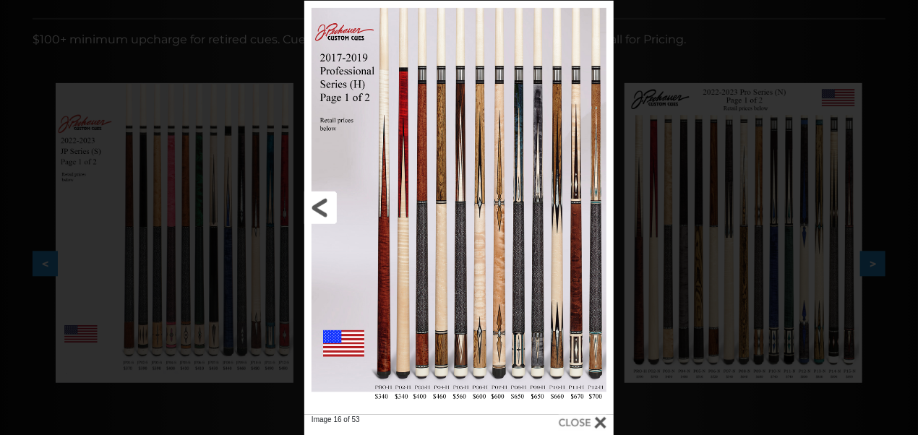
click at [318, 199] on link at bounding box center [374, 208] width 140 height 414
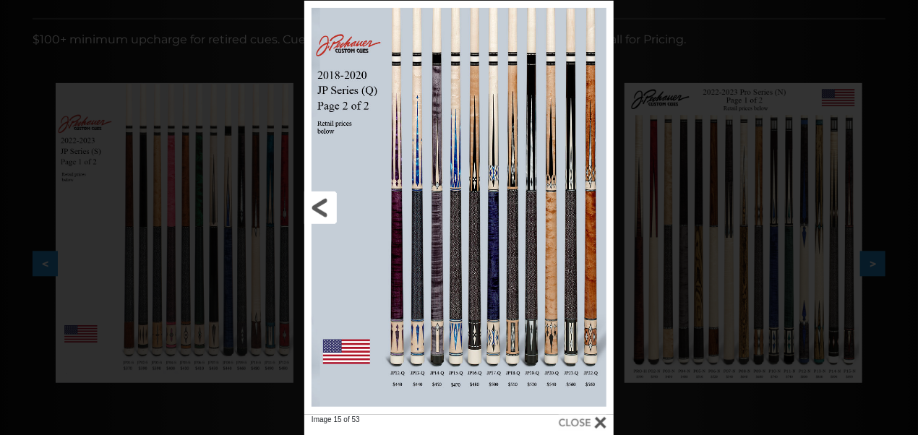
click at [318, 199] on link at bounding box center [374, 208] width 140 height 414
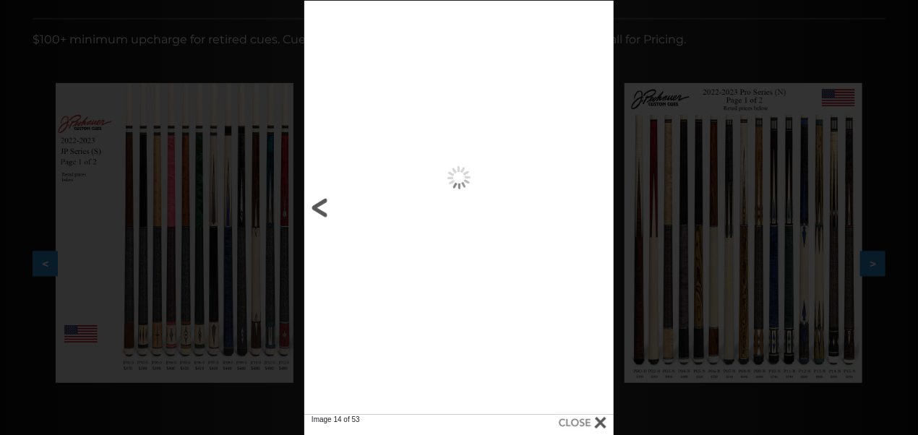
click at [318, 199] on link at bounding box center [374, 208] width 140 height 414
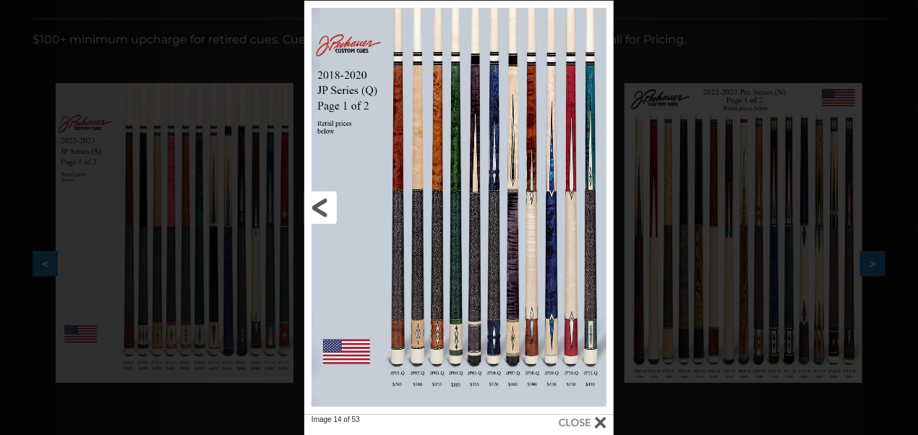
click at [318, 199] on link at bounding box center [374, 208] width 140 height 414
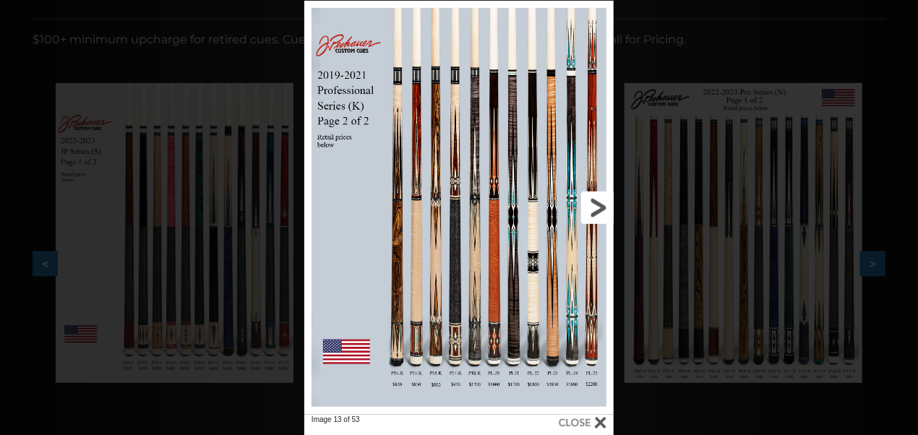
click at [596, 208] on link at bounding box center [544, 208] width 140 height 414
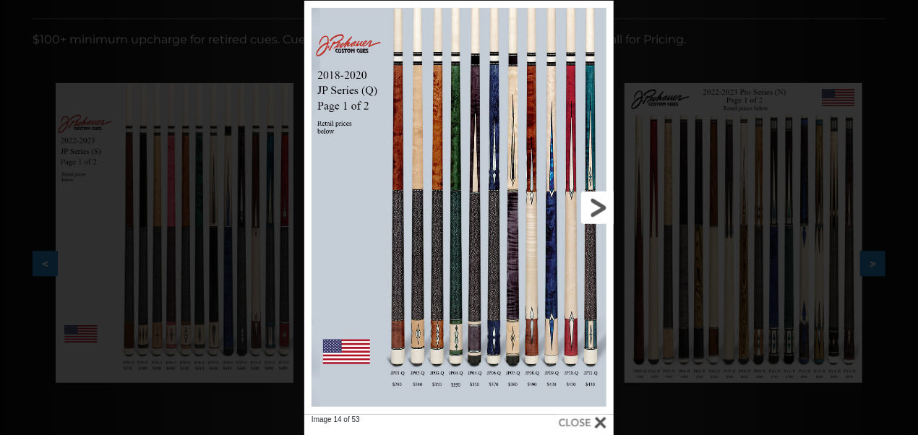
click at [596, 208] on link at bounding box center [544, 208] width 140 height 414
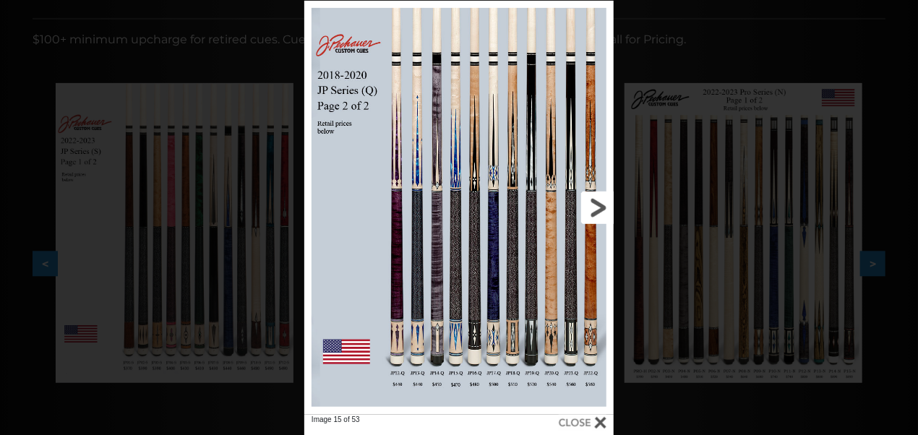
click at [596, 208] on link at bounding box center [544, 208] width 140 height 414
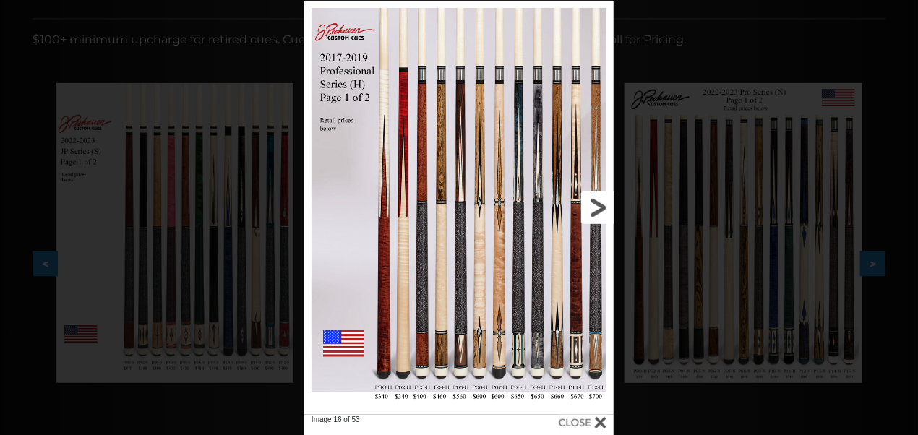
click at [596, 208] on link at bounding box center [544, 208] width 140 height 414
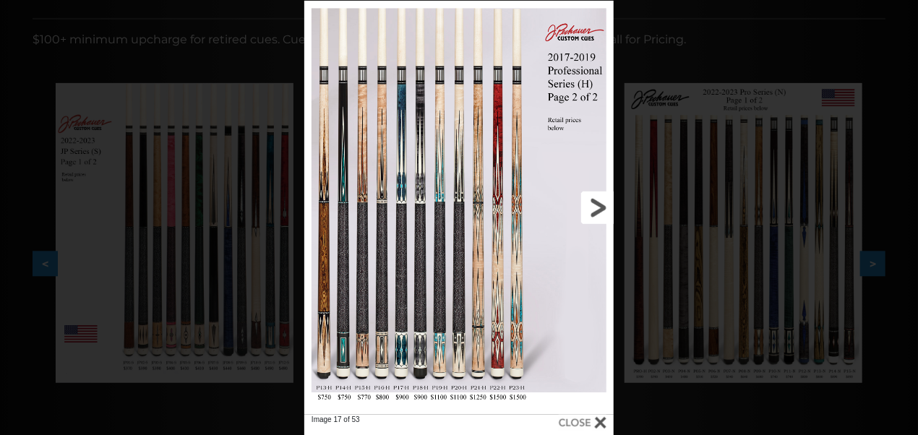
click at [597, 208] on link at bounding box center [544, 208] width 140 height 414
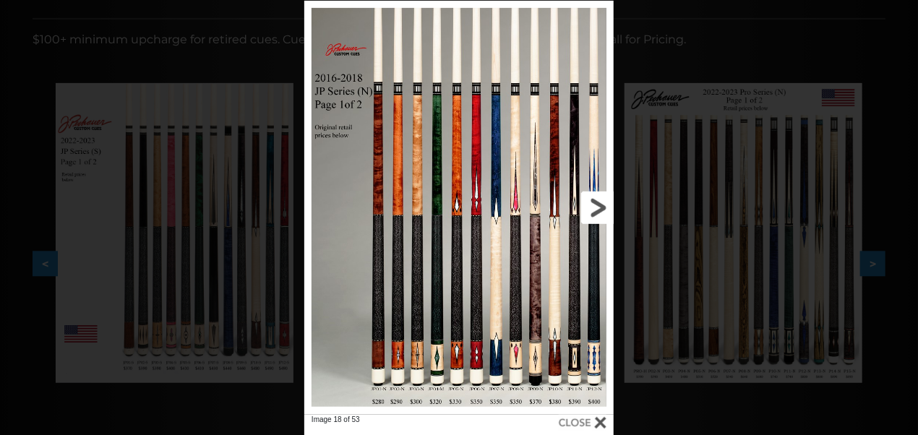
click at [597, 208] on link at bounding box center [544, 208] width 140 height 414
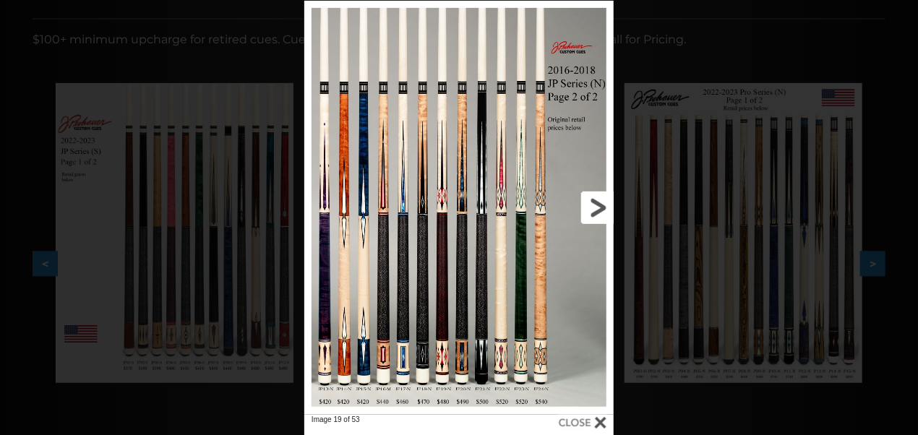
click at [597, 208] on link at bounding box center [544, 208] width 140 height 414
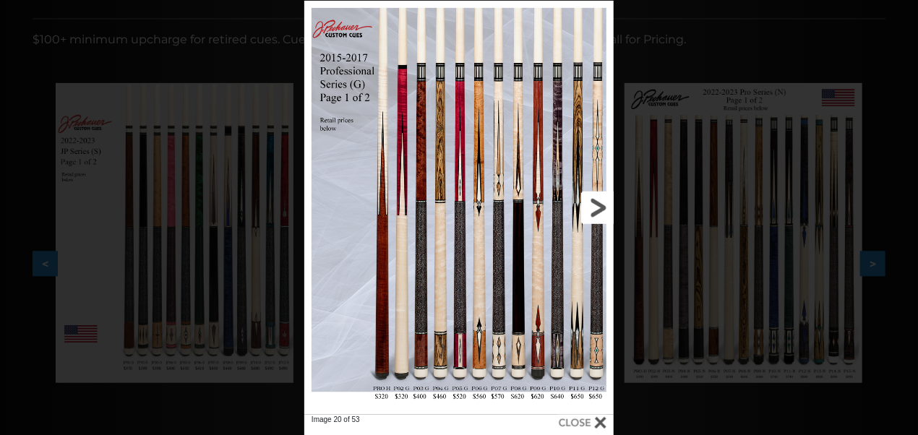
click at [597, 208] on link at bounding box center [544, 208] width 140 height 414
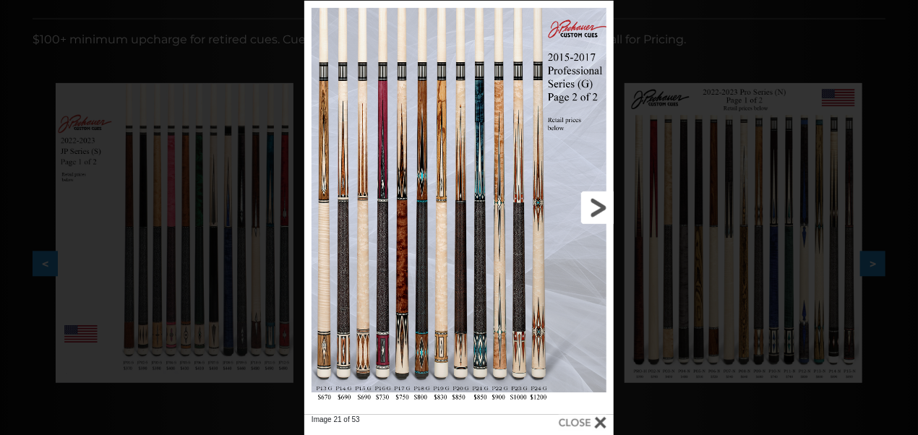
click at [597, 208] on link at bounding box center [544, 208] width 140 height 414
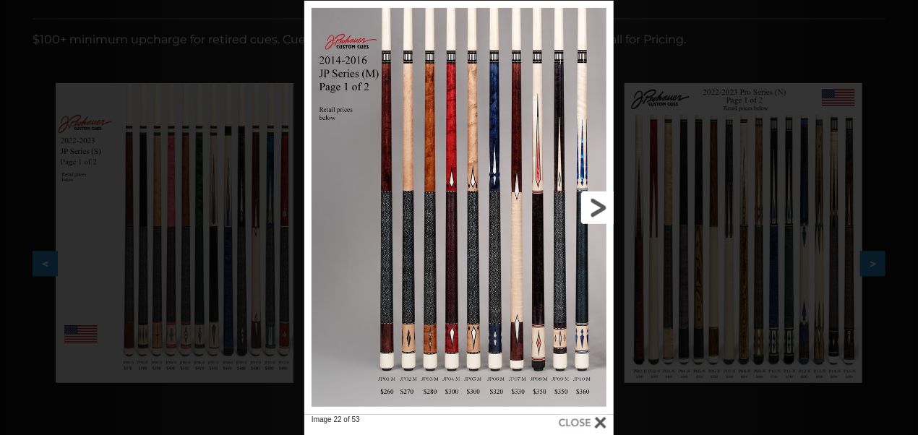
click at [597, 208] on link at bounding box center [544, 208] width 140 height 414
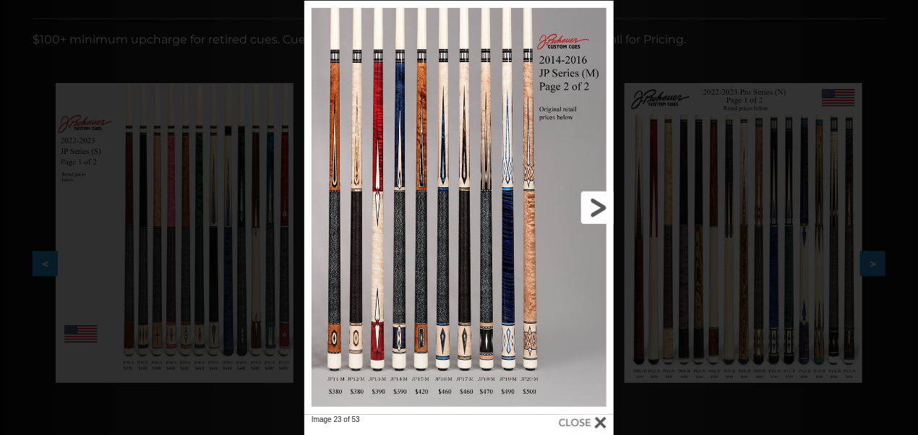
click at [597, 208] on link at bounding box center [544, 208] width 140 height 414
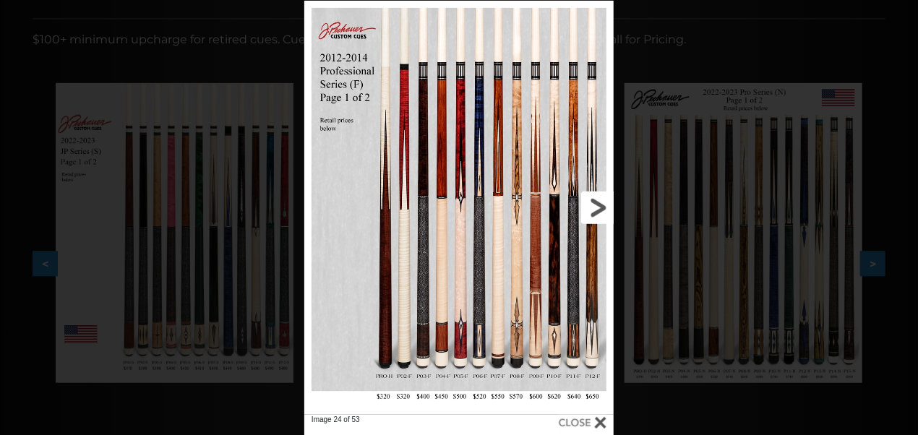
click at [597, 208] on link at bounding box center [544, 208] width 140 height 414
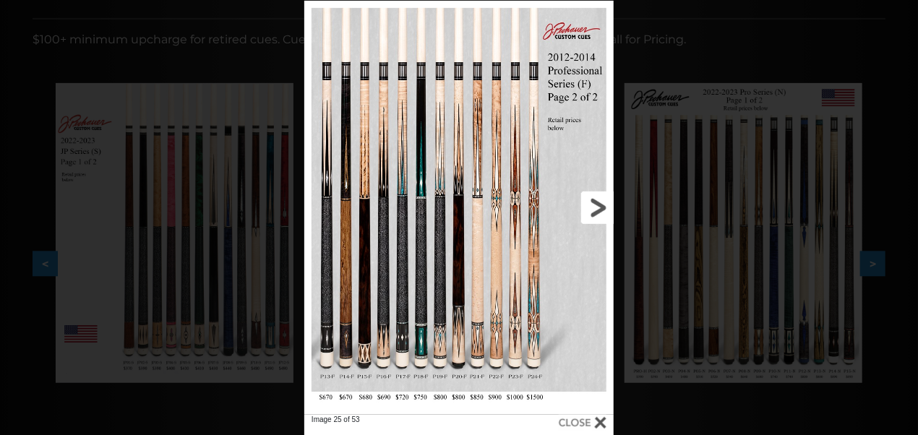
click at [597, 208] on link at bounding box center [544, 208] width 140 height 414
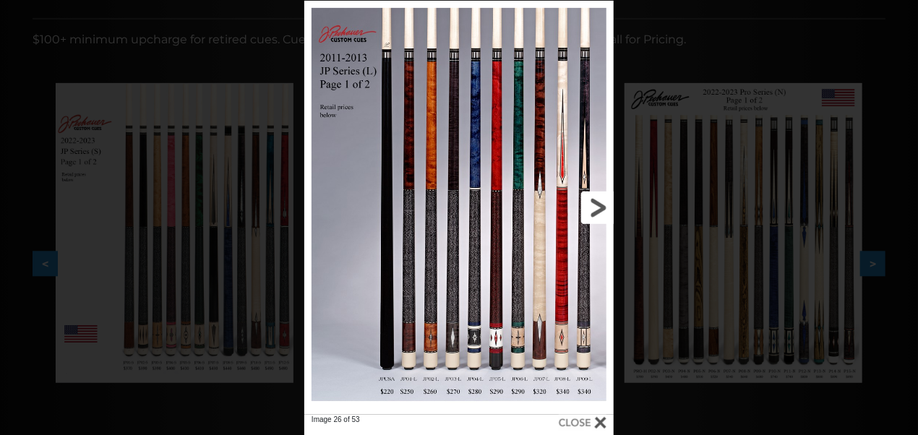
click at [597, 208] on link at bounding box center [544, 208] width 140 height 414
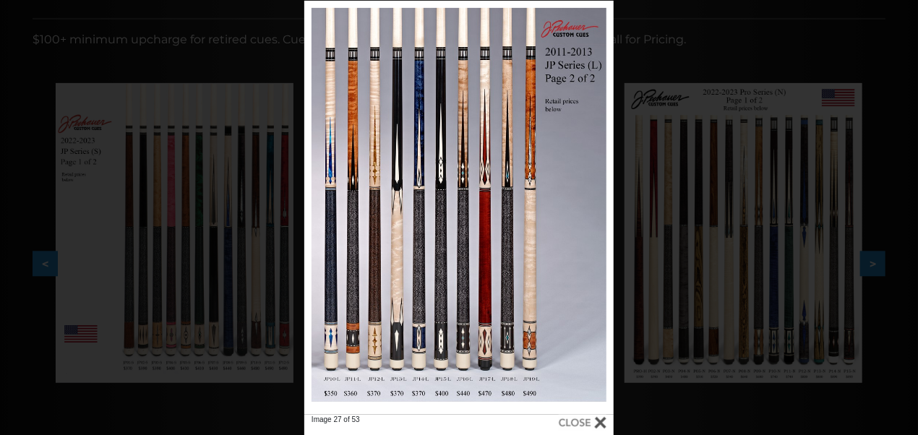
scroll to position [0, 0]
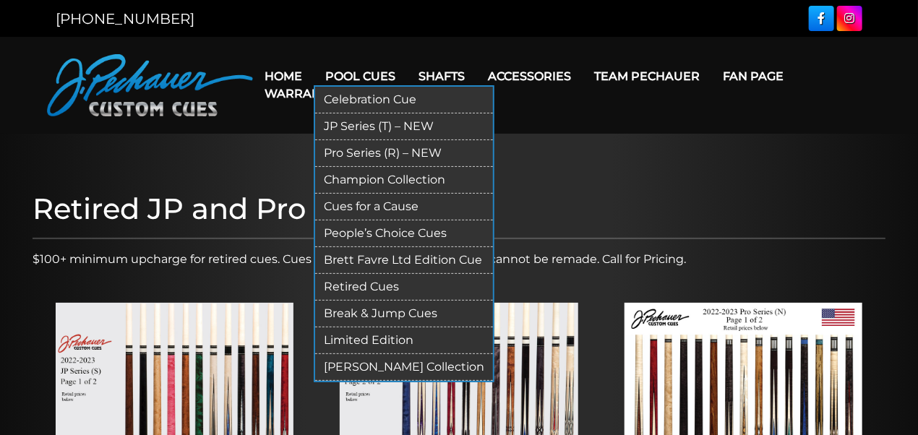
click at [346, 340] on link "Limited Edition" at bounding box center [404, 341] width 178 height 27
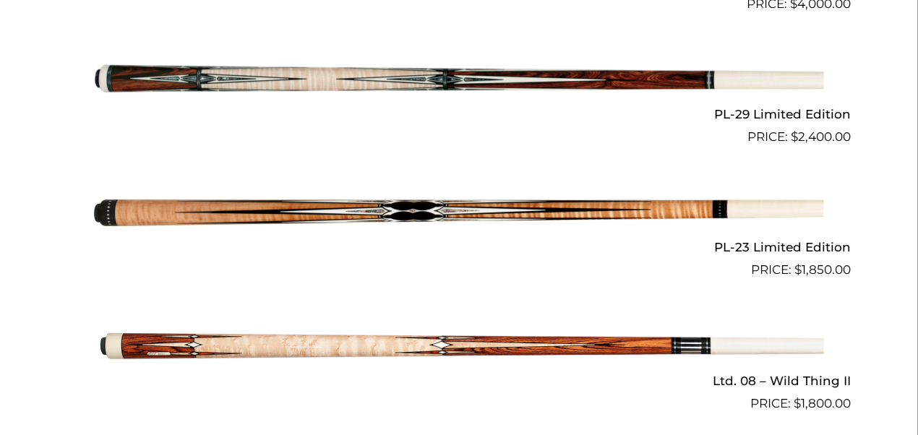
scroll to position [1935, 0]
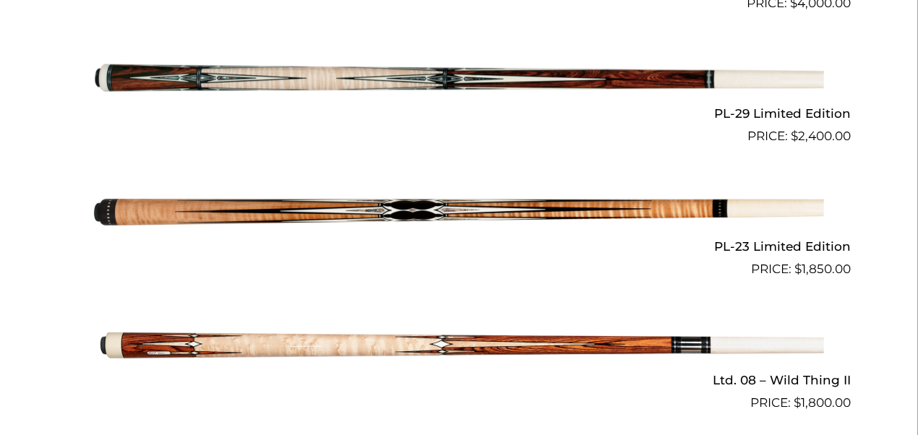
click at [373, 205] on img at bounding box center [459, 212] width 730 height 121
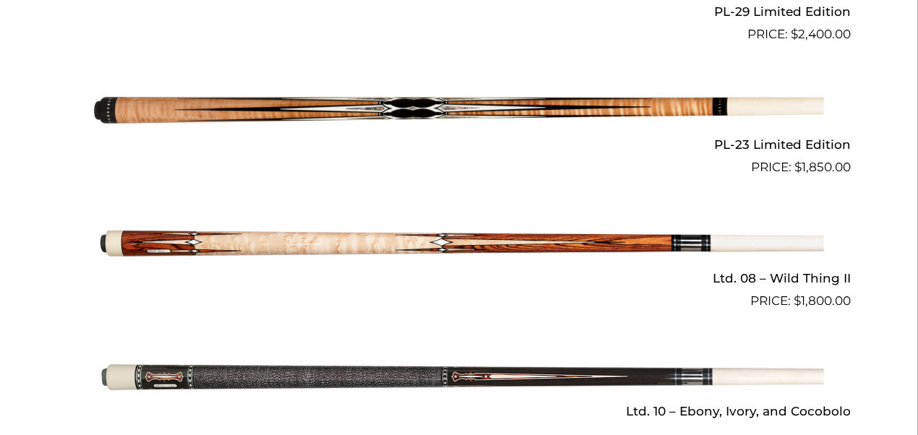
scroll to position [2036, 0]
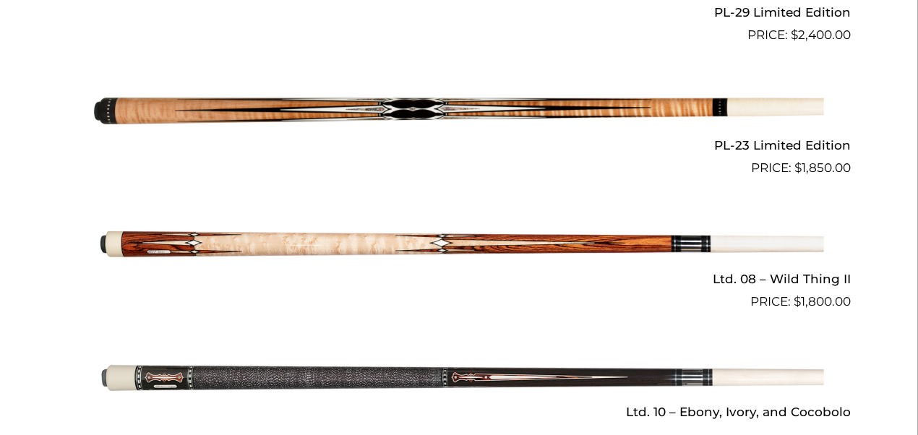
click at [428, 109] on img at bounding box center [459, 111] width 730 height 121
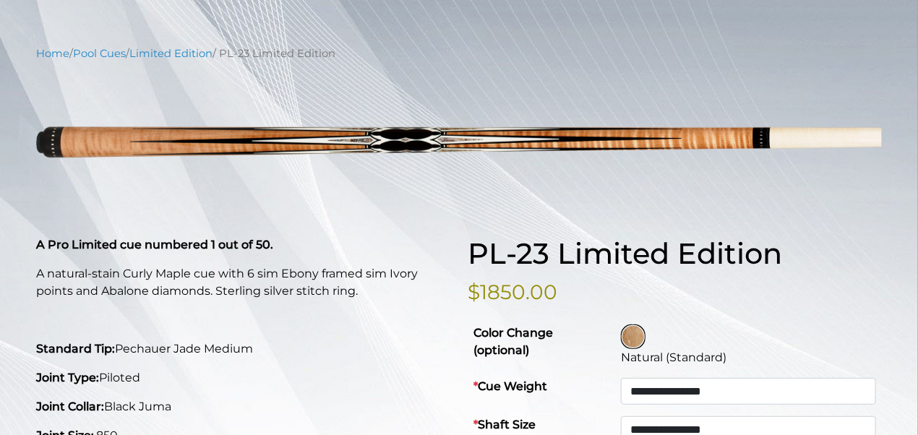
scroll to position [145, 0]
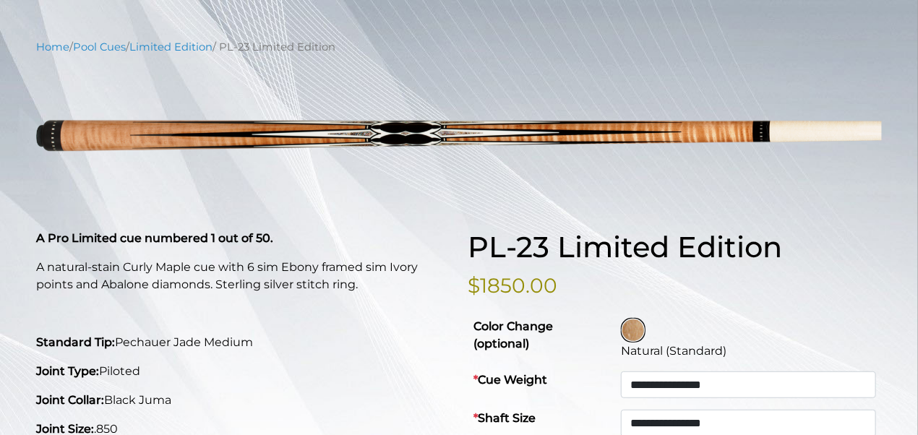
click at [342, 233] on p "A Pro Limited cue numbered 1 out of 50." at bounding box center [243, 238] width 414 height 17
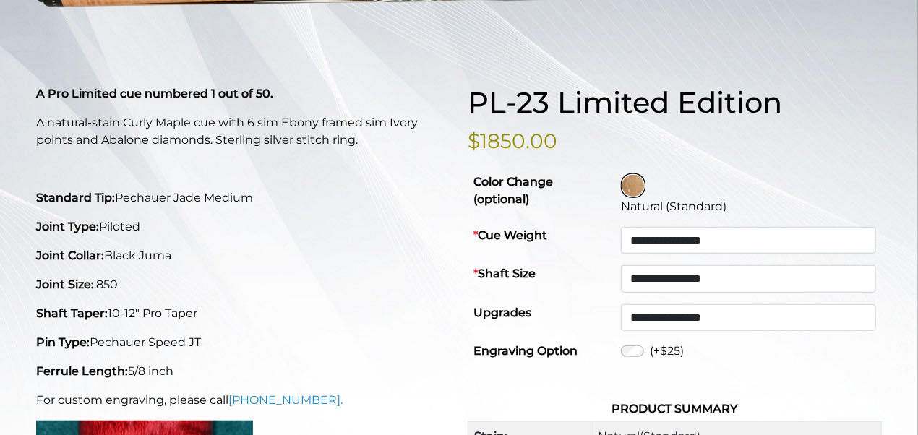
scroll to position [291, 0]
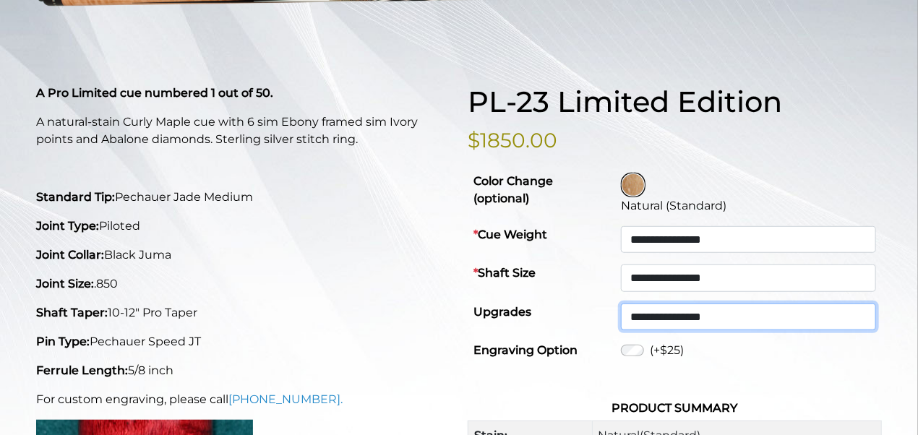
click at [671, 317] on select "**********" at bounding box center [748, 317] width 255 height 27
select select "*****"
click at [628, 304] on select "**********" at bounding box center [748, 317] width 255 height 27
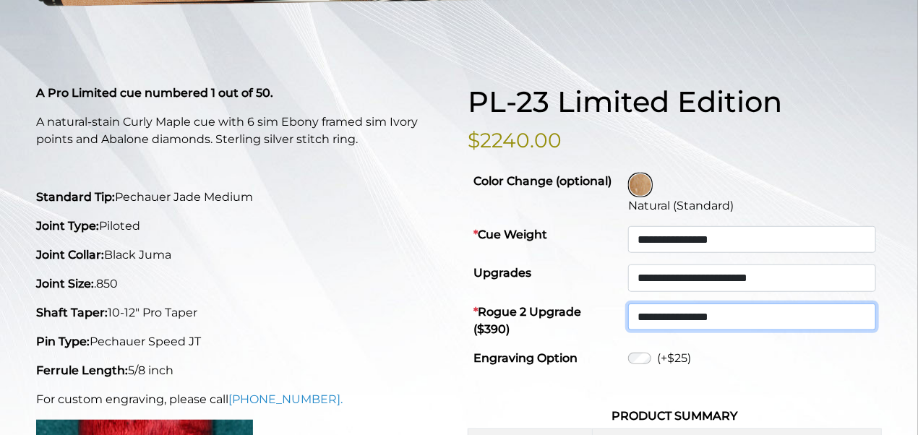
click at [683, 315] on select "**********" at bounding box center [752, 317] width 248 height 27
select select "*******"
click at [628, 304] on select "**********" at bounding box center [752, 317] width 248 height 27
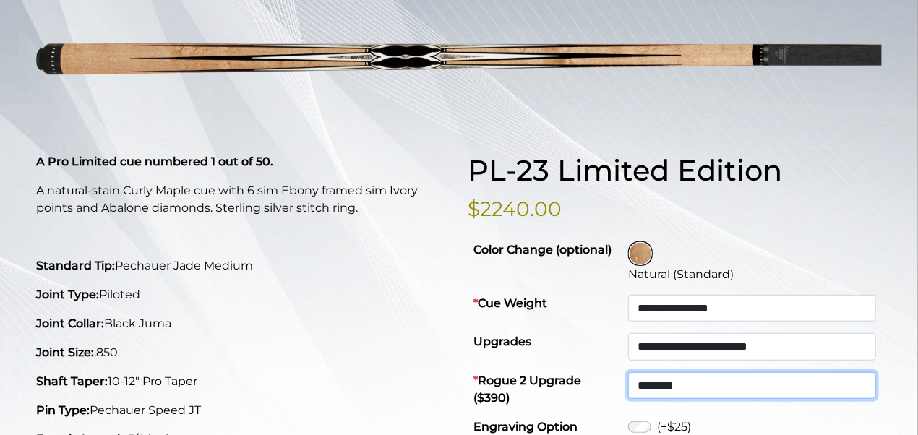
scroll to position [223, 0]
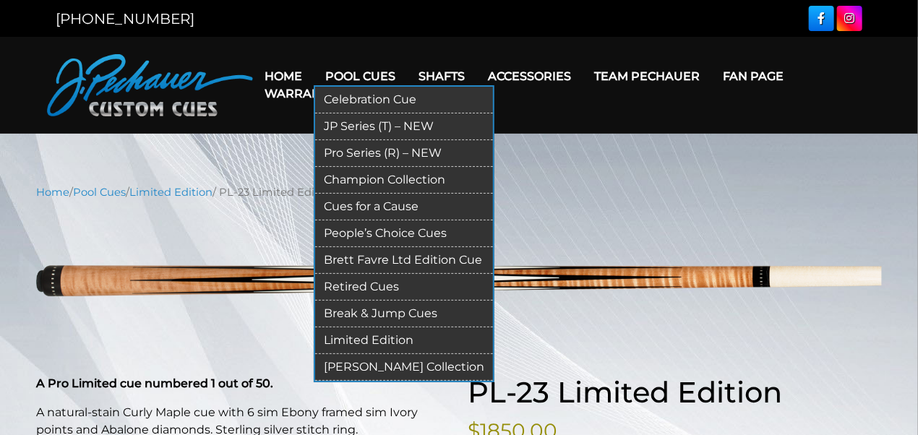
click at [346, 281] on link "Retired Cues" at bounding box center [404, 287] width 178 height 27
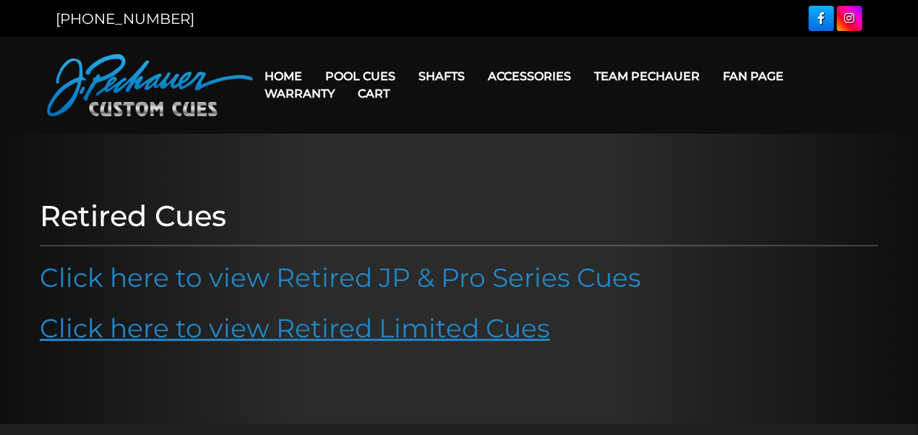
click at [339, 328] on link "Click here to view Retired Limited Cues" at bounding box center [295, 328] width 510 height 32
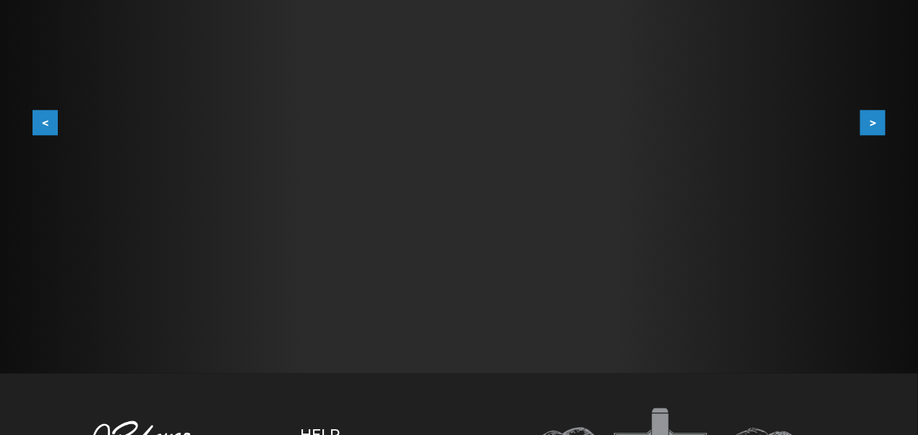
scroll to position [322, 0]
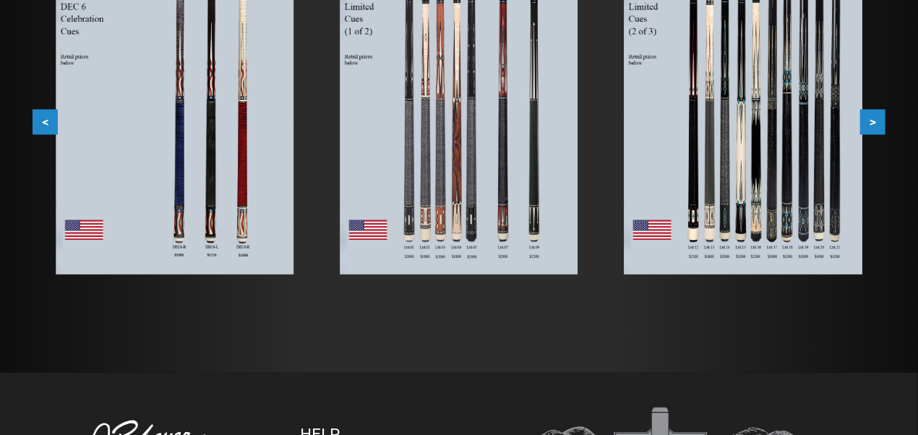
click at [873, 121] on button ">" at bounding box center [872, 122] width 25 height 25
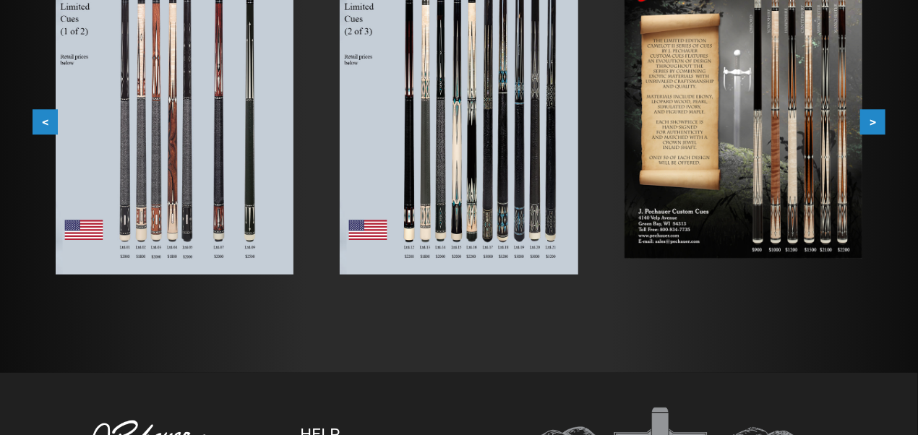
click at [873, 121] on button ">" at bounding box center [872, 122] width 25 height 25
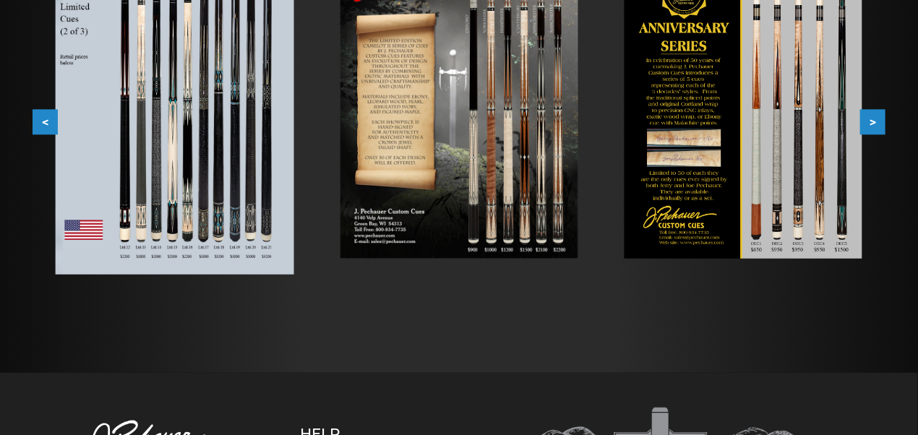
click at [873, 121] on button ">" at bounding box center [872, 122] width 25 height 25
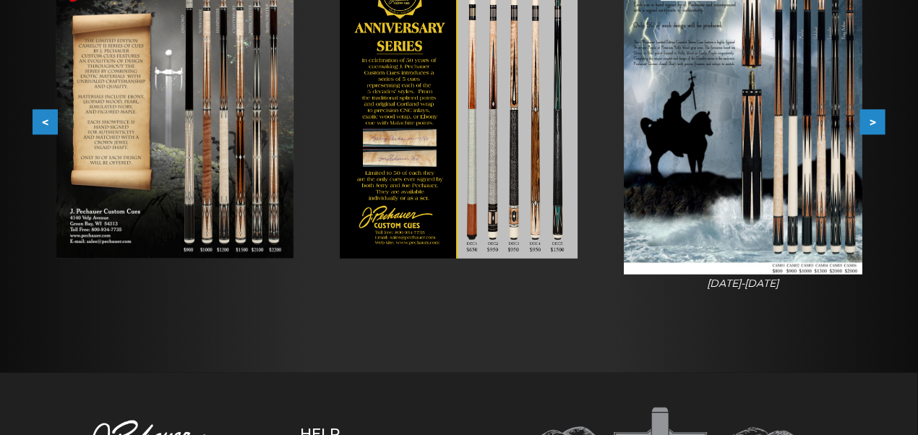
click at [873, 121] on button ">" at bounding box center [872, 122] width 25 height 25
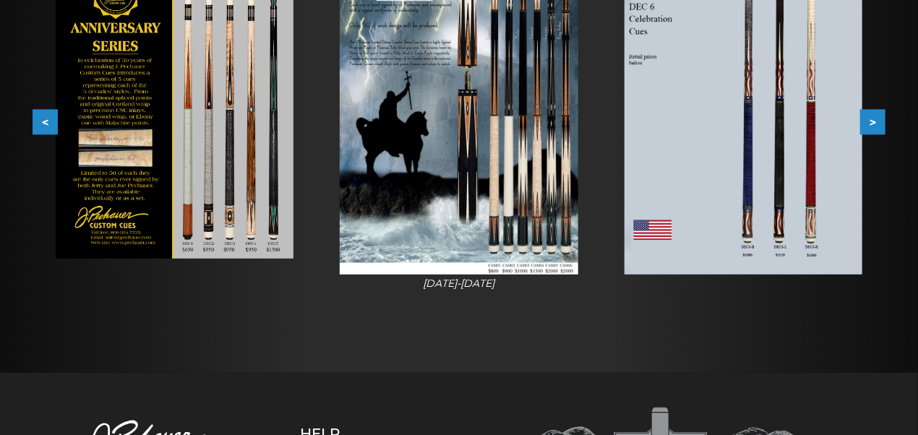
click at [873, 121] on button ">" at bounding box center [872, 122] width 25 height 25
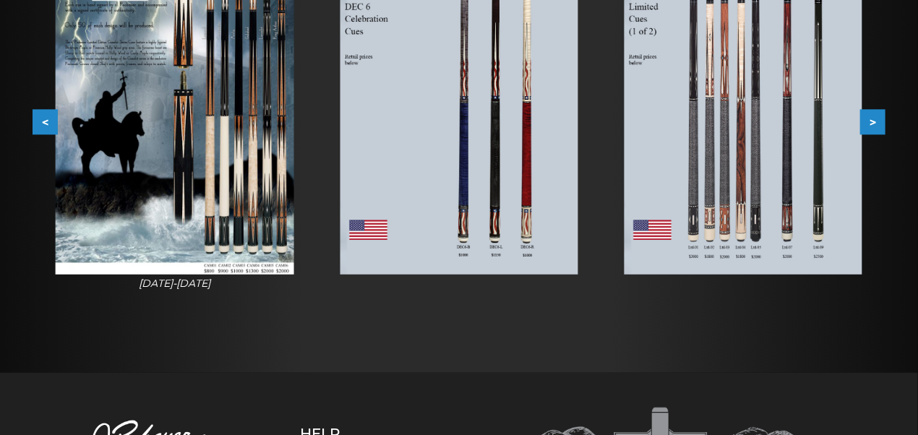
click at [873, 121] on button ">" at bounding box center [872, 122] width 25 height 25
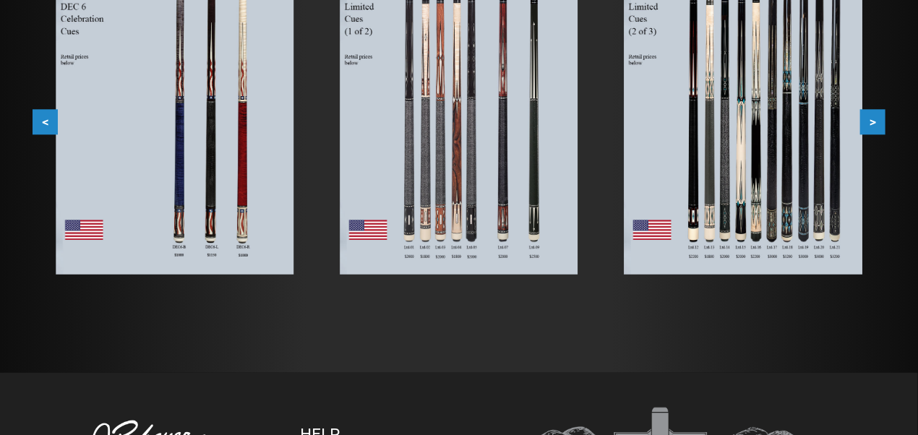
click at [873, 121] on button ">" at bounding box center [872, 122] width 25 height 25
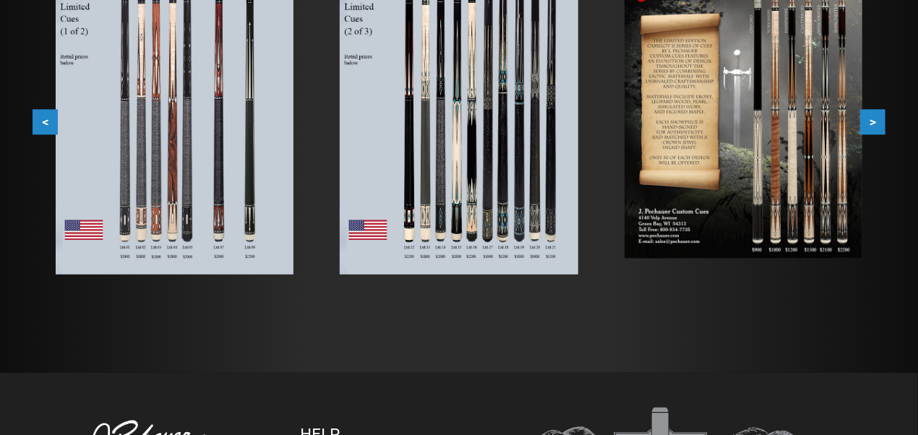
click at [873, 121] on button ">" at bounding box center [872, 122] width 25 height 25
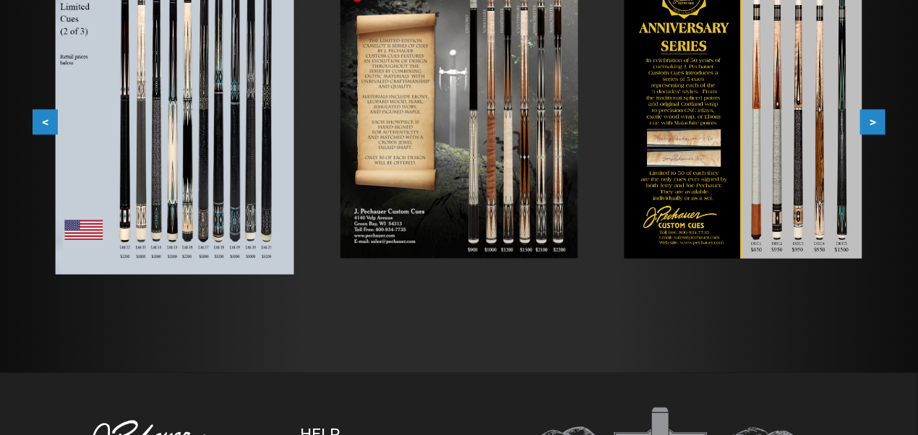
click at [873, 121] on button ">" at bounding box center [872, 122] width 25 height 25
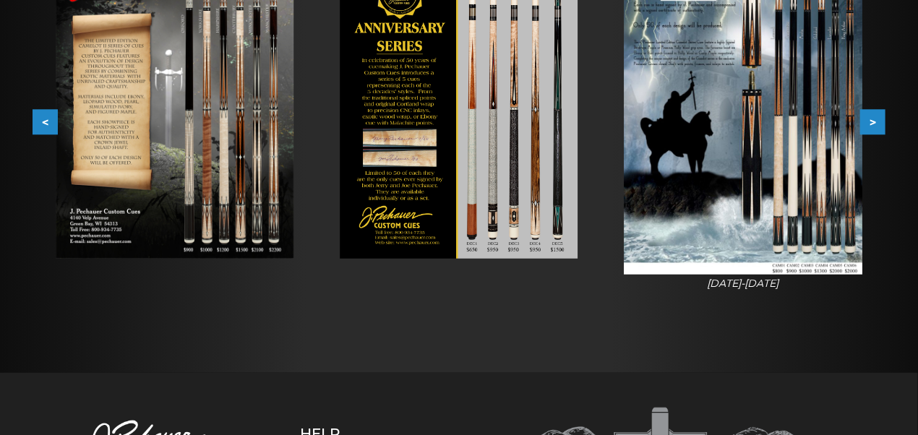
click at [873, 121] on button ">" at bounding box center [872, 122] width 25 height 25
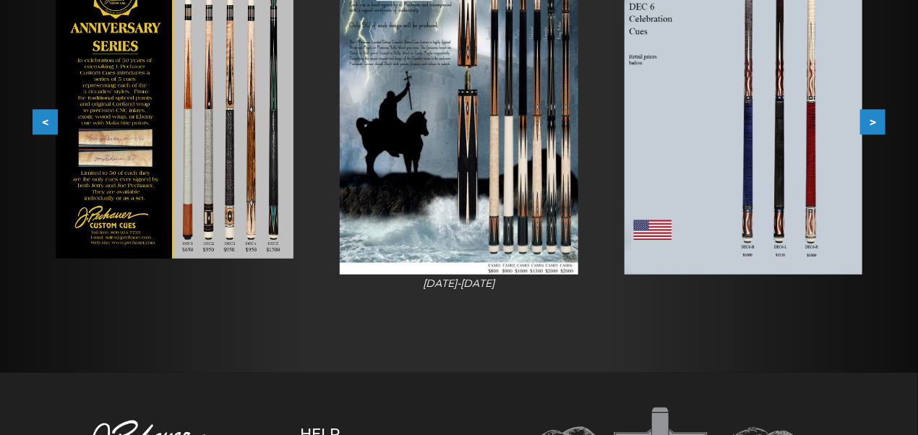
click at [873, 121] on button ">" at bounding box center [872, 122] width 25 height 25
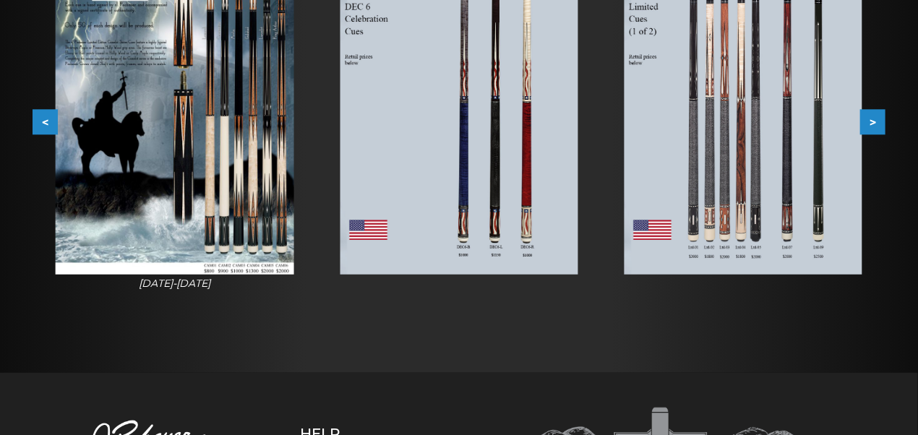
click at [875, 118] on button ">" at bounding box center [872, 122] width 25 height 25
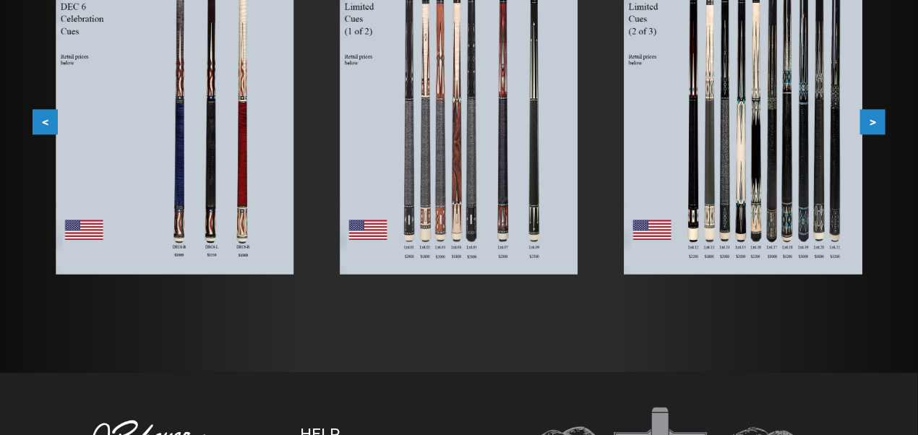
click at [875, 118] on button ">" at bounding box center [872, 122] width 25 height 25
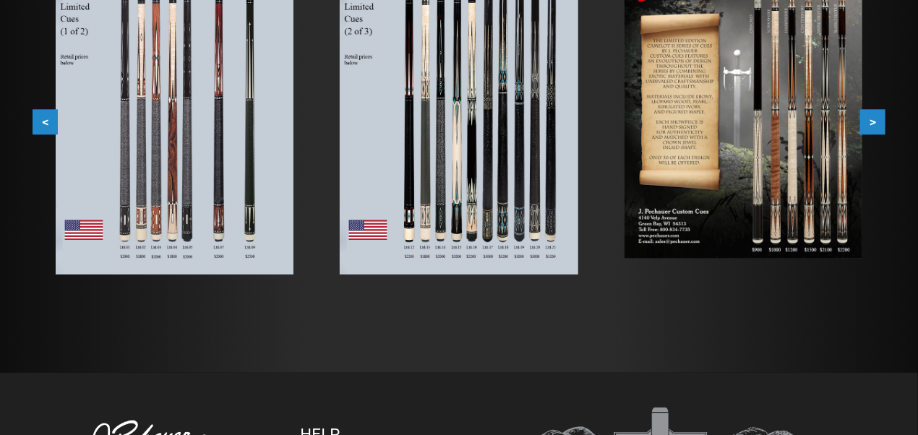
click at [875, 118] on button ">" at bounding box center [872, 122] width 25 height 25
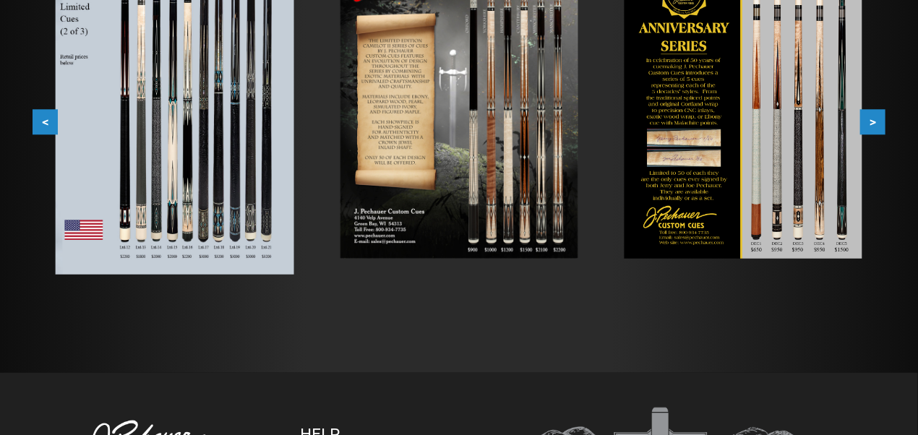
click at [875, 118] on button ">" at bounding box center [872, 122] width 25 height 25
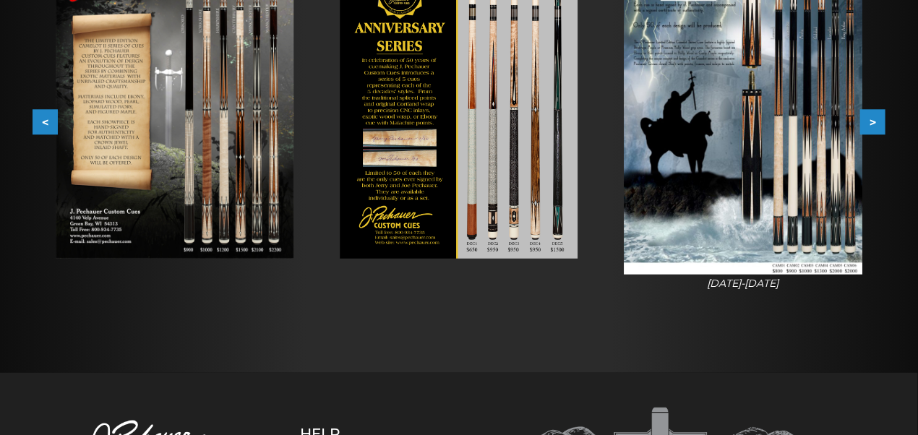
click at [875, 118] on button ">" at bounding box center [872, 122] width 25 height 25
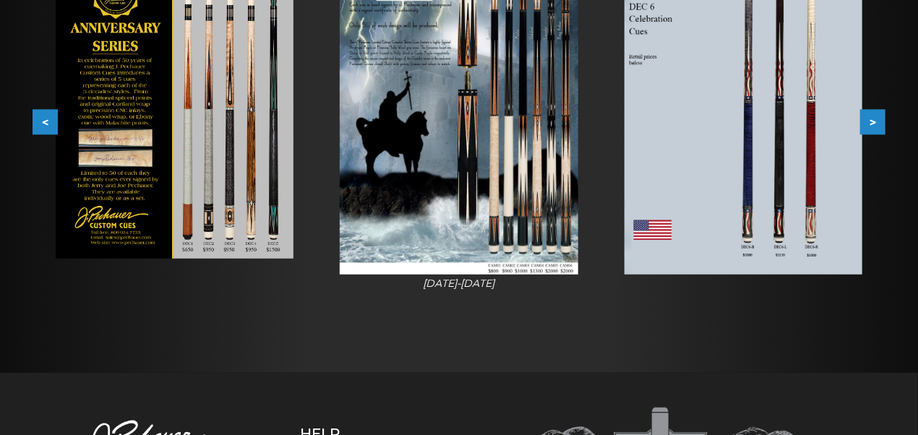
click at [875, 118] on button ">" at bounding box center [872, 122] width 25 height 25
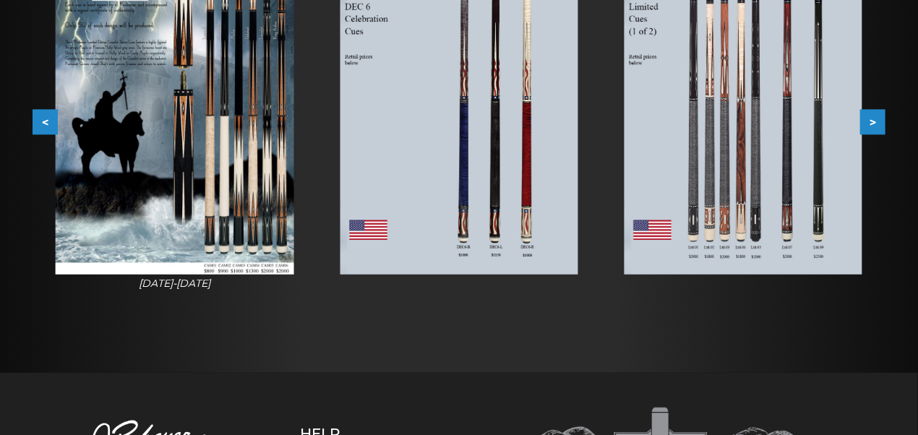
click at [875, 118] on button ">" at bounding box center [872, 122] width 25 height 25
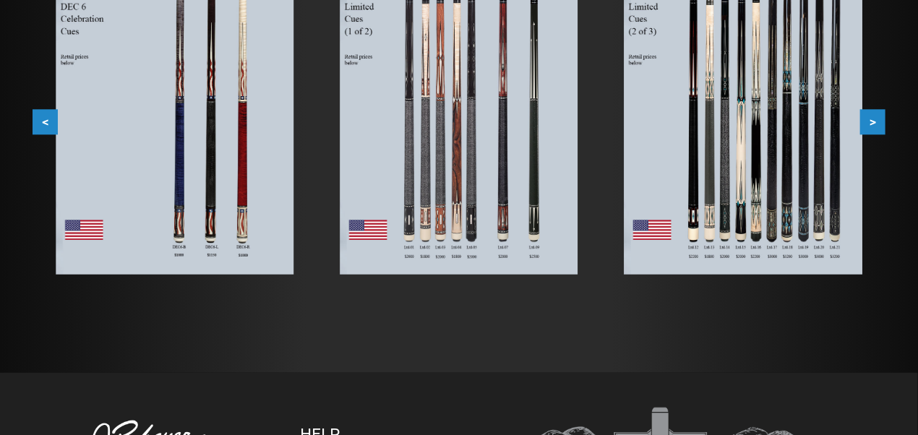
click at [875, 118] on button ">" at bounding box center [872, 122] width 25 height 25
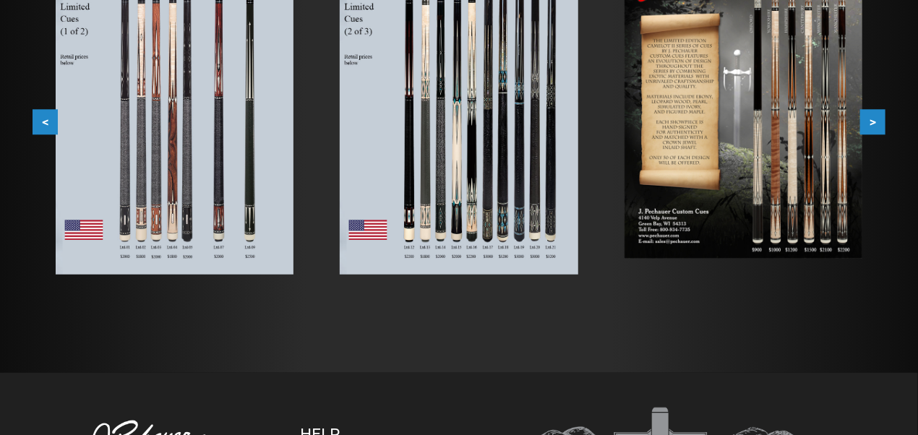
click at [875, 118] on button ">" at bounding box center [872, 122] width 25 height 25
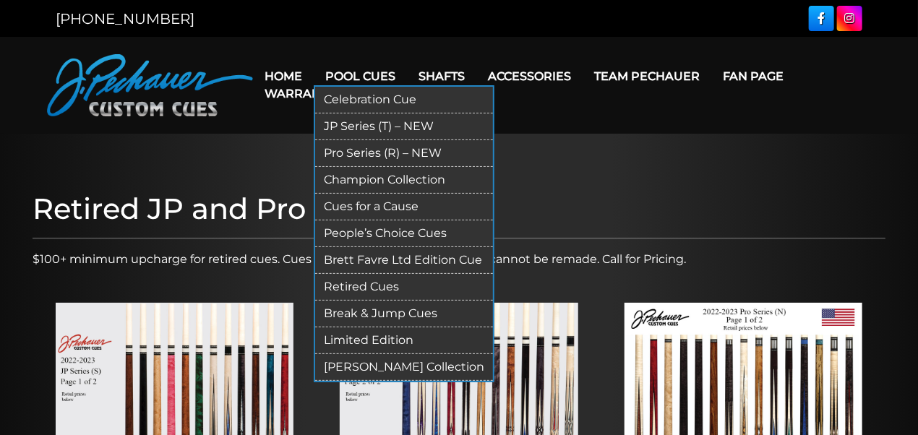
click at [354, 332] on link "Limited Edition" at bounding box center [404, 341] width 178 height 27
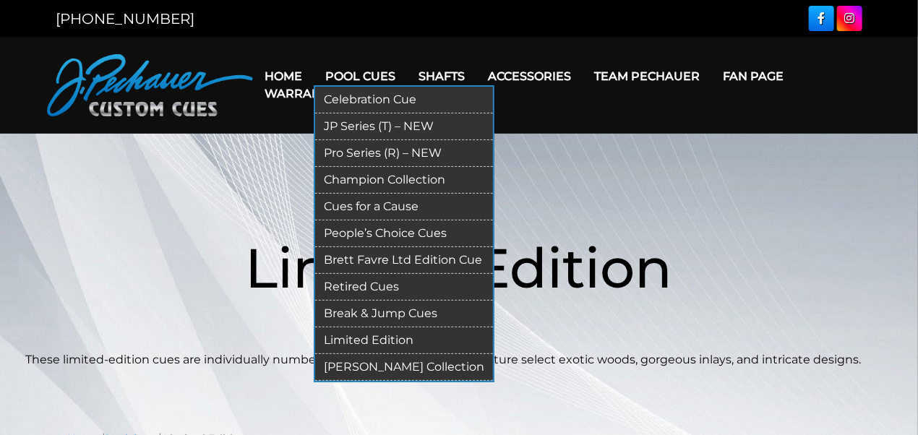
click at [346, 100] on link "Celebration Cue" at bounding box center [404, 100] width 178 height 27
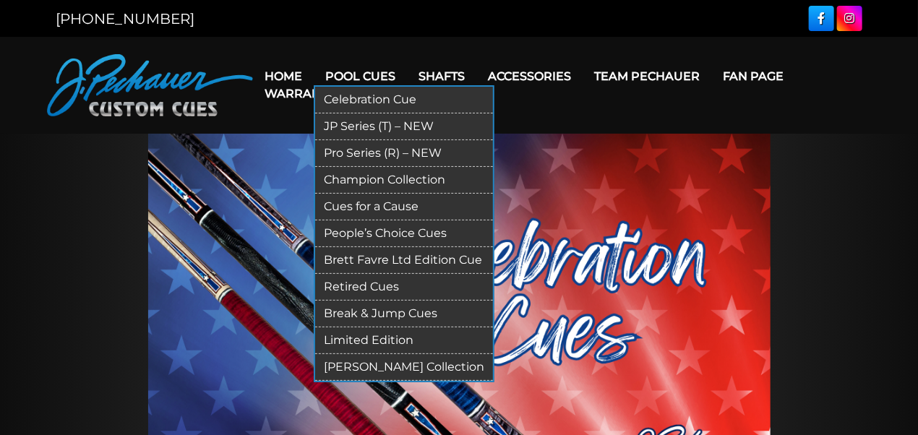
click at [351, 126] on link "JP Series (T) – NEW" at bounding box center [404, 127] width 178 height 27
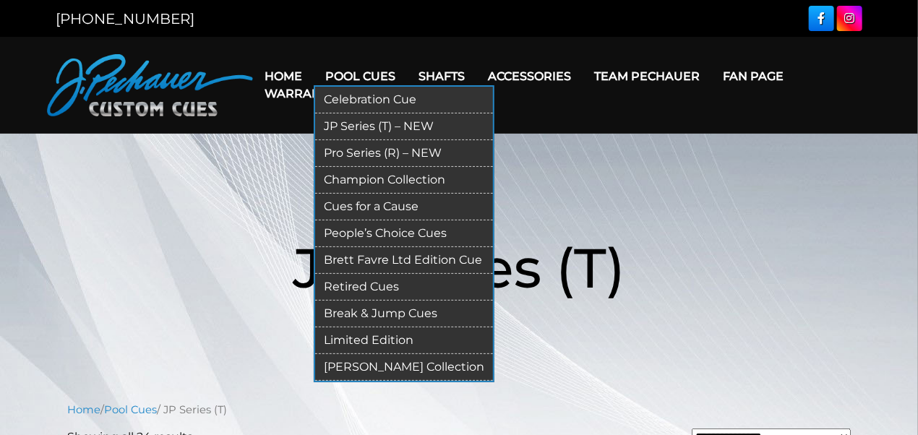
click at [360, 147] on link "Pro Series (R) – NEW" at bounding box center [404, 153] width 178 height 27
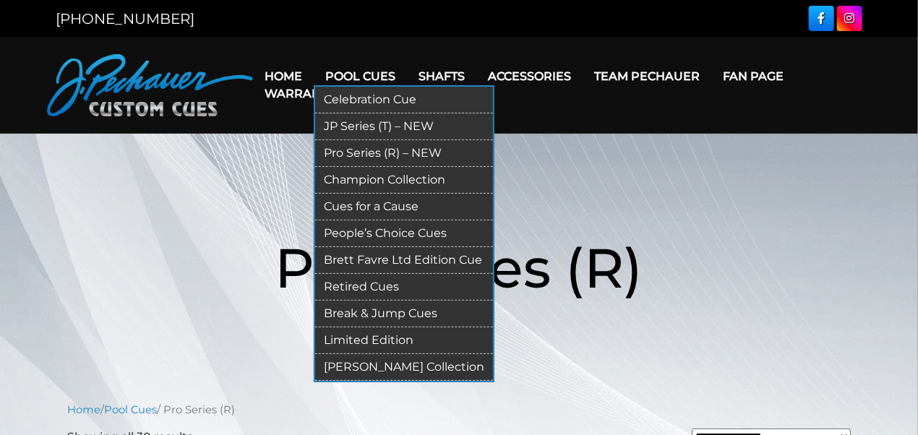
click at [355, 172] on link "Champion Collection" at bounding box center [404, 180] width 178 height 27
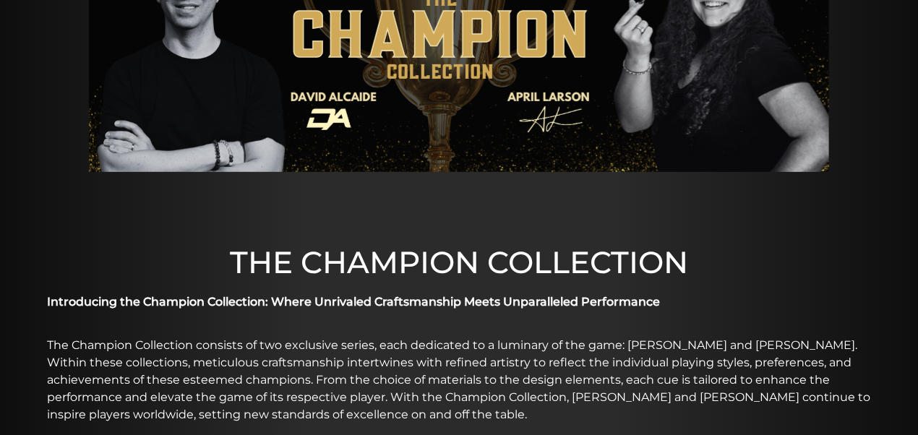
scroll to position [15, 0]
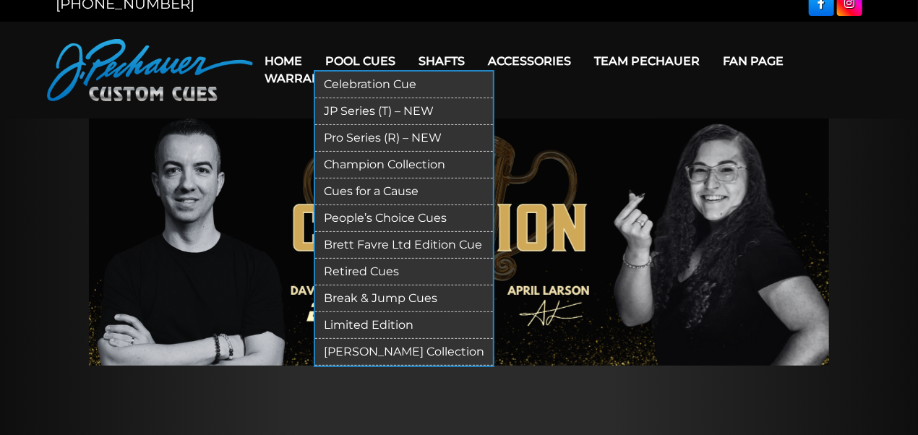
click at [346, 186] on link "Cues for a Cause" at bounding box center [404, 192] width 178 height 27
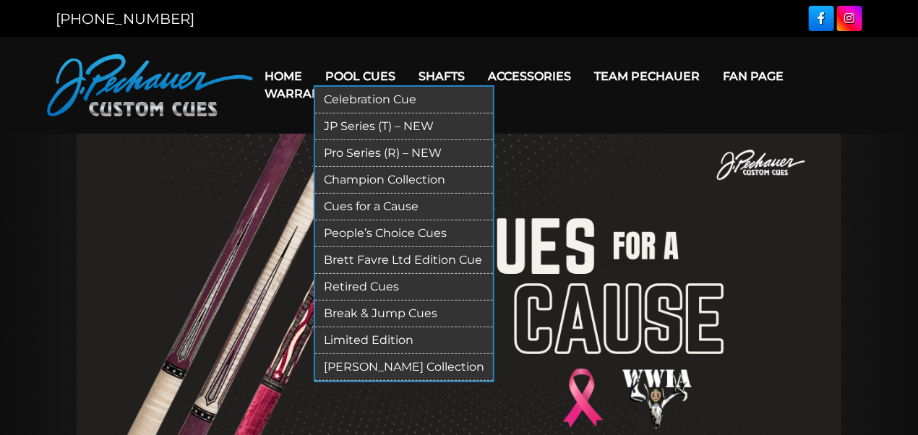
click at [364, 225] on link "People’s Choice Cues" at bounding box center [404, 234] width 178 height 27
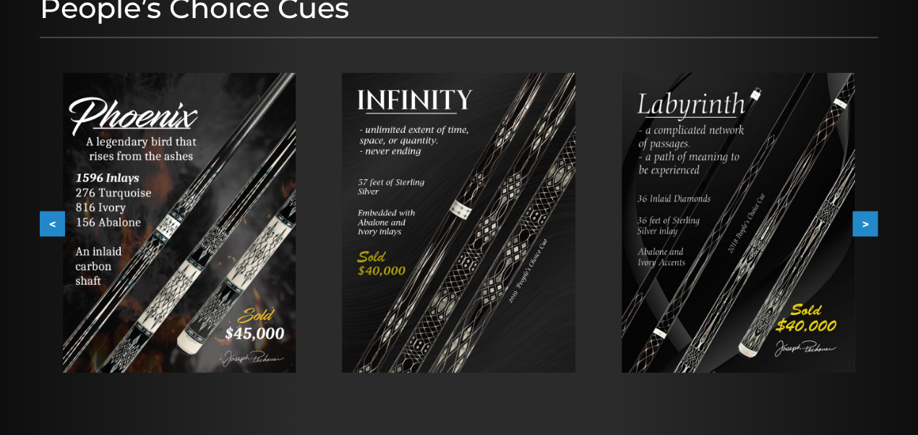
scroll to position [203, 0]
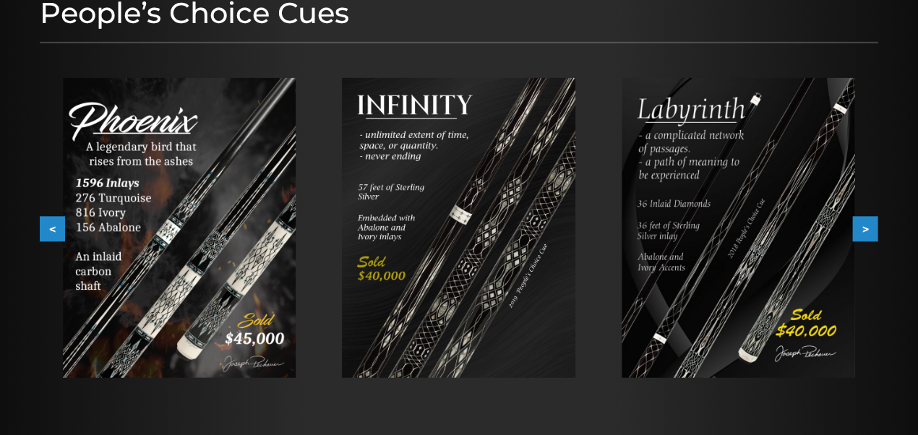
click at [869, 228] on button ">" at bounding box center [865, 229] width 25 height 25
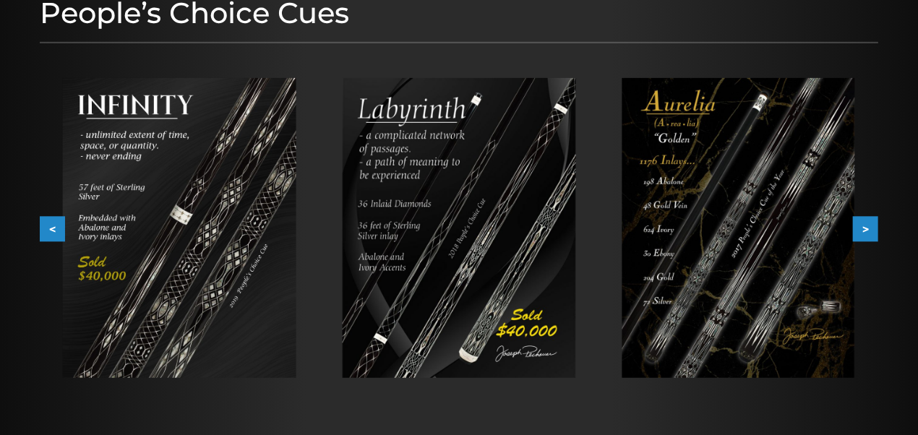
click at [869, 228] on button ">" at bounding box center [865, 229] width 25 height 25
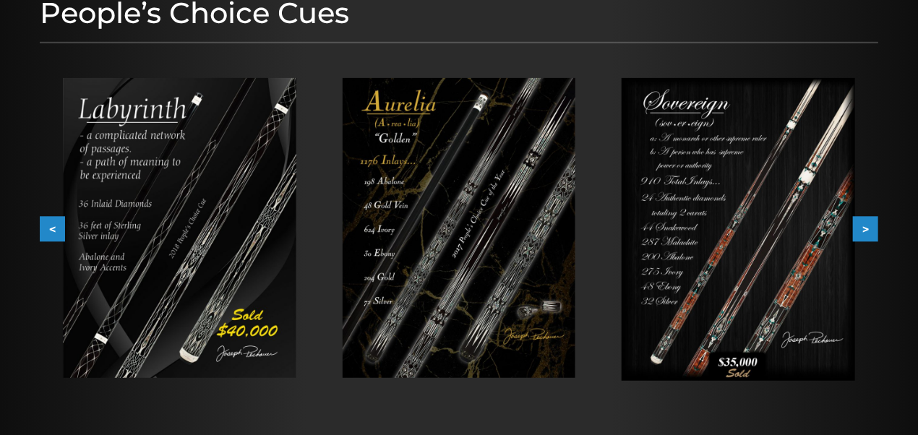
click at [868, 226] on button ">" at bounding box center [865, 229] width 25 height 25
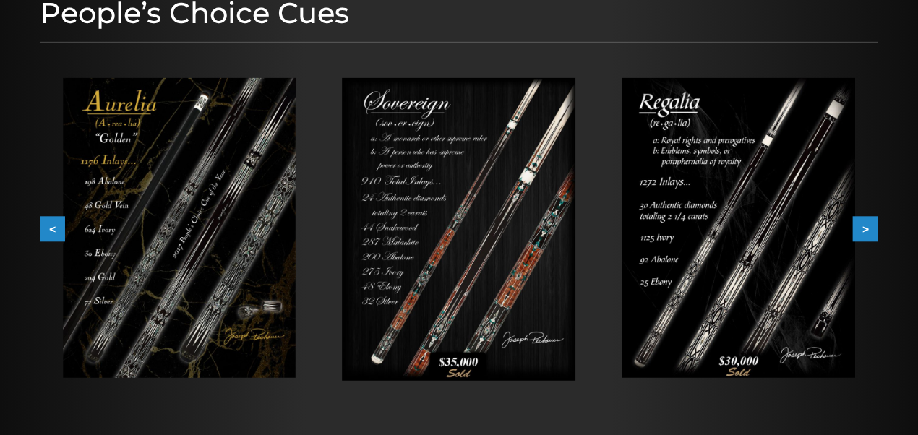
click at [868, 226] on button ">" at bounding box center [865, 229] width 25 height 25
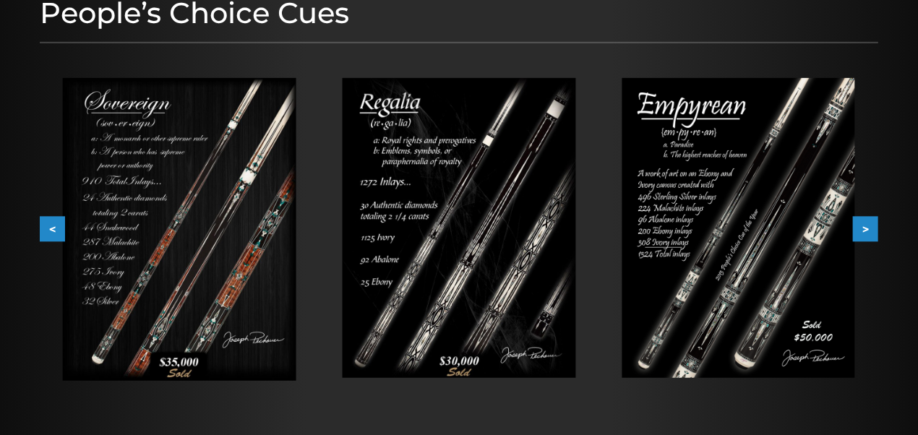
click at [868, 226] on button ">" at bounding box center [865, 229] width 25 height 25
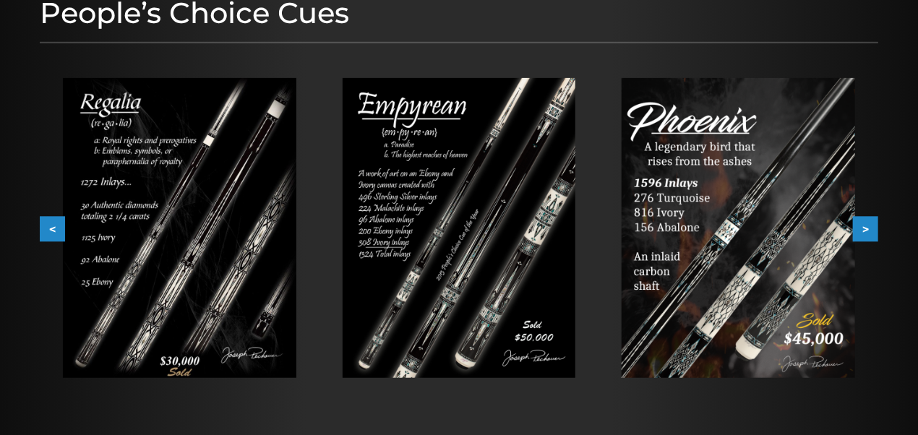
click at [868, 226] on button ">" at bounding box center [865, 229] width 25 height 25
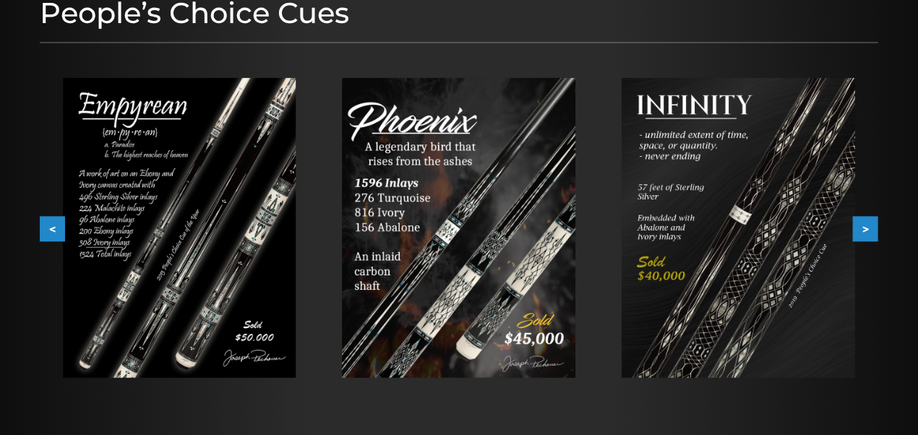
click at [868, 226] on button ">" at bounding box center [865, 229] width 25 height 25
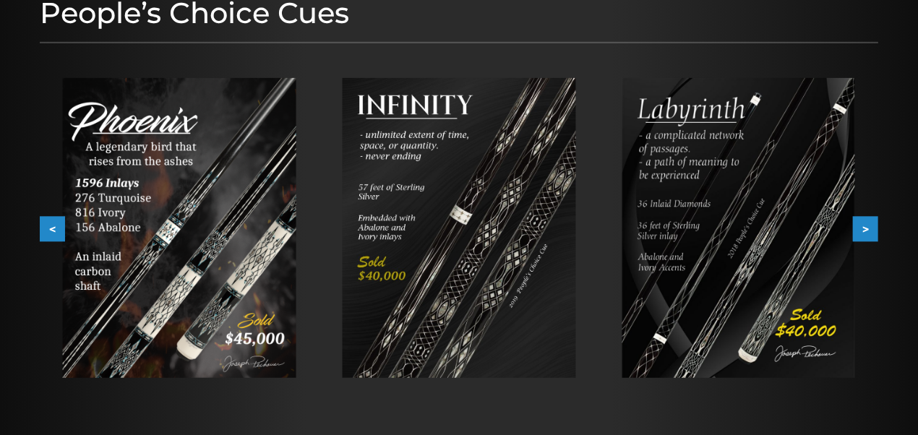
click at [867, 225] on button ">" at bounding box center [865, 229] width 25 height 25
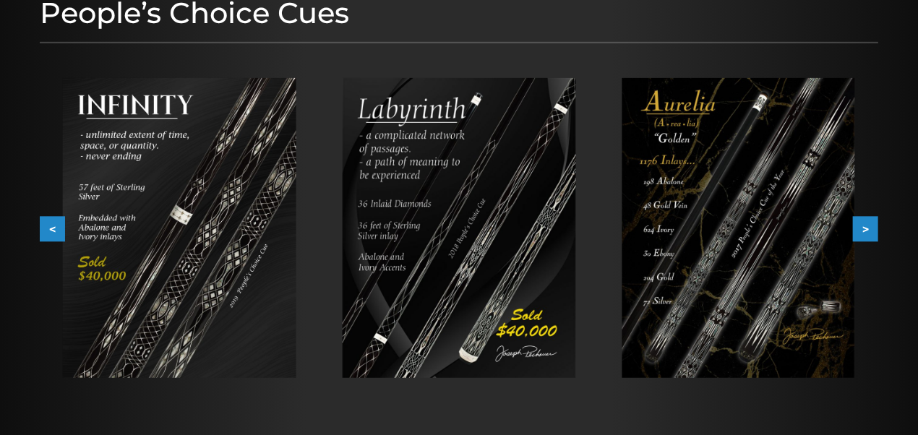
click at [867, 225] on button ">" at bounding box center [865, 229] width 25 height 25
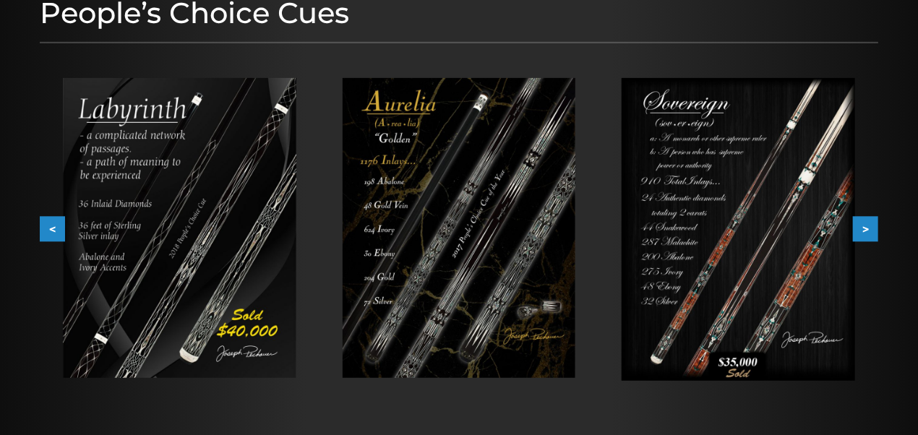
click at [867, 225] on button ">" at bounding box center [865, 229] width 25 height 25
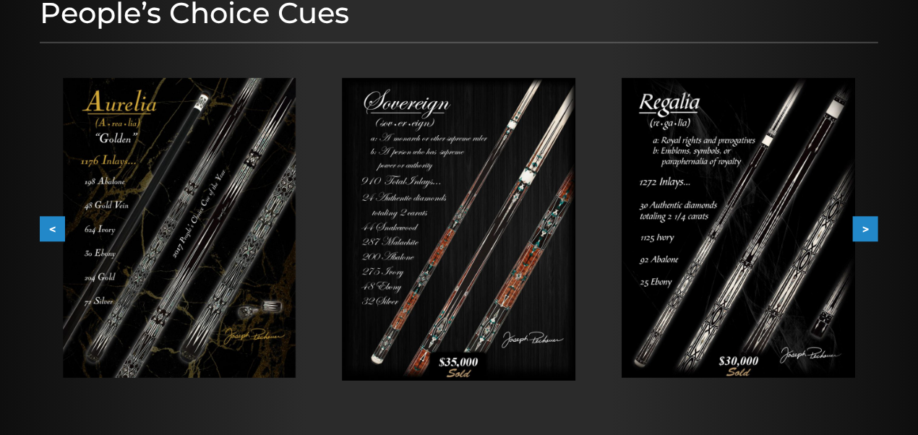
click at [867, 225] on button ">" at bounding box center [865, 229] width 25 height 25
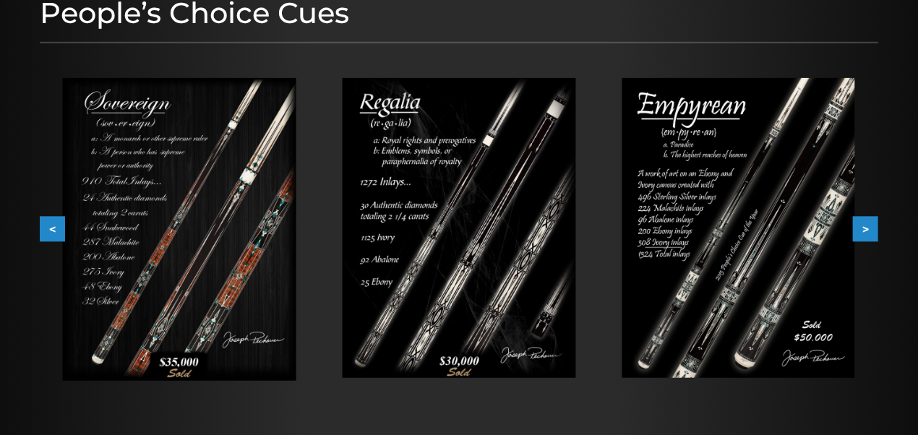
click at [867, 225] on button ">" at bounding box center [865, 229] width 25 height 25
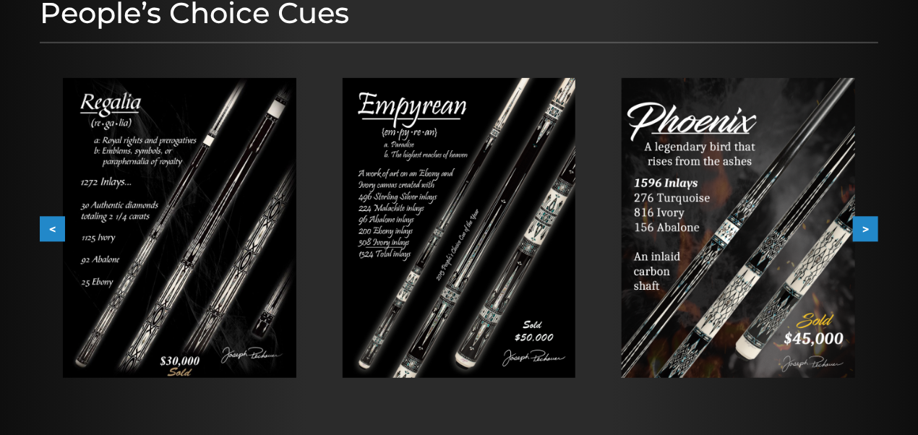
click at [867, 225] on button ">" at bounding box center [865, 229] width 25 height 25
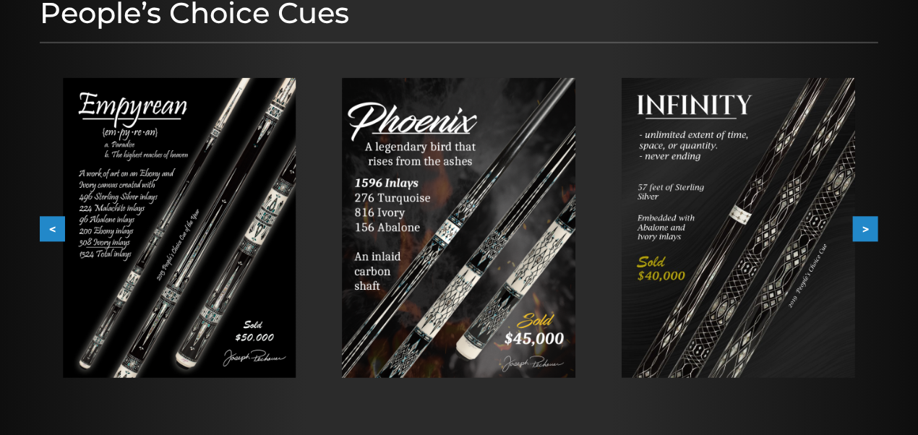
click at [867, 225] on button ">" at bounding box center [865, 229] width 25 height 25
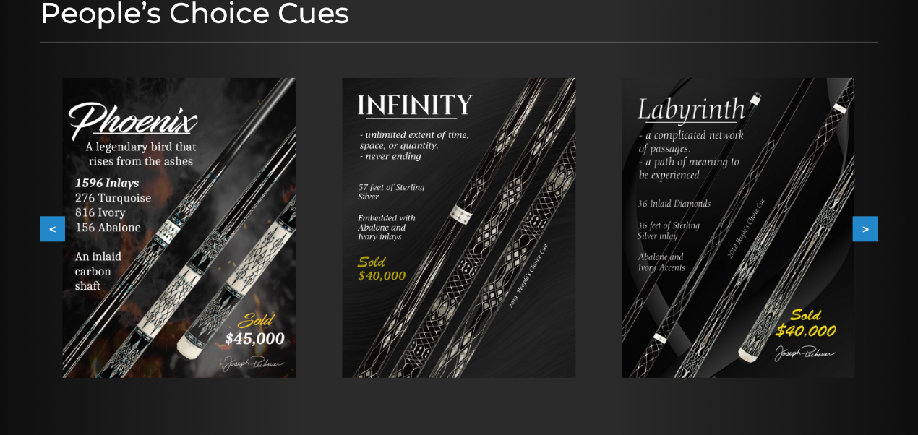
click at [867, 225] on button ">" at bounding box center [865, 229] width 25 height 25
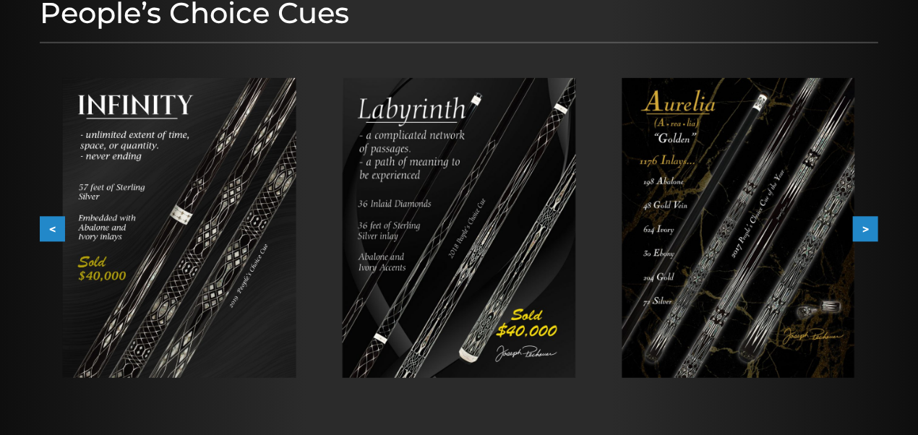
click at [867, 225] on button ">" at bounding box center [865, 229] width 25 height 25
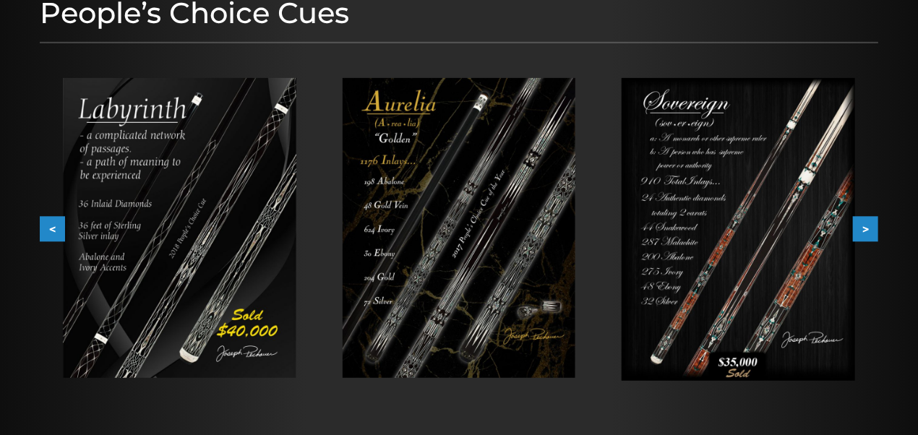
click at [867, 225] on button ">" at bounding box center [865, 229] width 25 height 25
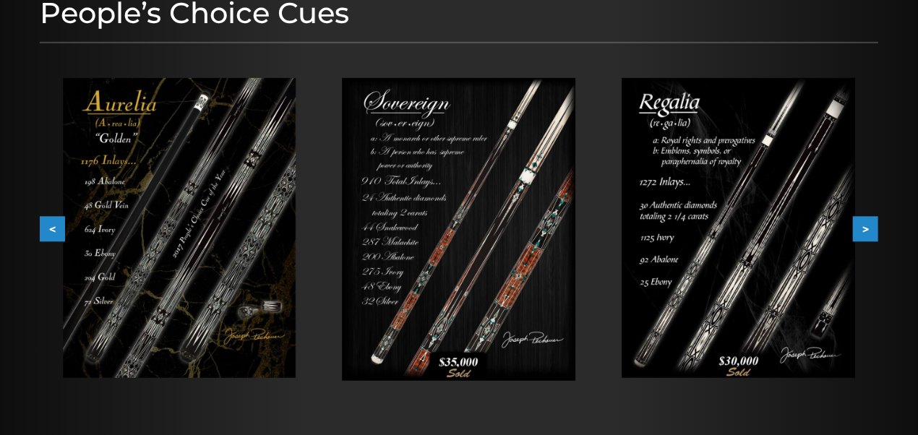
click at [867, 225] on button ">" at bounding box center [865, 229] width 25 height 25
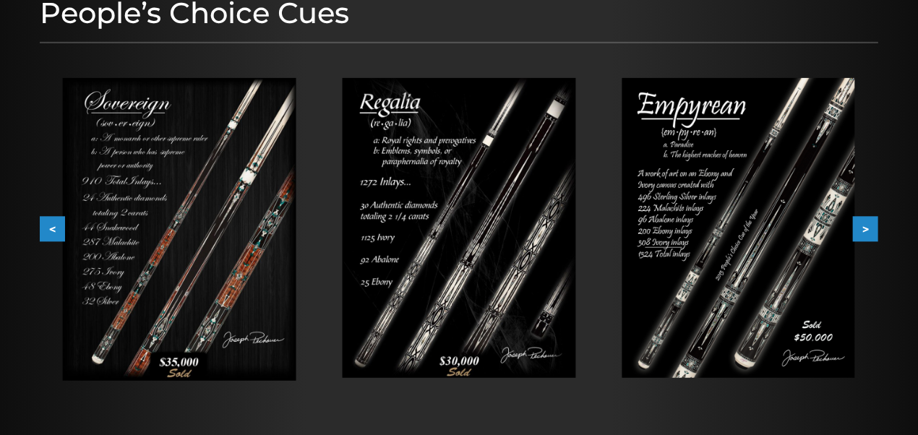
click at [867, 225] on button ">" at bounding box center [865, 229] width 25 height 25
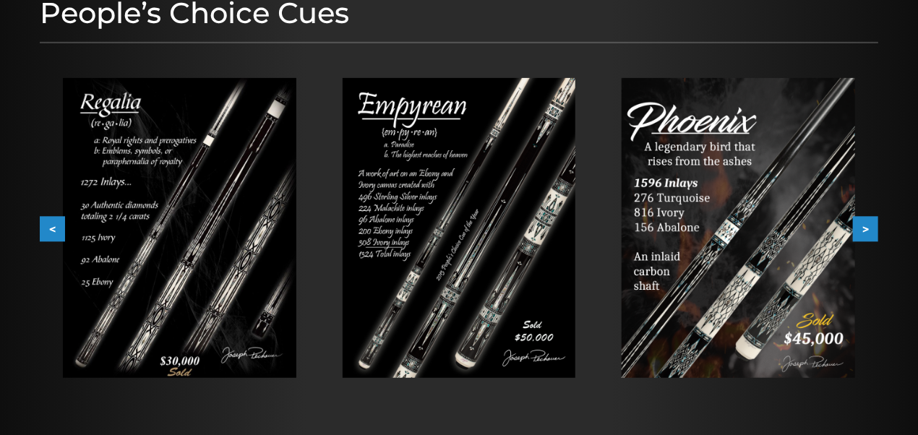
click at [867, 225] on button ">" at bounding box center [865, 229] width 25 height 25
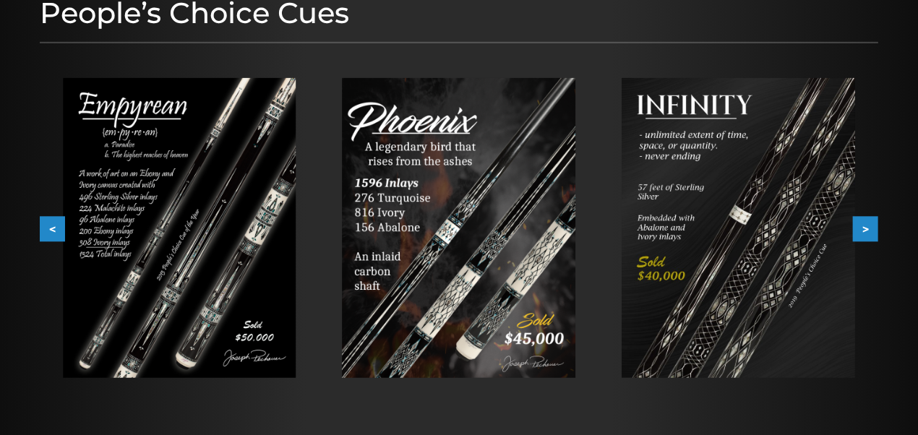
click at [867, 225] on button ">" at bounding box center [865, 229] width 25 height 25
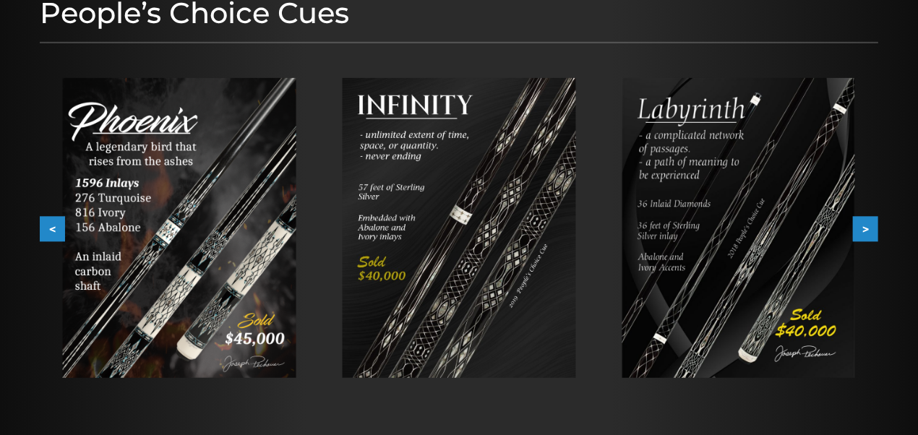
click at [867, 225] on button ">" at bounding box center [865, 229] width 25 height 25
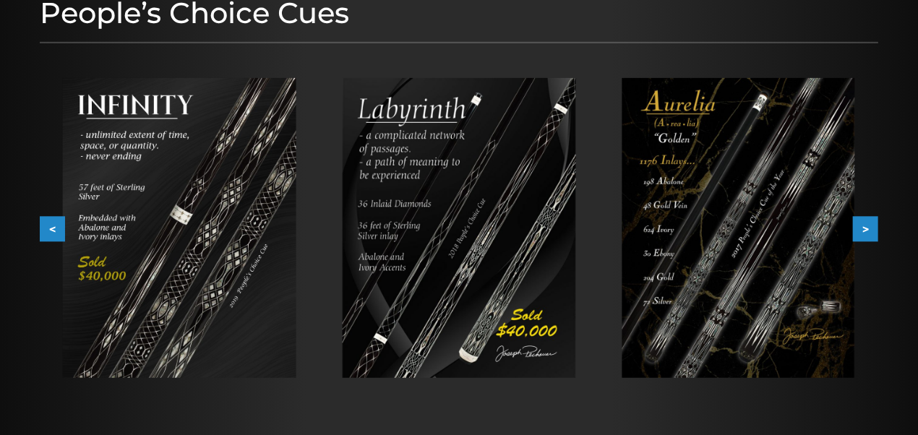
click at [867, 225] on button ">" at bounding box center [865, 229] width 25 height 25
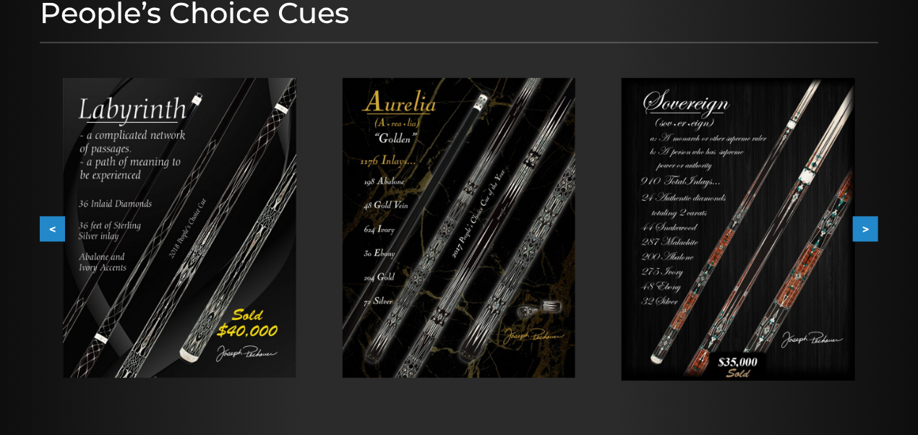
click at [867, 225] on button ">" at bounding box center [865, 229] width 25 height 25
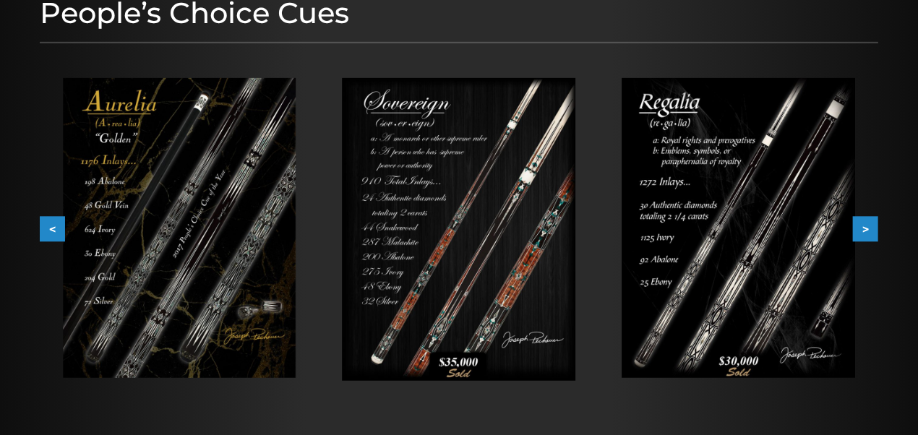
click at [867, 225] on button ">" at bounding box center [865, 229] width 25 height 25
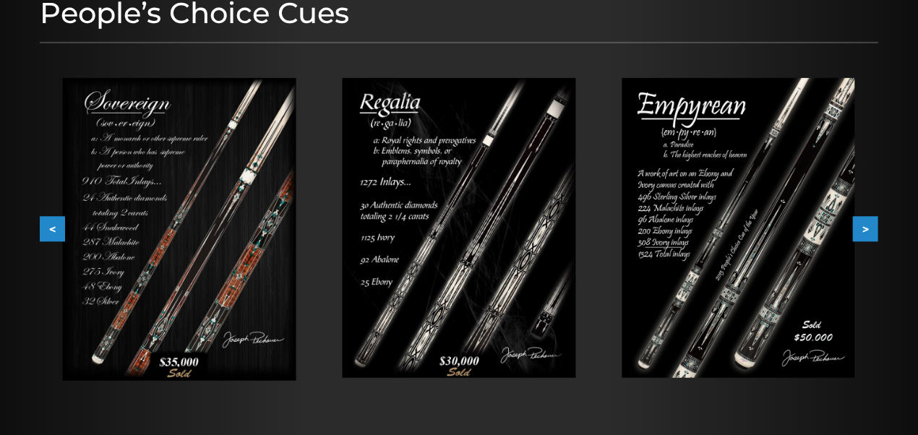
click at [867, 225] on button ">" at bounding box center [865, 229] width 25 height 25
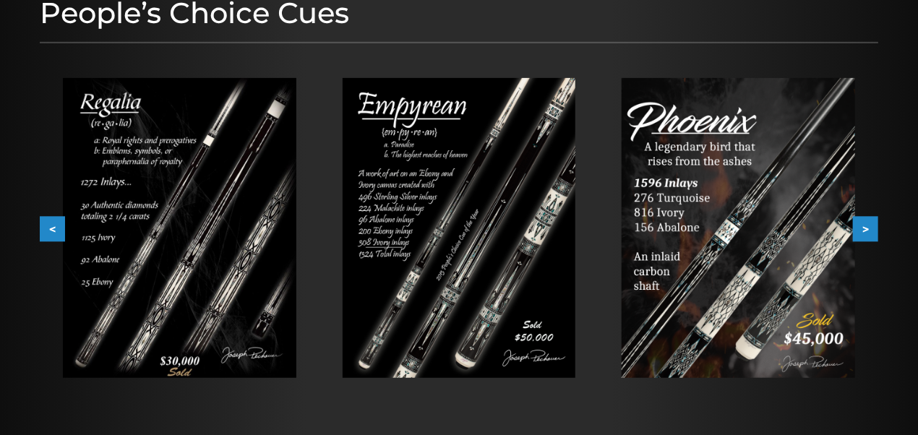
click at [867, 225] on button ">" at bounding box center [865, 229] width 25 height 25
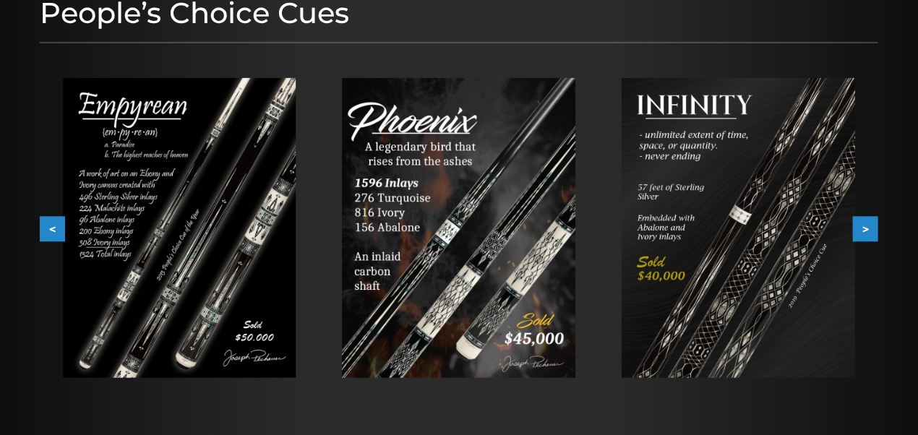
click at [867, 225] on button ">" at bounding box center [865, 229] width 25 height 25
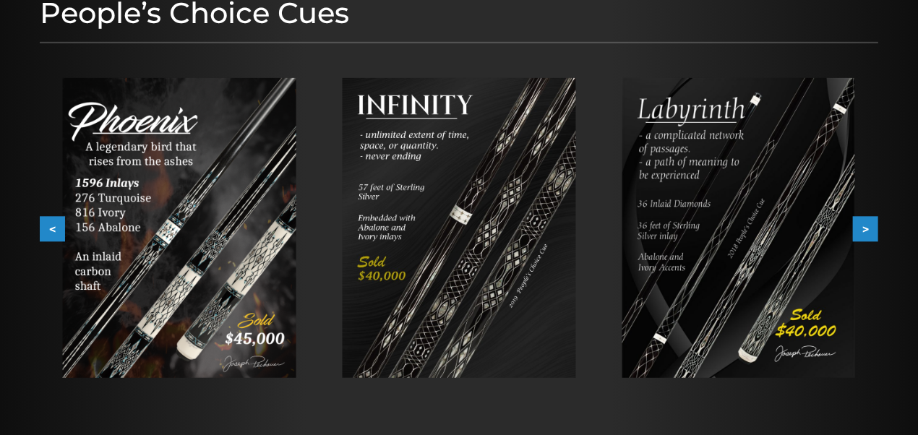
click at [867, 225] on button ">" at bounding box center [865, 229] width 25 height 25
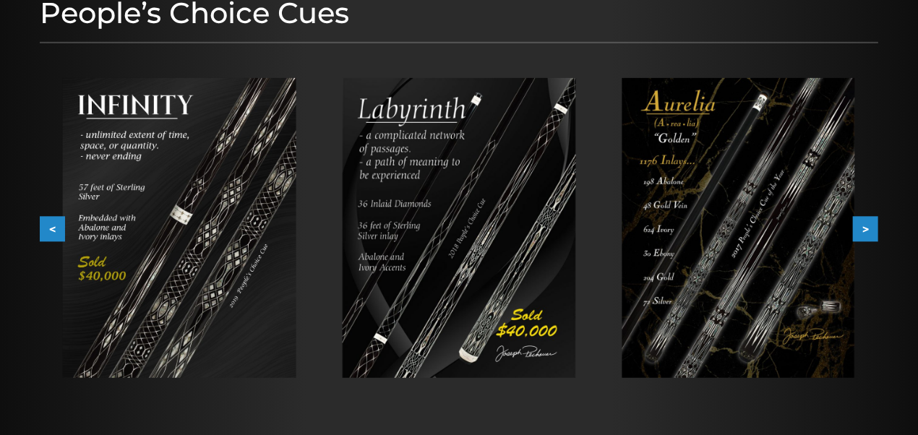
click at [867, 225] on button ">" at bounding box center [865, 229] width 25 height 25
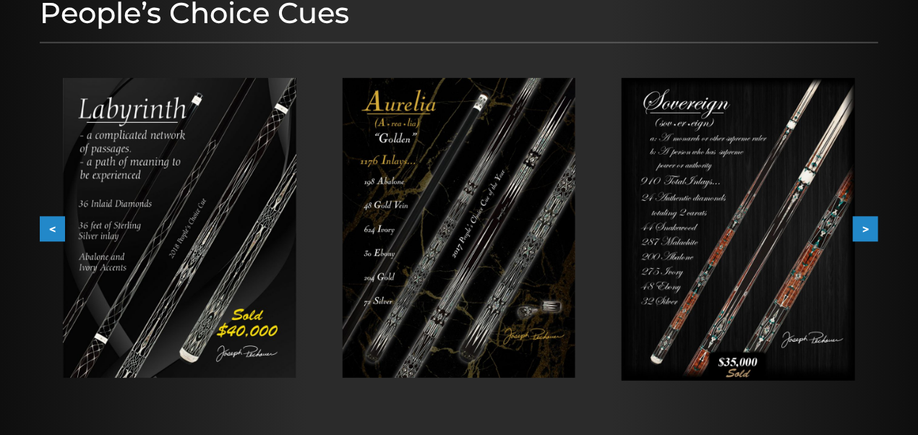
click at [867, 225] on button ">" at bounding box center [865, 229] width 25 height 25
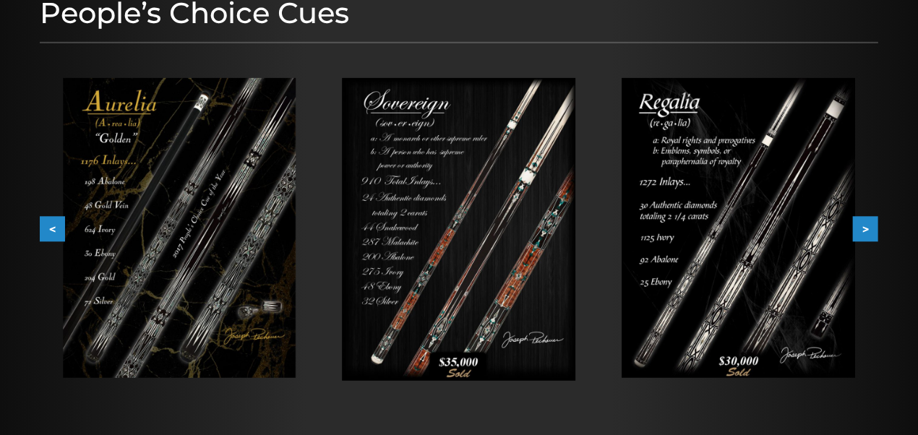
click at [867, 225] on button ">" at bounding box center [865, 229] width 25 height 25
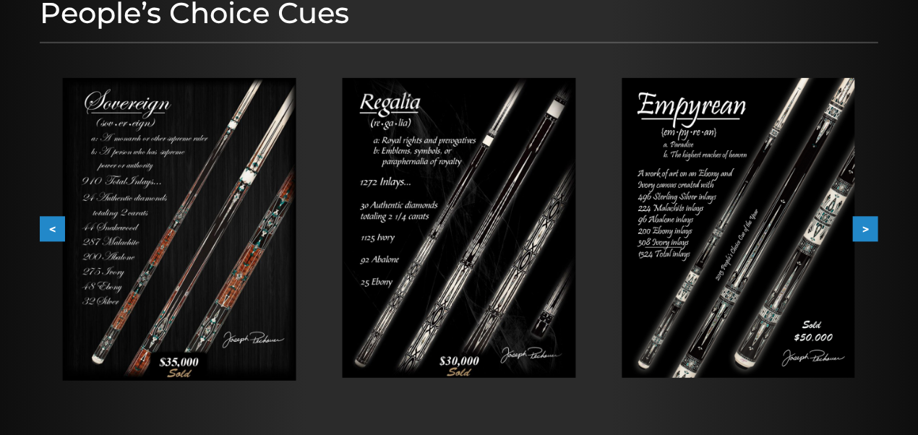
click at [867, 225] on button ">" at bounding box center [865, 229] width 25 height 25
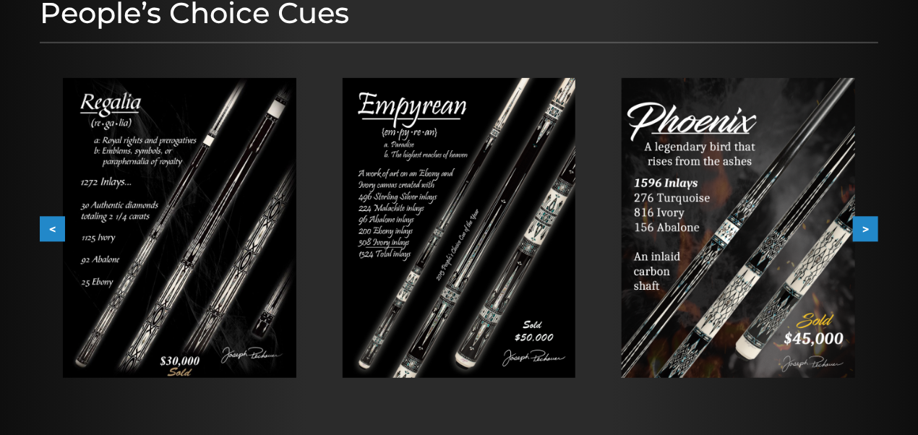
click at [867, 225] on button ">" at bounding box center [865, 229] width 25 height 25
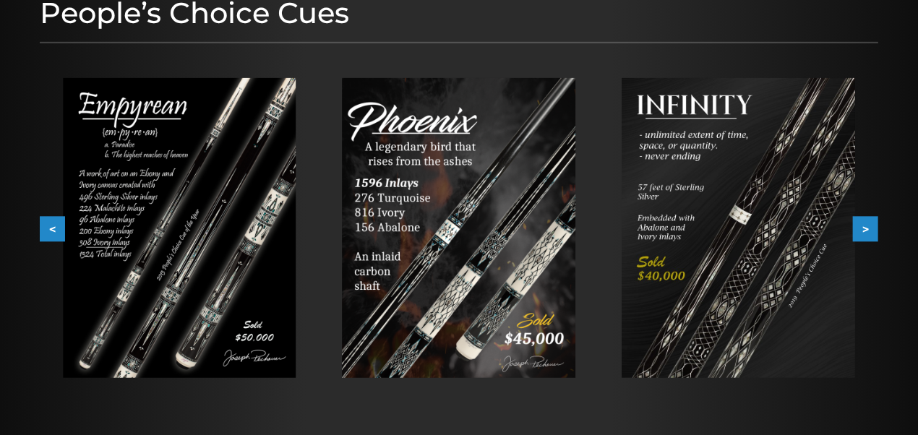
click at [867, 225] on button ">" at bounding box center [865, 229] width 25 height 25
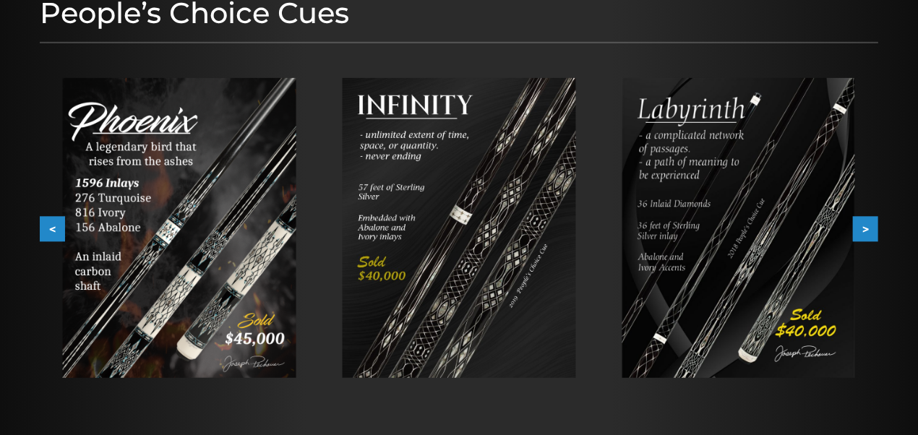
click at [867, 225] on button ">" at bounding box center [865, 229] width 25 height 25
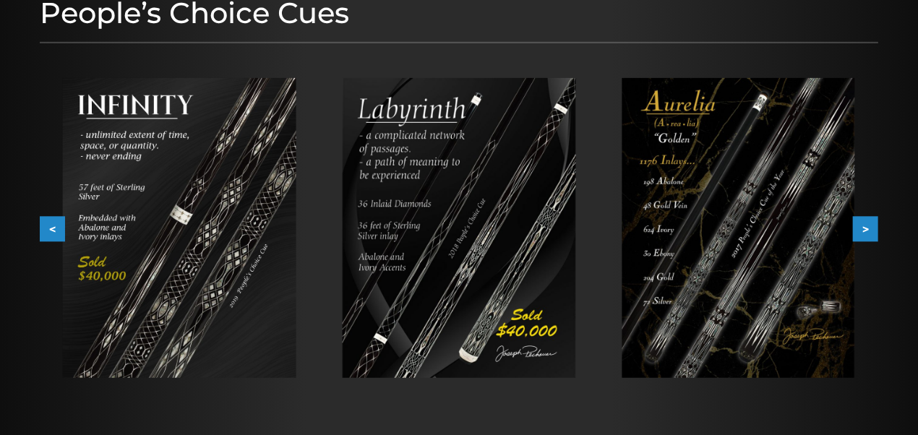
click at [867, 225] on button ">" at bounding box center [865, 229] width 25 height 25
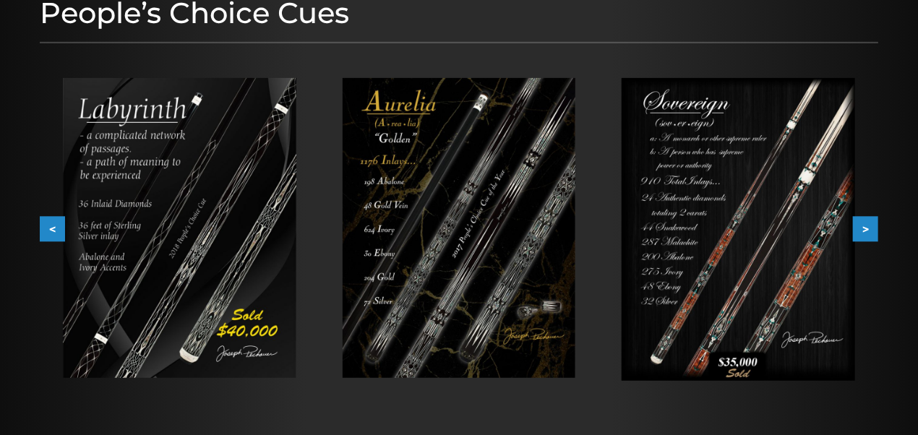
click at [867, 225] on button ">" at bounding box center [865, 229] width 25 height 25
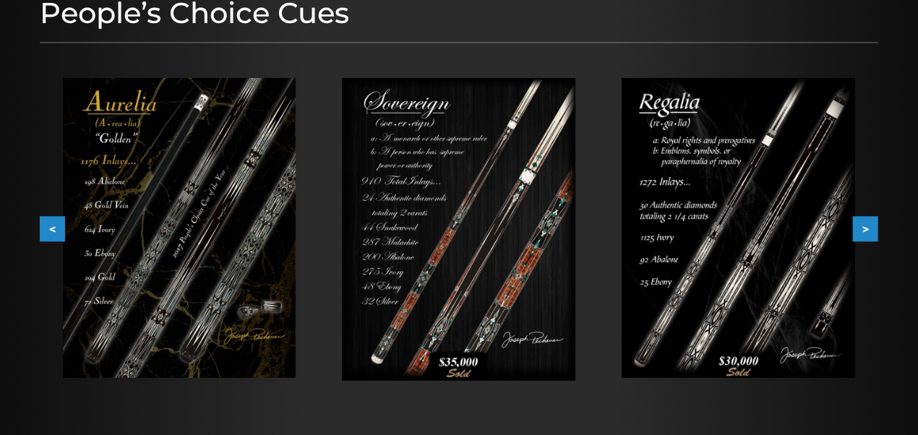
click at [867, 225] on button ">" at bounding box center [865, 229] width 25 height 25
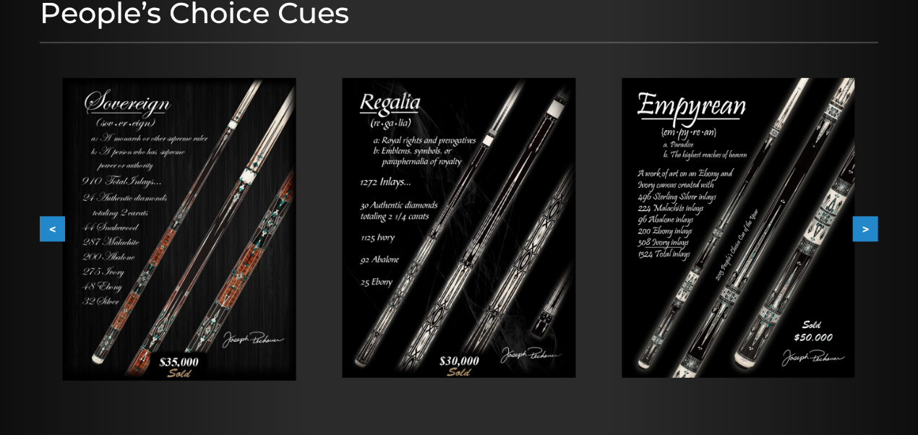
click at [867, 225] on button ">" at bounding box center [865, 229] width 25 height 25
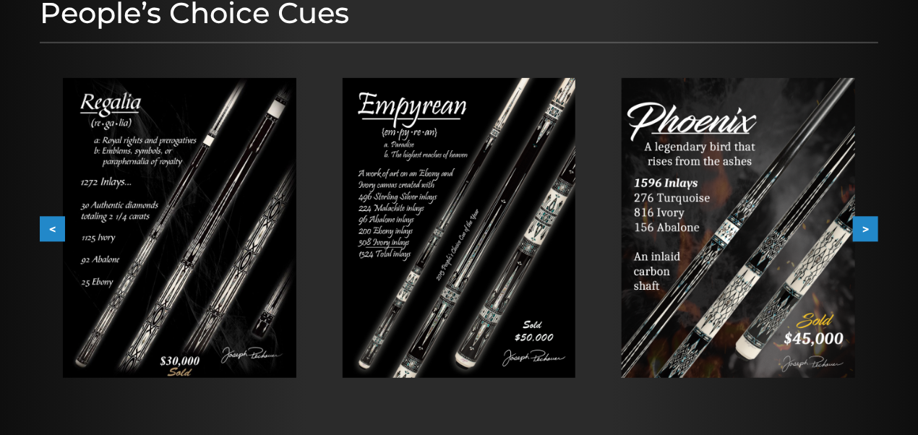
click at [867, 225] on button ">" at bounding box center [865, 229] width 25 height 25
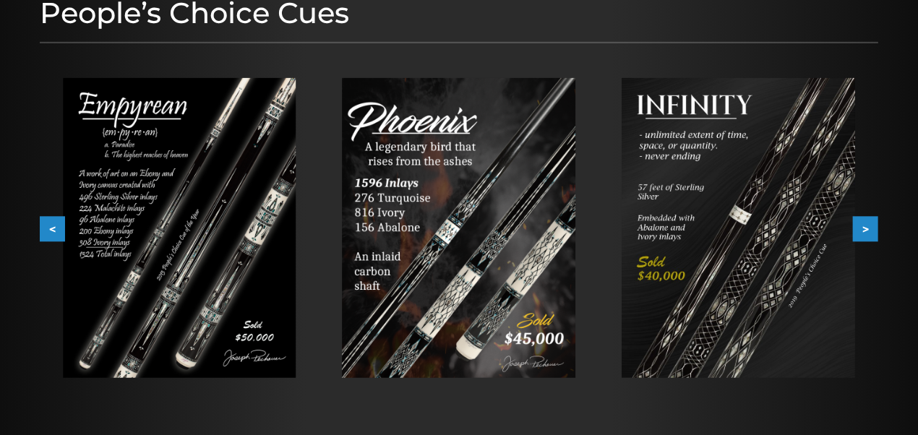
click at [867, 225] on button ">" at bounding box center [865, 229] width 25 height 25
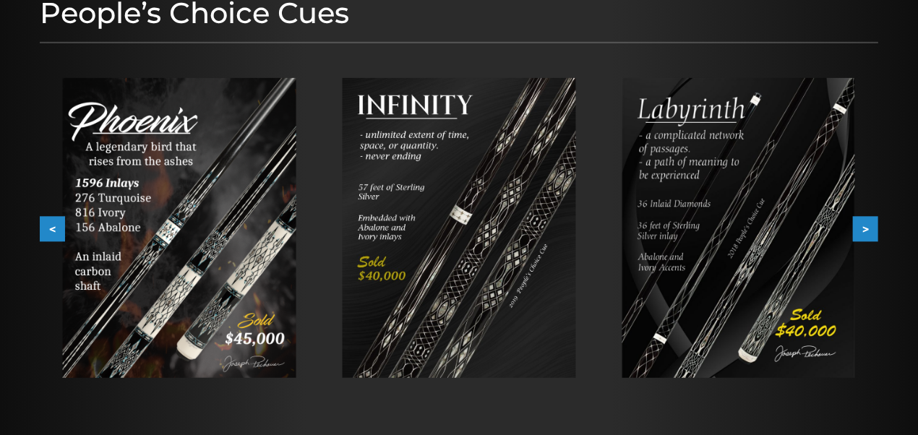
click at [867, 225] on button ">" at bounding box center [865, 229] width 25 height 25
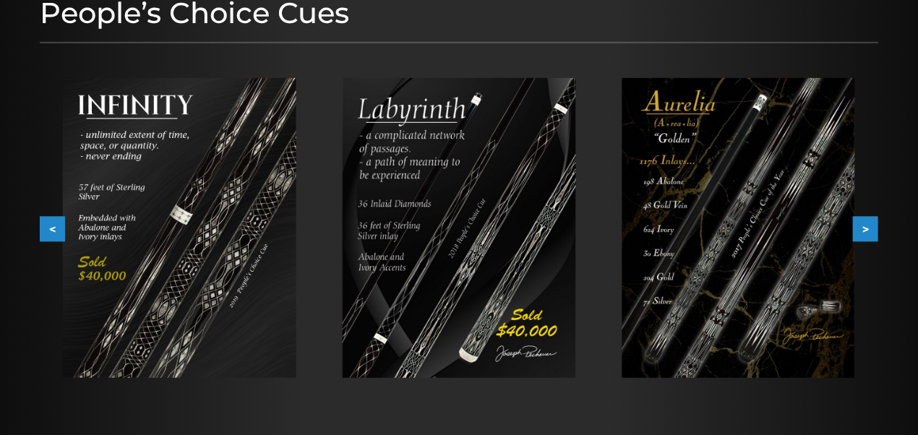
click at [867, 225] on button ">" at bounding box center [865, 229] width 25 height 25
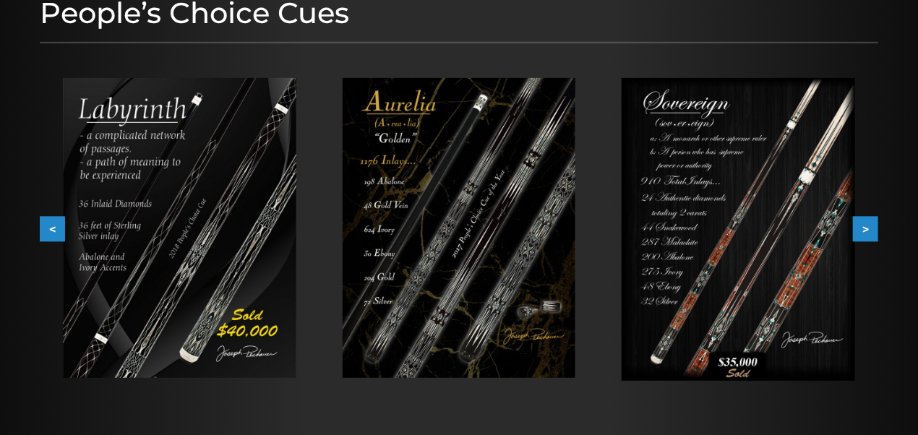
click at [867, 225] on button ">" at bounding box center [865, 229] width 25 height 25
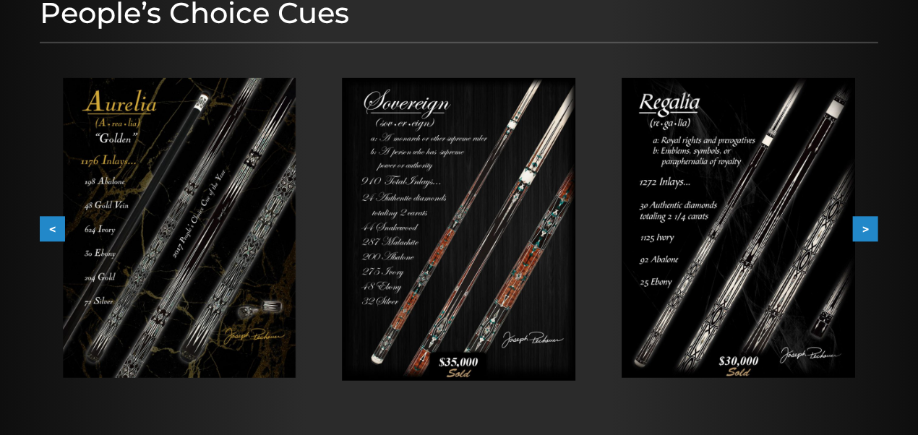
click at [867, 225] on button ">" at bounding box center [865, 229] width 25 height 25
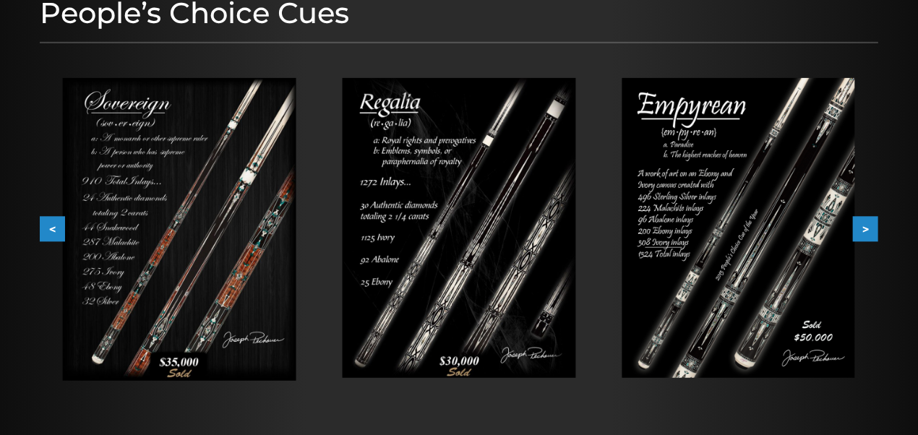
click at [867, 225] on button ">" at bounding box center [865, 229] width 25 height 25
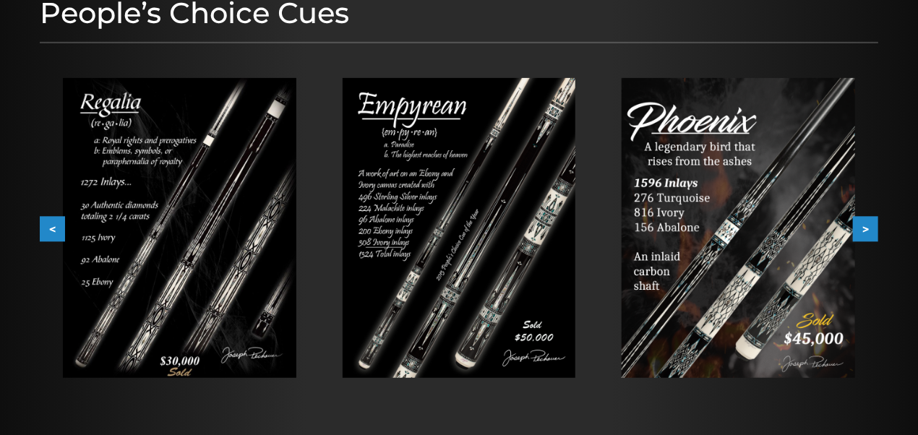
click at [867, 225] on button ">" at bounding box center [865, 229] width 25 height 25
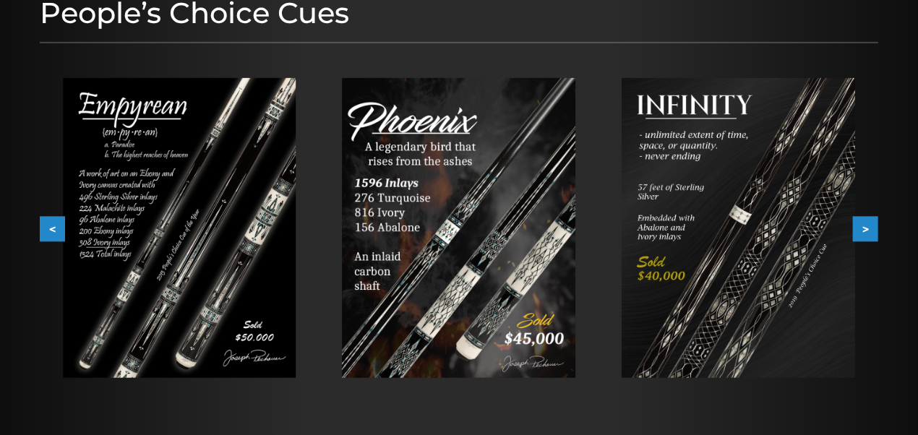
click at [867, 225] on button ">" at bounding box center [865, 229] width 25 height 25
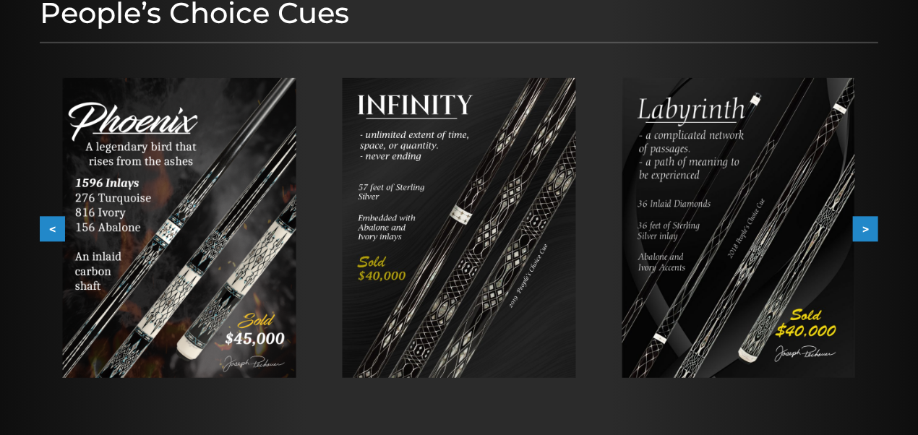
click at [867, 225] on button ">" at bounding box center [865, 229] width 25 height 25
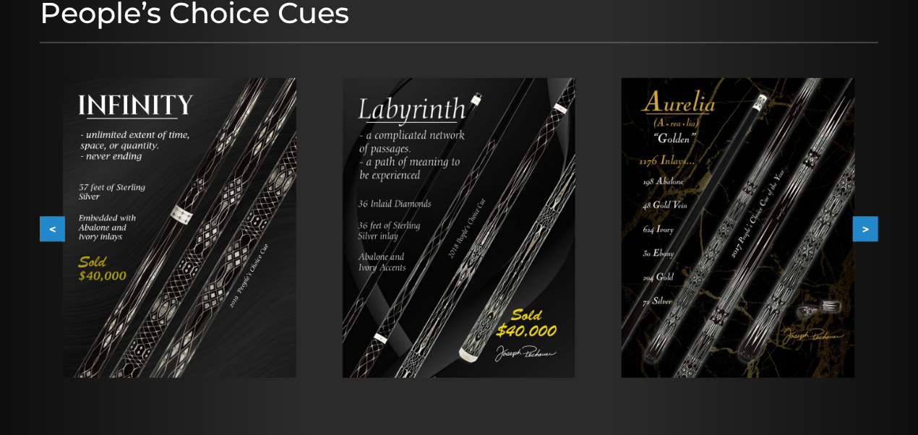
click at [867, 225] on button ">" at bounding box center [865, 229] width 25 height 25
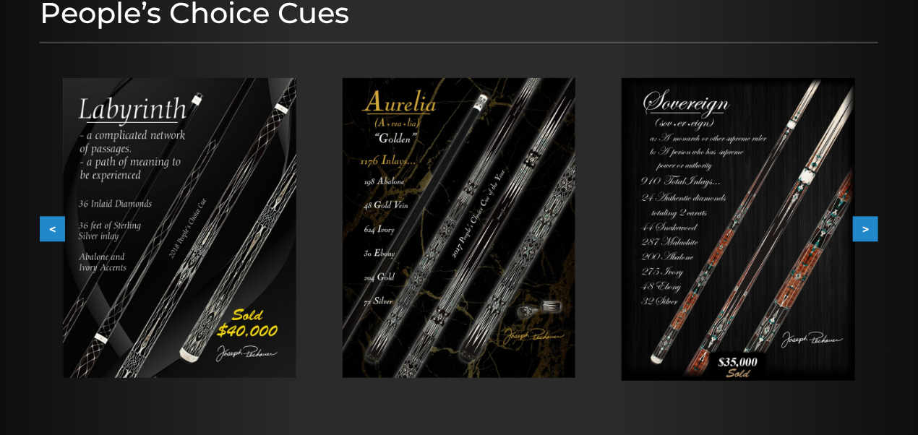
click at [867, 225] on button ">" at bounding box center [865, 229] width 25 height 25
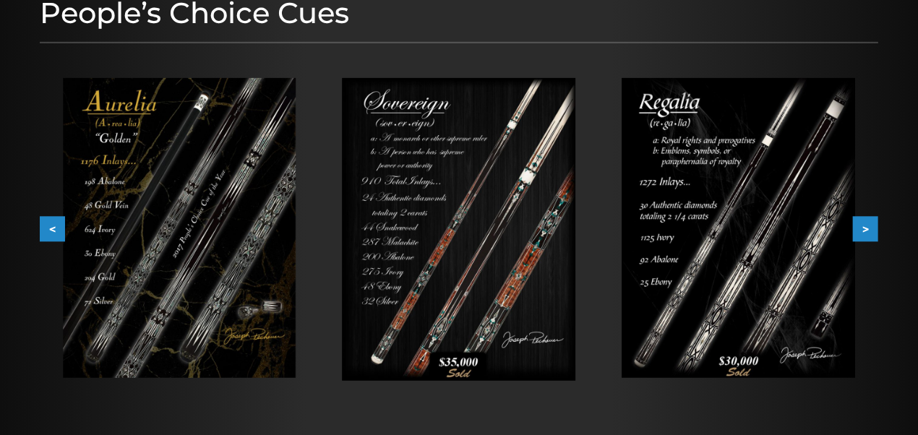
click at [867, 225] on button ">" at bounding box center [865, 229] width 25 height 25
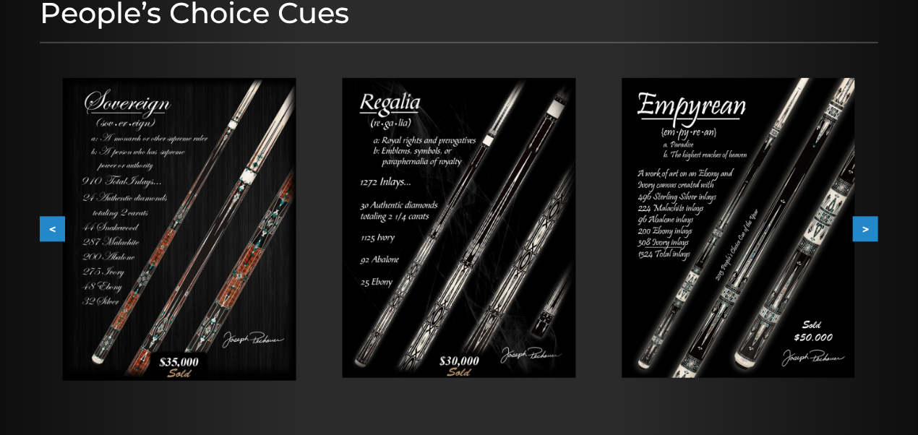
click at [867, 225] on button ">" at bounding box center [865, 229] width 25 height 25
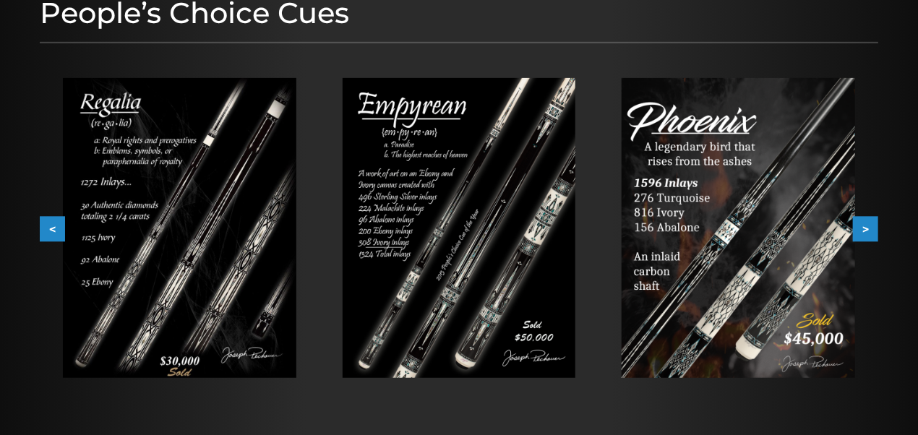
click at [867, 225] on button ">" at bounding box center [865, 229] width 25 height 25
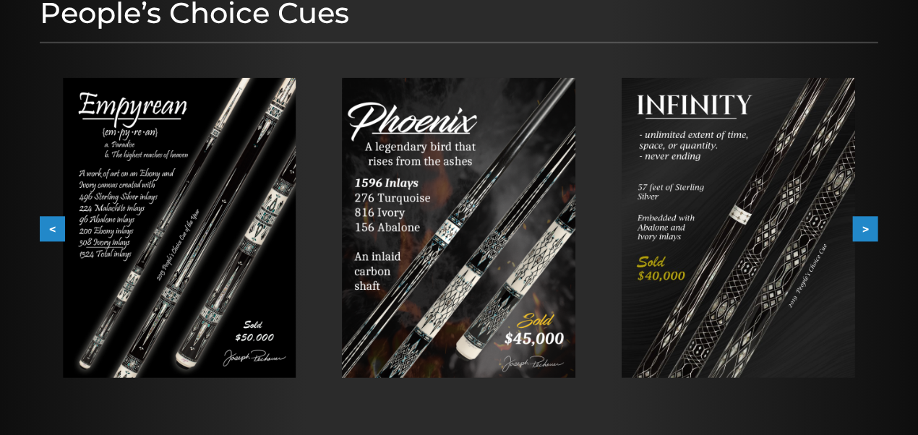
click at [867, 225] on button ">" at bounding box center [865, 229] width 25 height 25
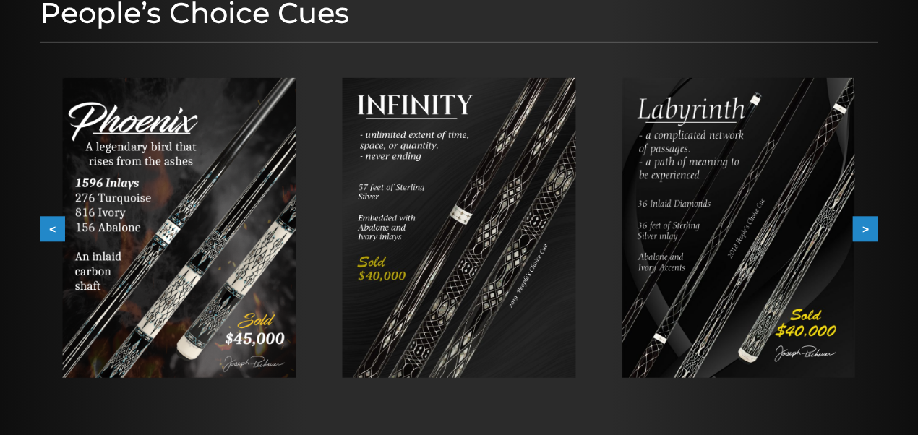
click at [867, 225] on button ">" at bounding box center [865, 229] width 25 height 25
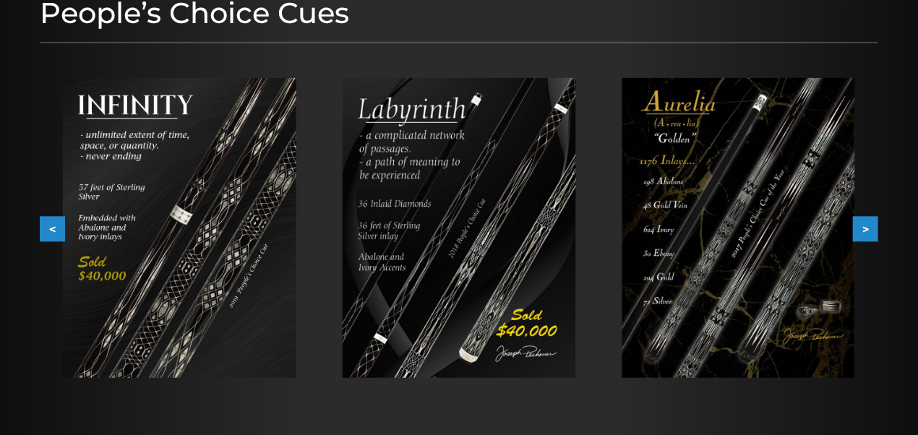
click at [867, 225] on button ">" at bounding box center [865, 229] width 25 height 25
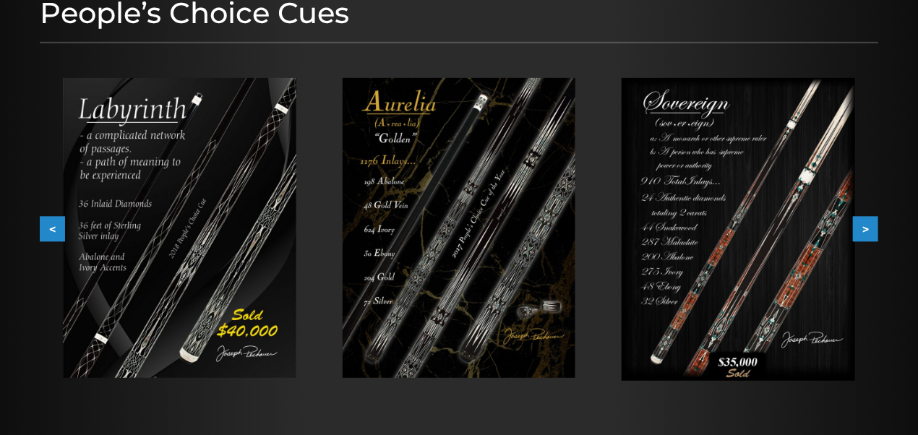
click at [867, 225] on button ">" at bounding box center [865, 229] width 25 height 25
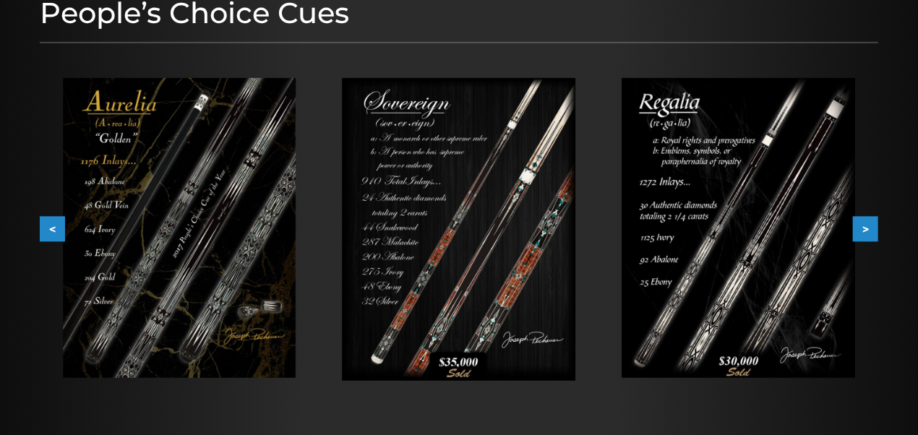
click at [867, 225] on button ">" at bounding box center [865, 229] width 25 height 25
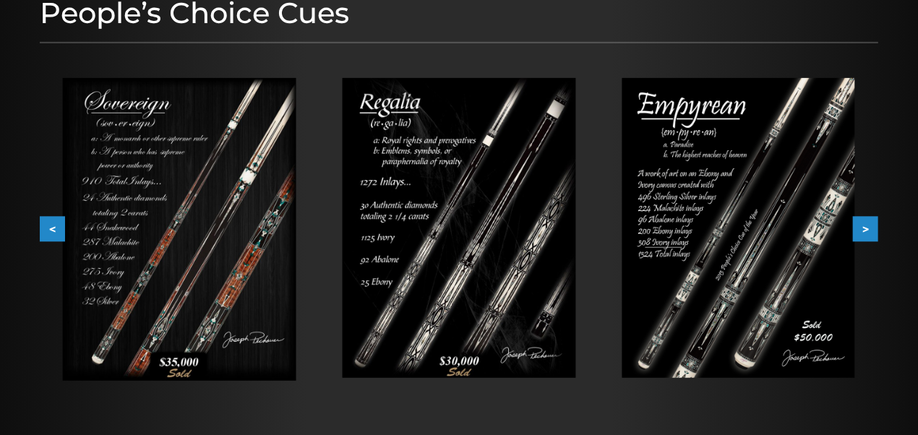
click at [867, 225] on button ">" at bounding box center [865, 229] width 25 height 25
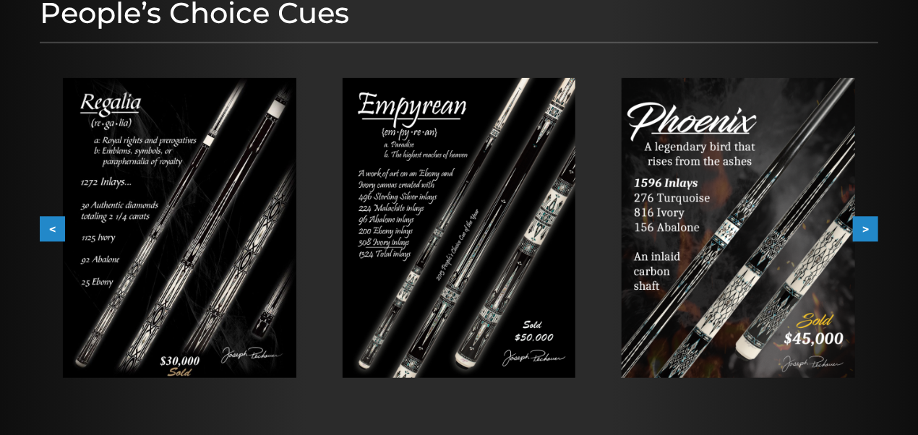
click at [867, 225] on button ">" at bounding box center [865, 229] width 25 height 25
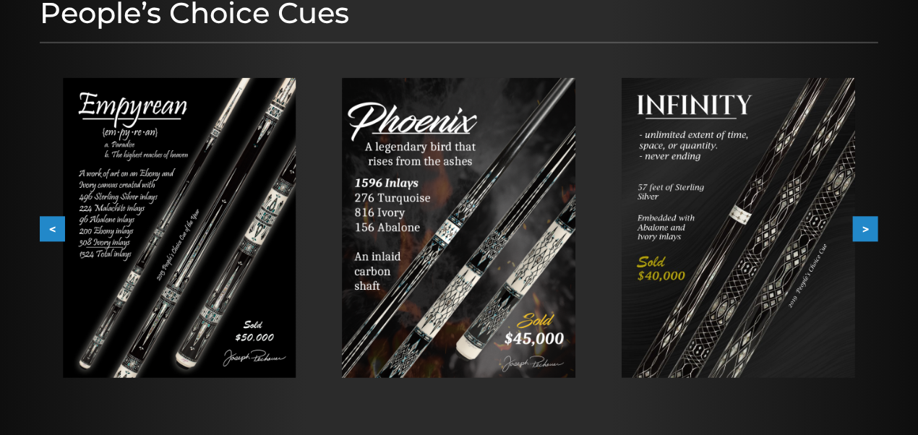
click at [867, 225] on button ">" at bounding box center [865, 229] width 25 height 25
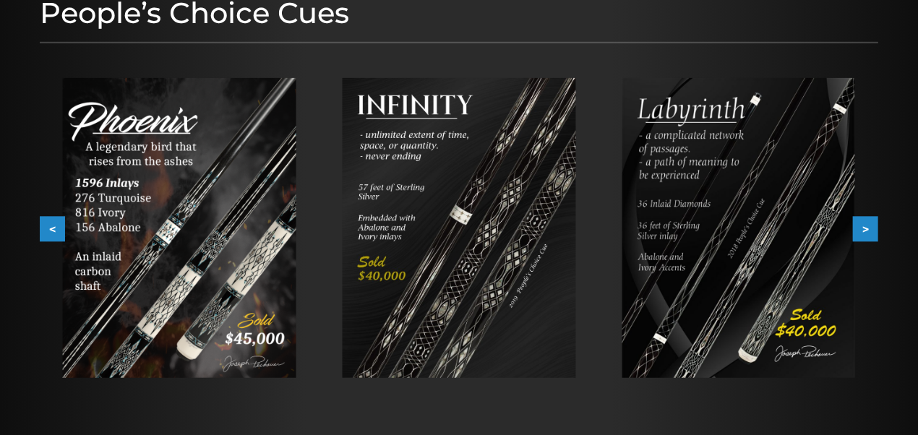
click at [867, 225] on button ">" at bounding box center [865, 229] width 25 height 25
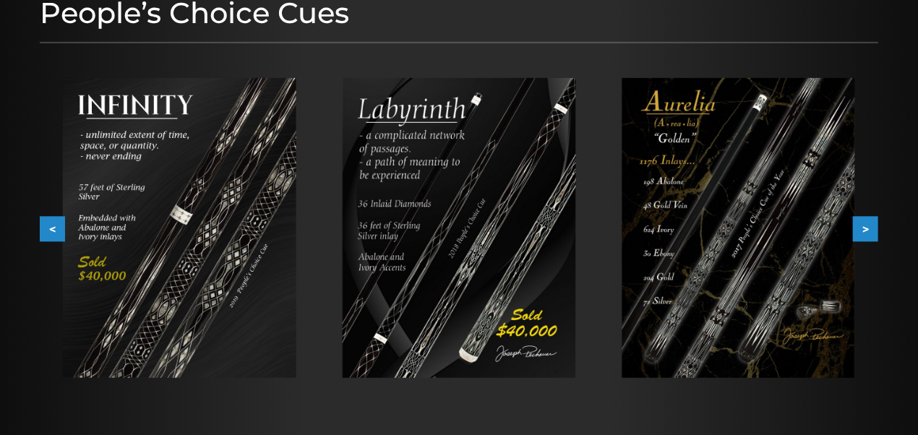
click at [867, 225] on button ">" at bounding box center [865, 229] width 25 height 25
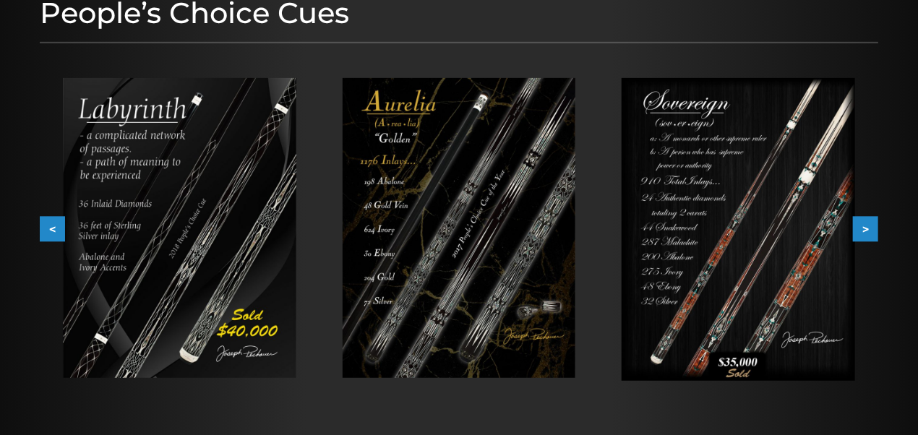
click at [867, 225] on button ">" at bounding box center [865, 229] width 25 height 25
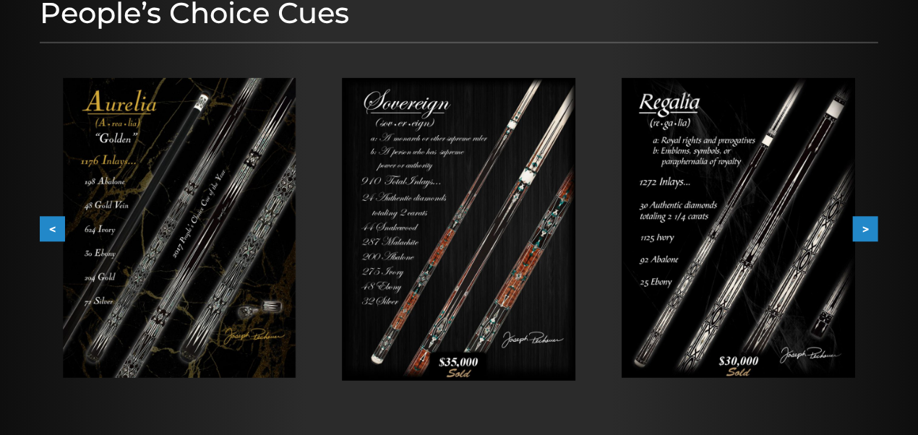
scroll to position [0, 0]
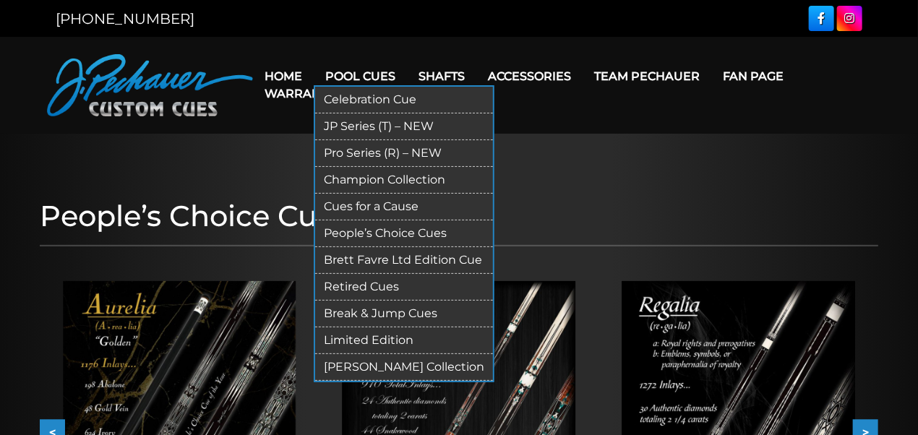
click at [367, 260] on link "Brett Favre Ltd Edition Cue" at bounding box center [404, 260] width 178 height 27
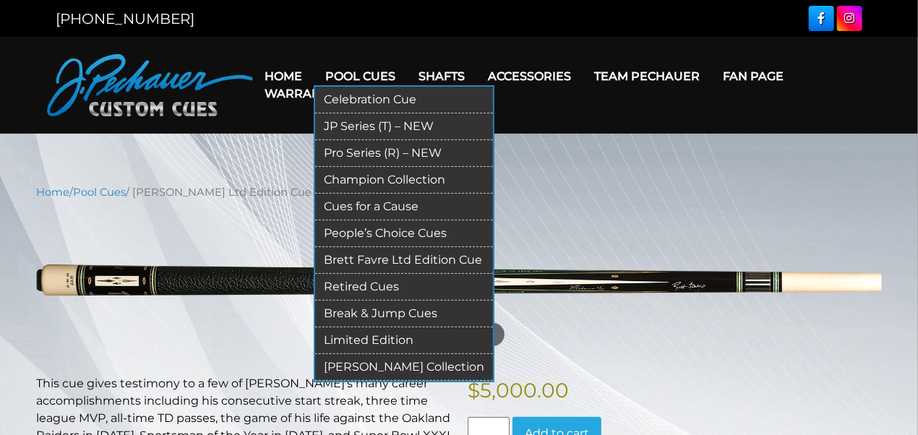
click at [353, 278] on link "Retired Cues" at bounding box center [404, 287] width 178 height 27
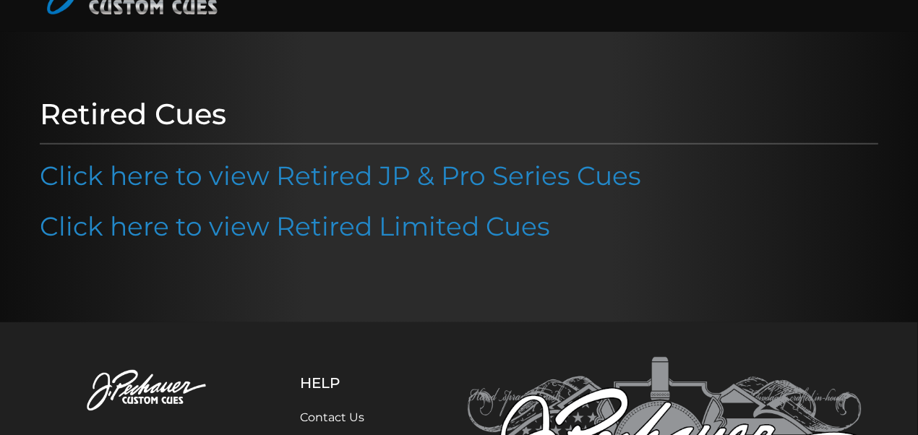
scroll to position [95, 0]
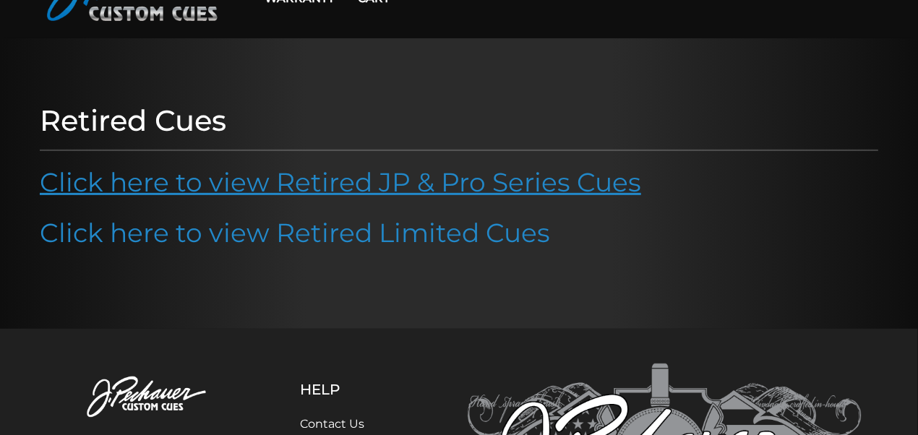
click at [362, 186] on link "Click here to view Retired JP & Pro Series Cues" at bounding box center [341, 182] width 602 height 32
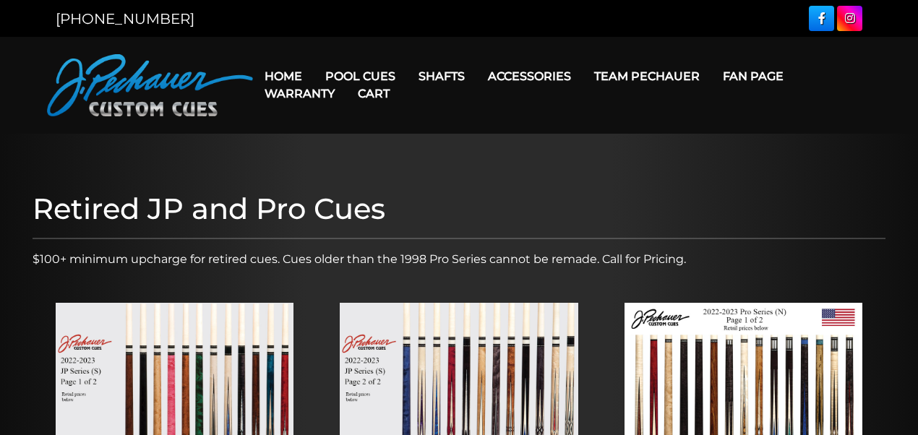
scroll to position [241, 0]
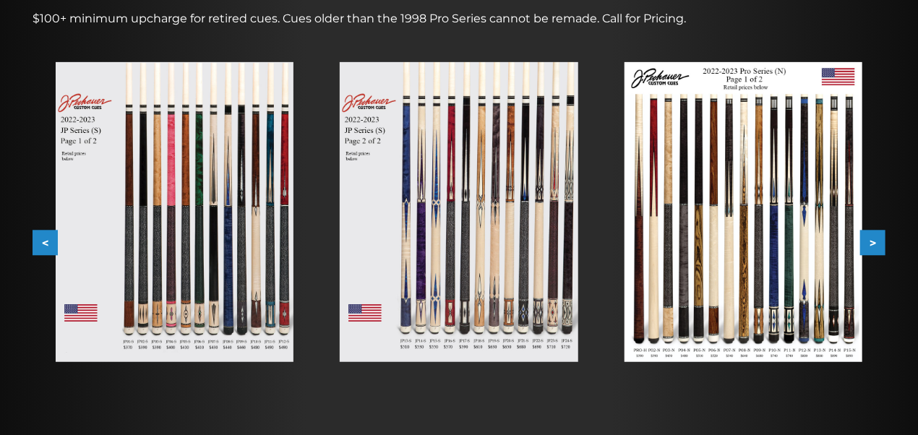
click at [875, 243] on button ">" at bounding box center [872, 243] width 25 height 25
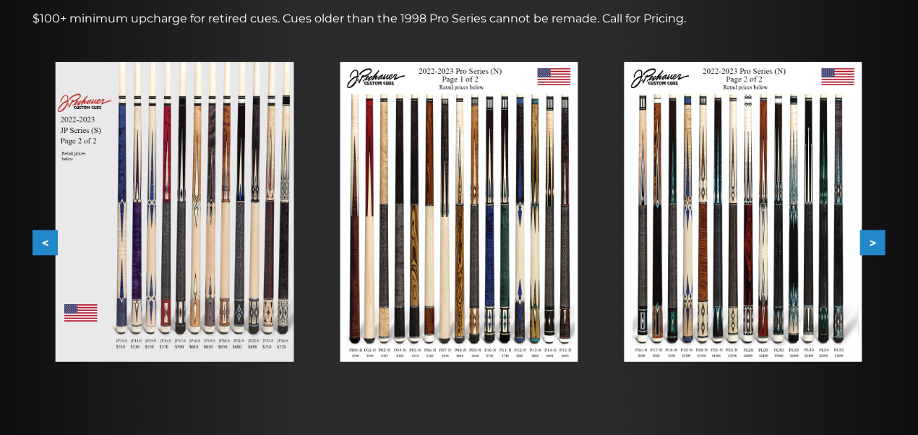
click at [875, 243] on button ">" at bounding box center [872, 243] width 25 height 25
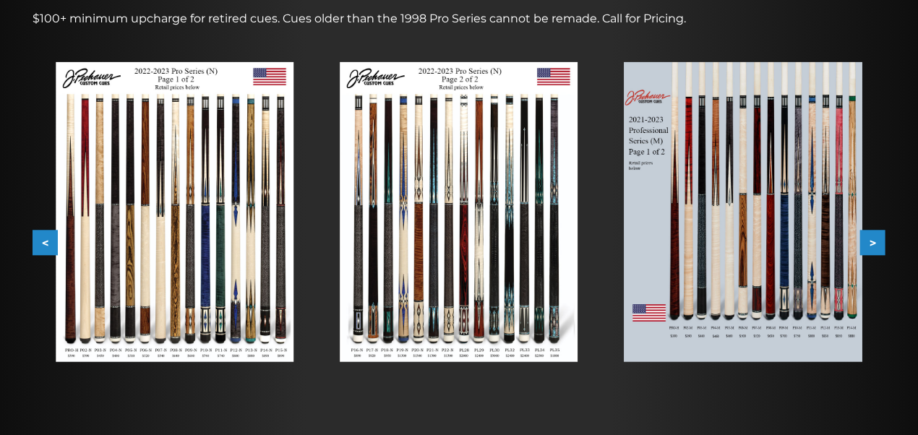
click at [875, 243] on button ">" at bounding box center [872, 243] width 25 height 25
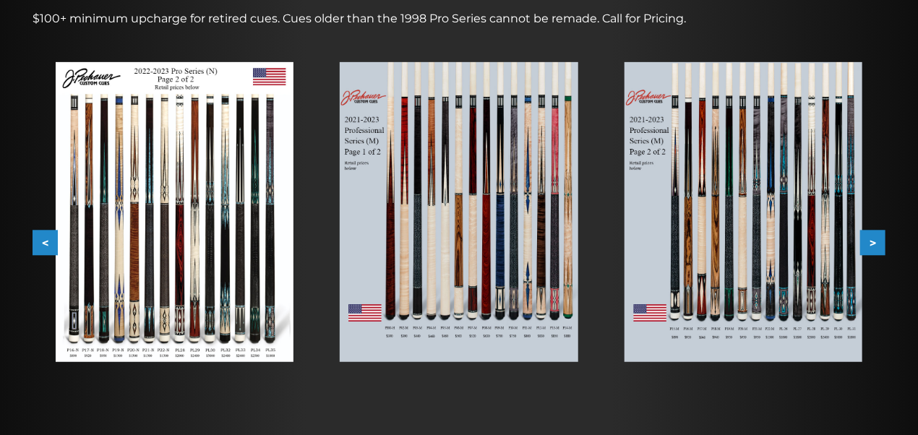
click at [875, 243] on button ">" at bounding box center [872, 243] width 25 height 25
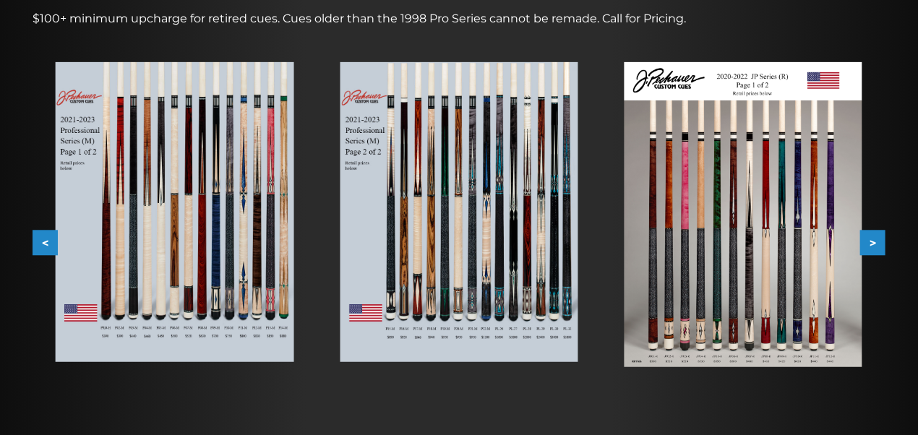
click at [875, 243] on button ">" at bounding box center [872, 243] width 25 height 25
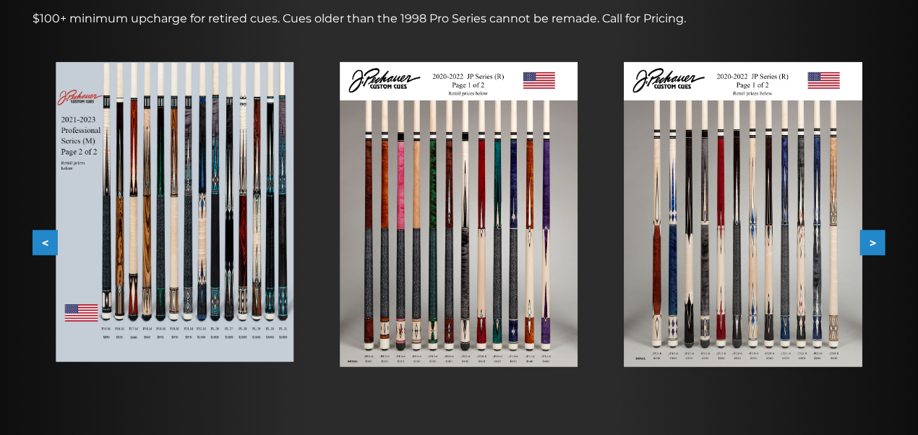
click at [875, 243] on button ">" at bounding box center [872, 243] width 25 height 25
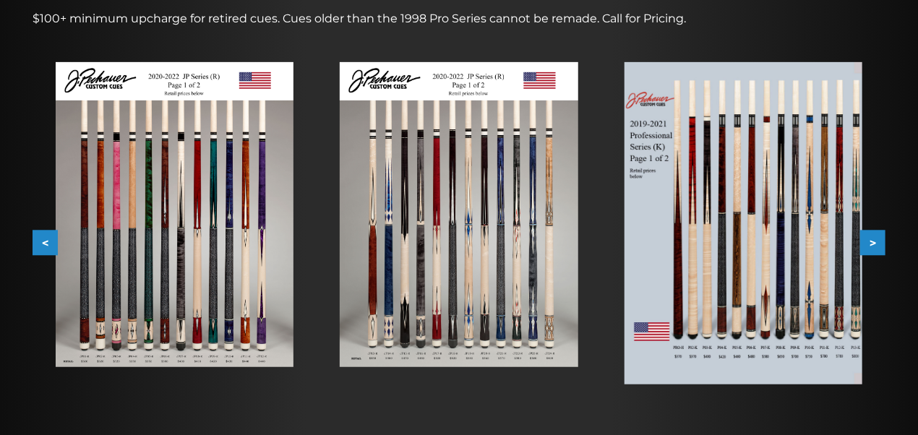
click at [875, 243] on button ">" at bounding box center [872, 243] width 25 height 25
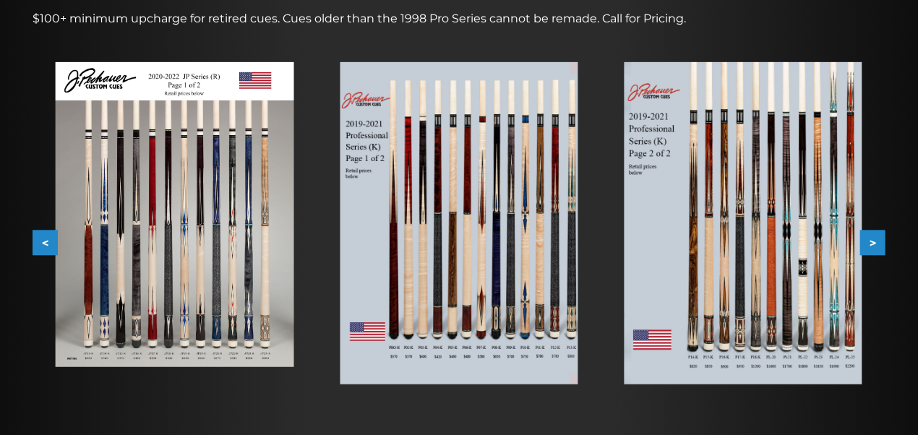
click at [785, 233] on img at bounding box center [744, 223] width 238 height 322
